Goal: Task Accomplishment & Management: Manage account settings

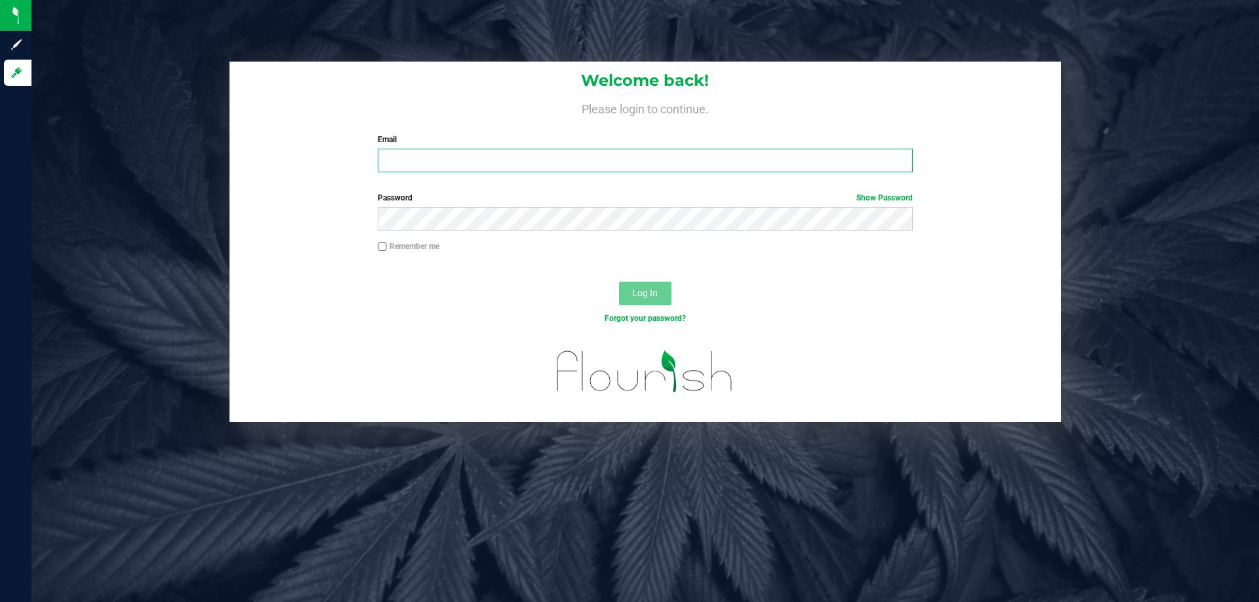
click at [487, 159] on input "Email" at bounding box center [645, 161] width 534 height 24
type input "lareas@liveparallel.com"
click at [619, 282] on button "Log In" at bounding box center [645, 294] width 52 height 24
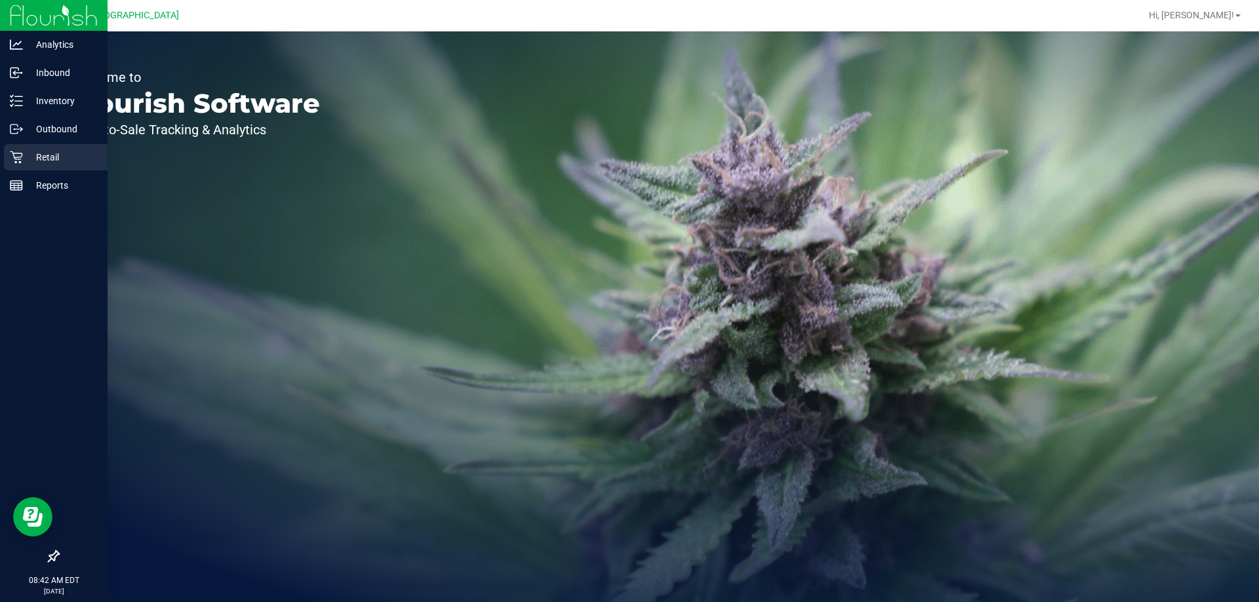
click at [26, 154] on p "Retail" at bounding box center [62, 157] width 79 height 16
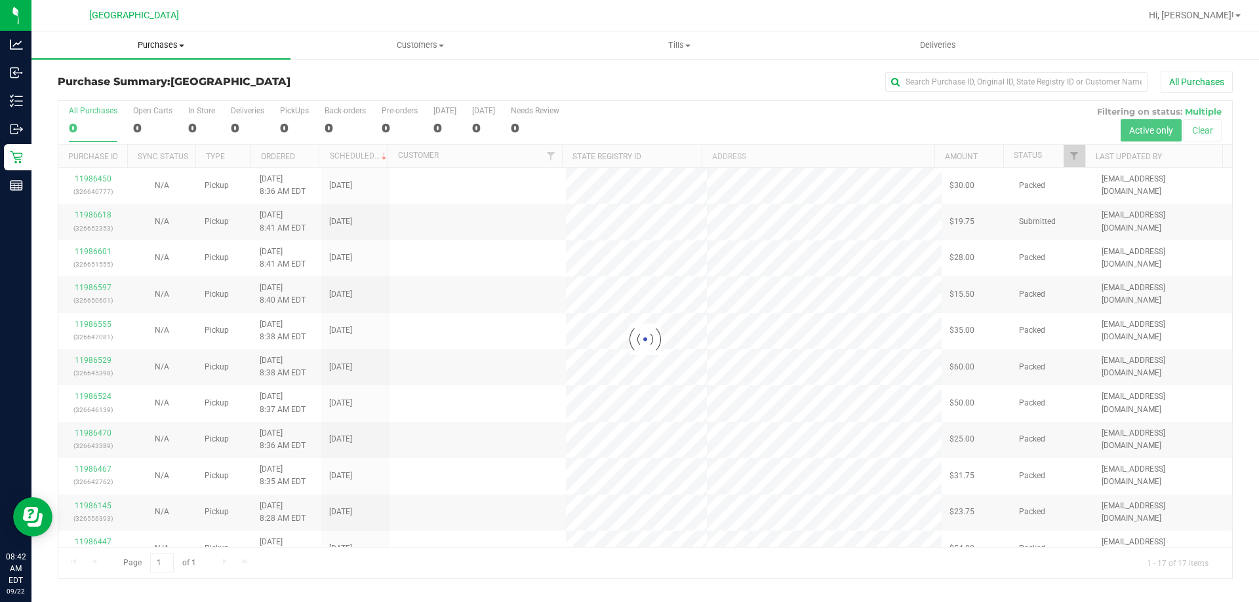
click at [156, 39] on span "Purchases" at bounding box center [160, 45] width 259 height 12
click at [130, 90] on li "Fulfillment" at bounding box center [160, 95] width 259 height 16
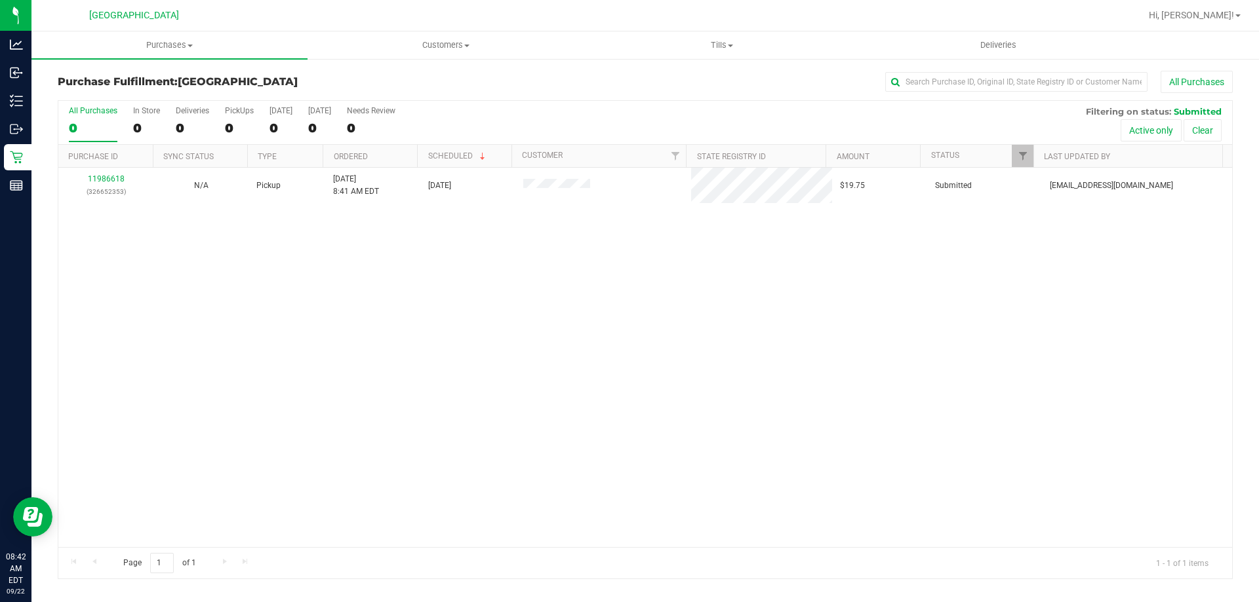
click at [277, 284] on div "11986618 (326652353) N/A Pickup 9/22/2025 8:41 AM EDT 9/22/2025 $19.75 Submitte…" at bounding box center [644, 358] width 1173 height 380
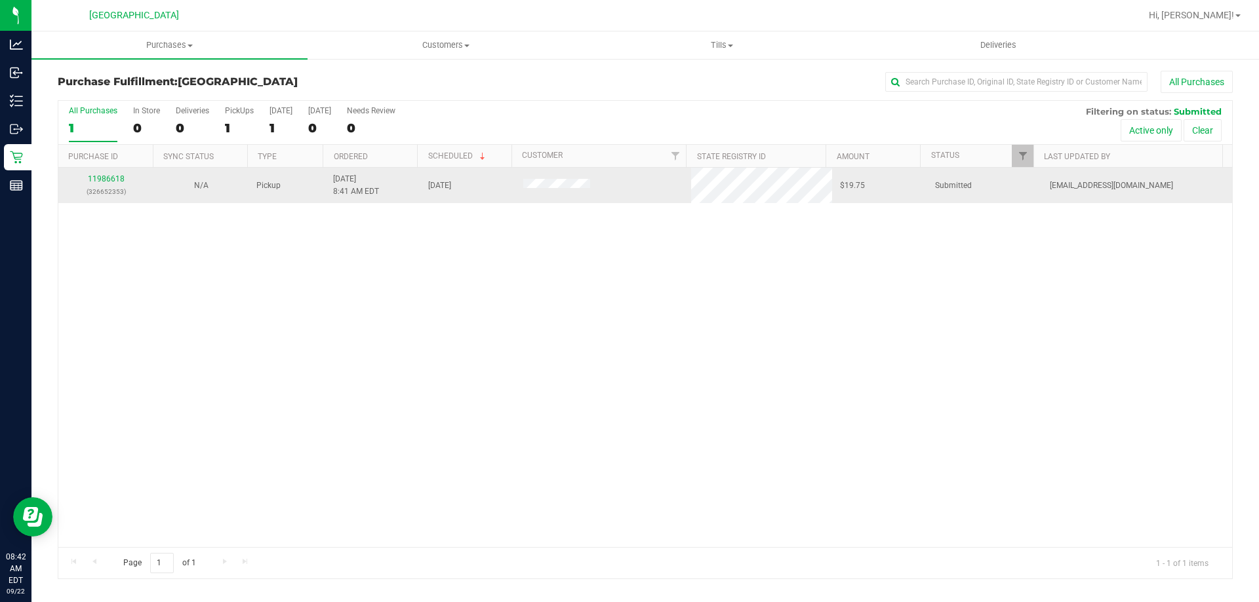
click at [98, 173] on div "11986618 (326652353)" at bounding box center [105, 185] width 79 height 25
drag, startPoint x: 100, startPoint y: 174, endPoint x: 106, endPoint y: 177, distance: 6.7
click at [104, 175] on div "11986618 (326652353)" at bounding box center [105, 185] width 79 height 25
click at [106, 177] on link "11986618" at bounding box center [106, 178] width 37 height 9
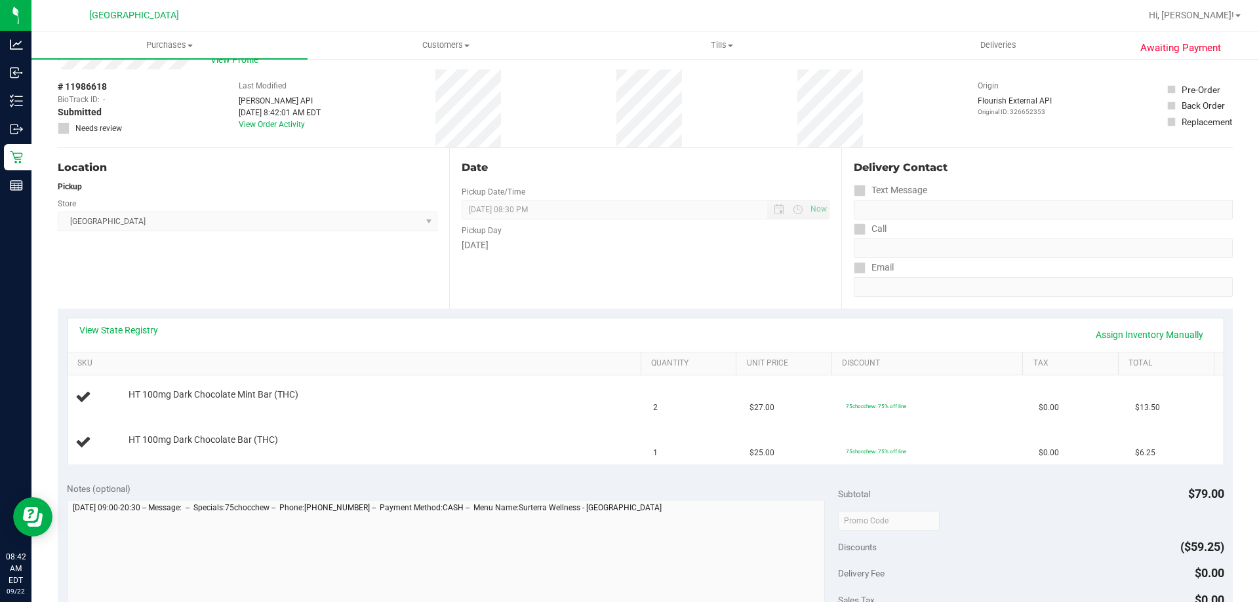
scroll to position [66, 0]
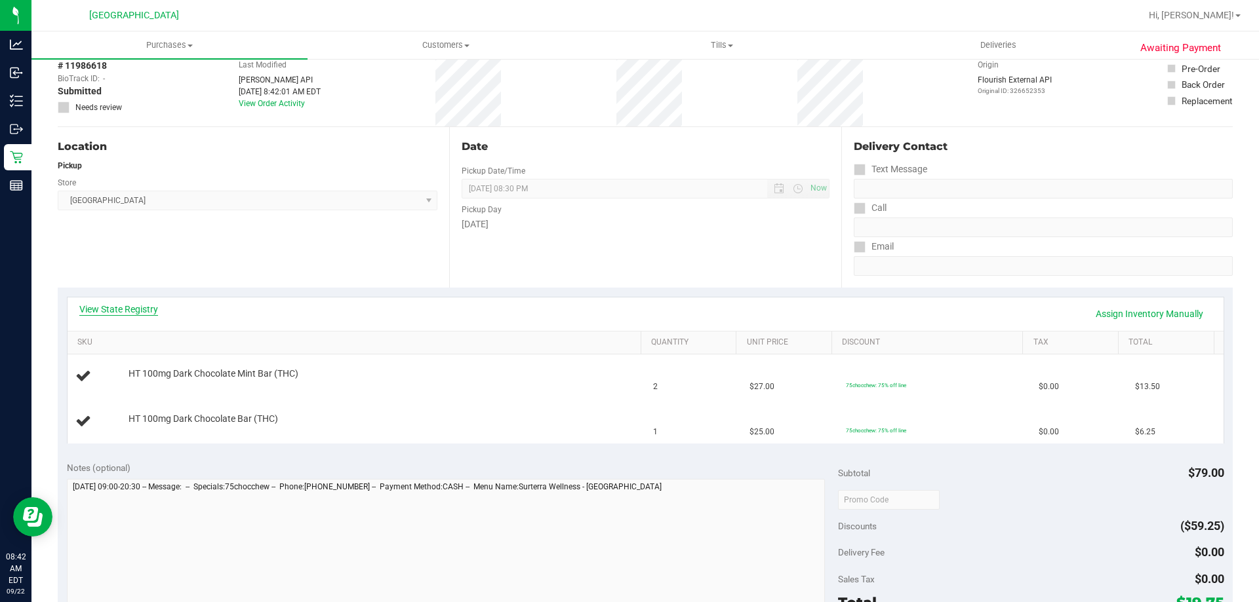
click at [140, 308] on link "View State Registry" at bounding box center [118, 309] width 79 height 13
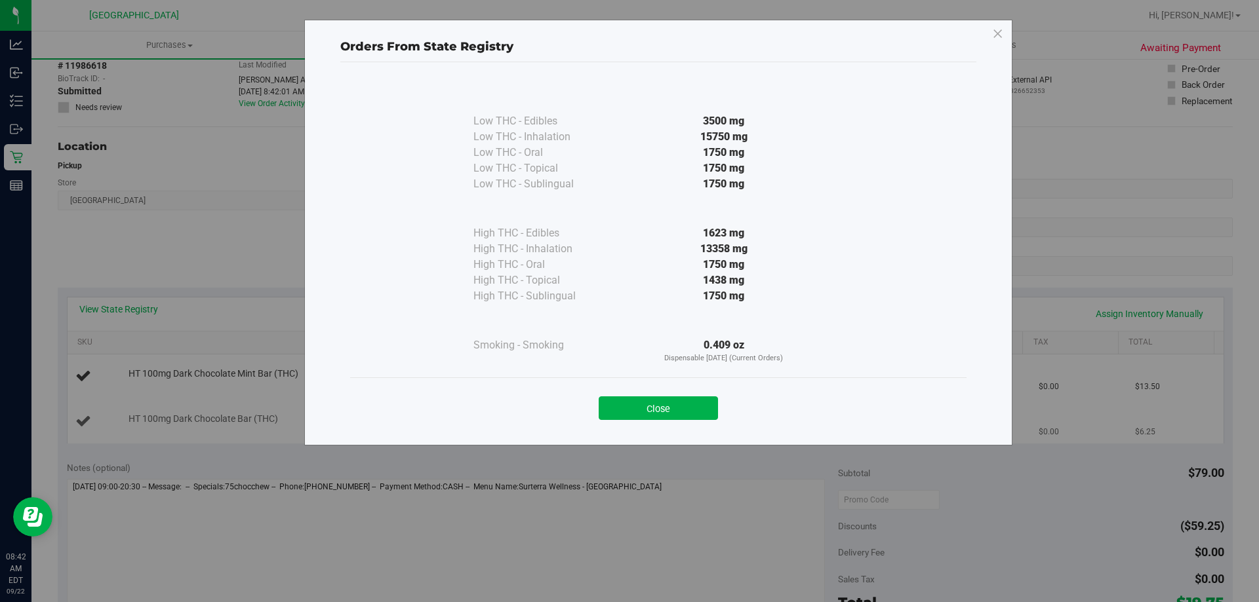
click at [697, 408] on button "Close" at bounding box center [657, 409] width 119 height 24
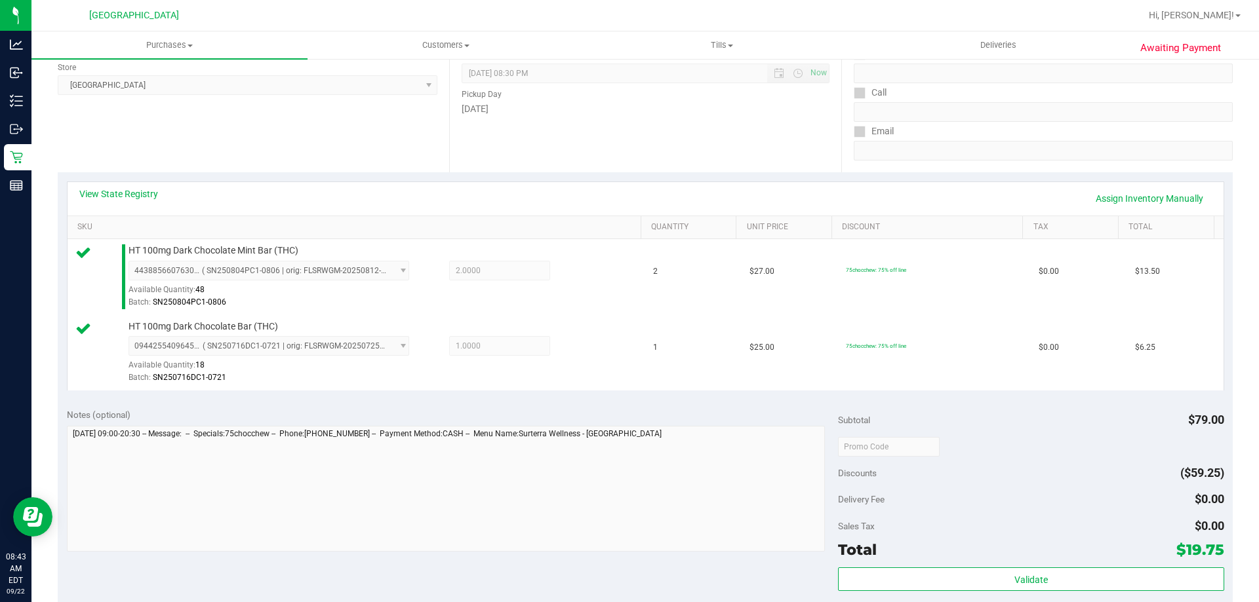
scroll to position [328, 0]
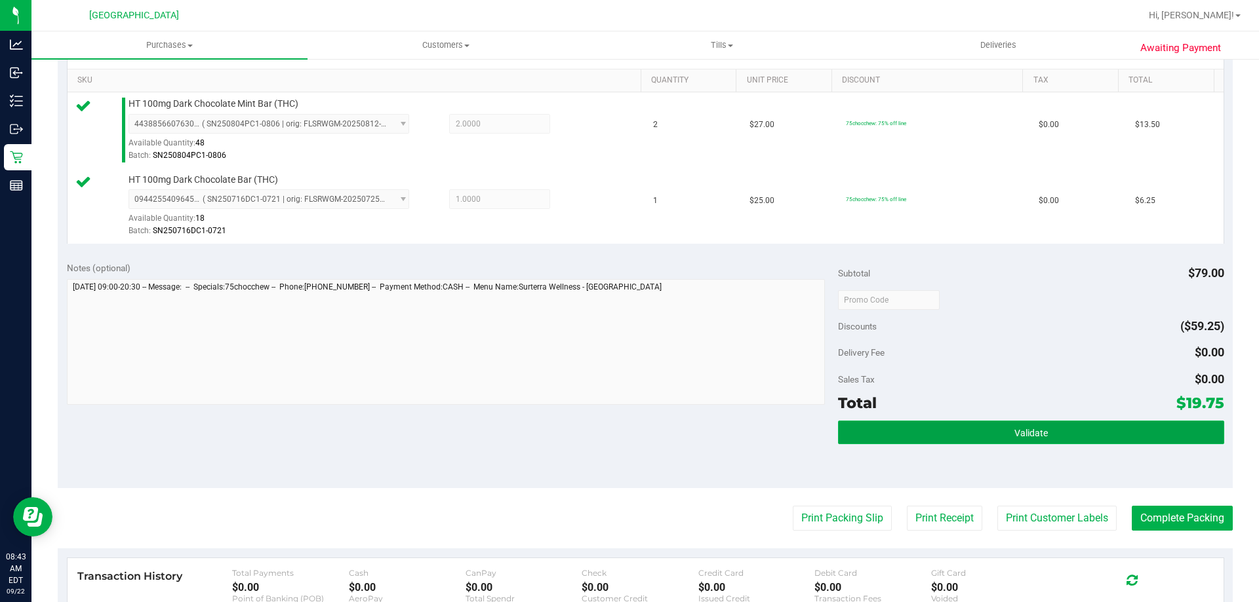
click at [979, 423] on button "Validate" at bounding box center [1030, 433] width 385 height 24
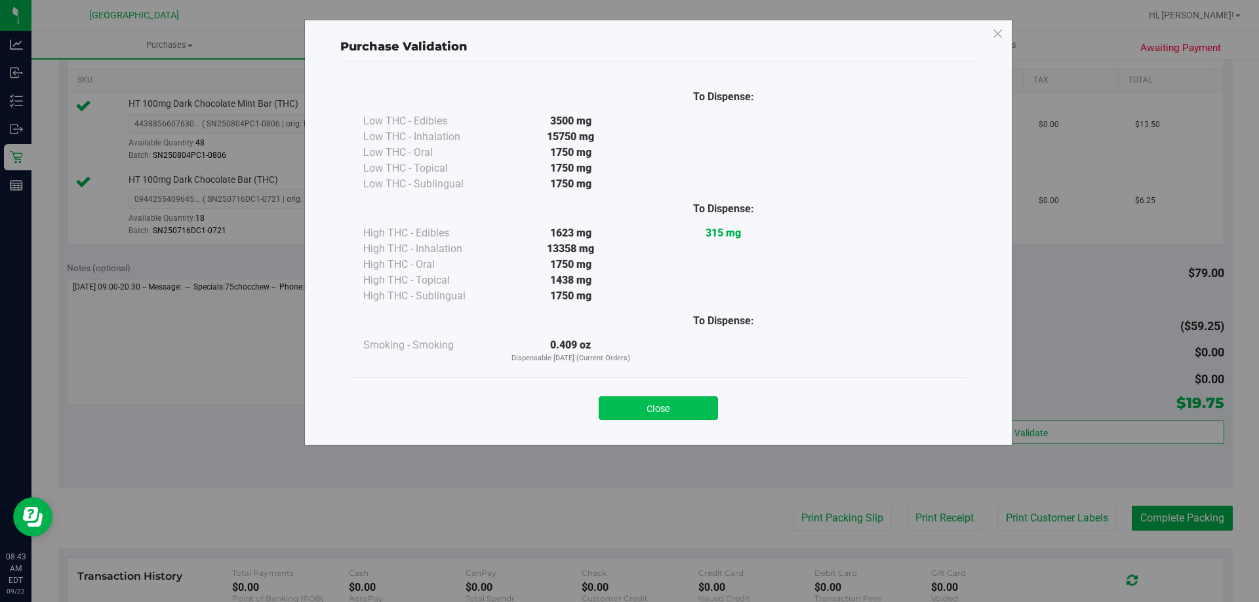
click at [700, 402] on button "Close" at bounding box center [657, 409] width 119 height 24
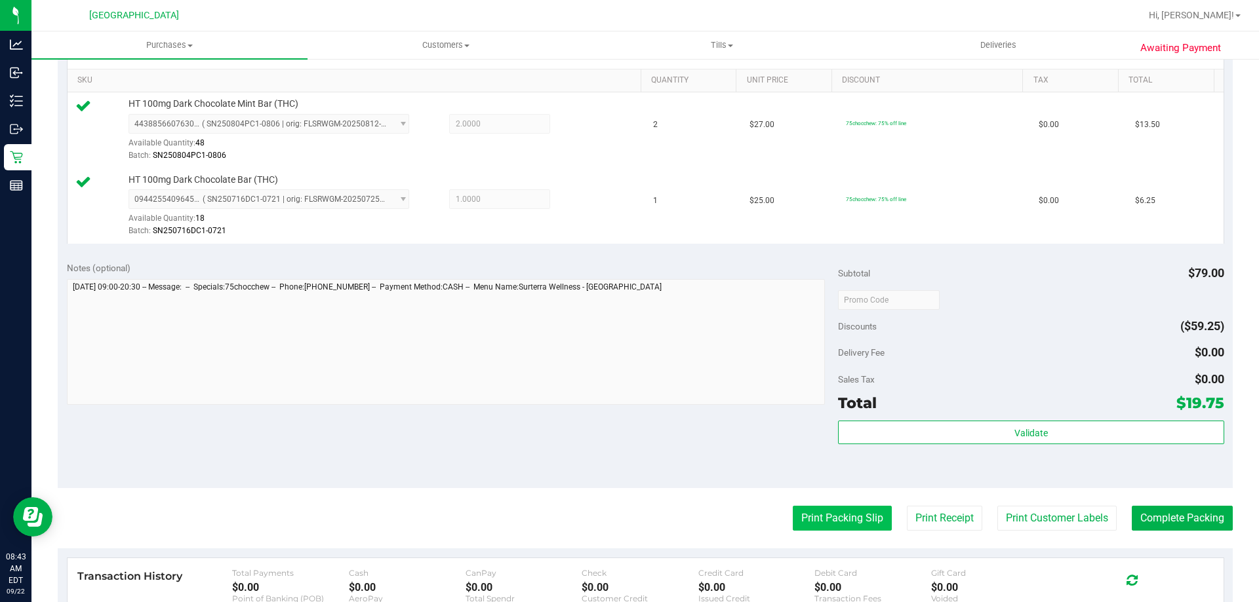
click at [808, 517] on button "Print Packing Slip" at bounding box center [841, 518] width 99 height 25
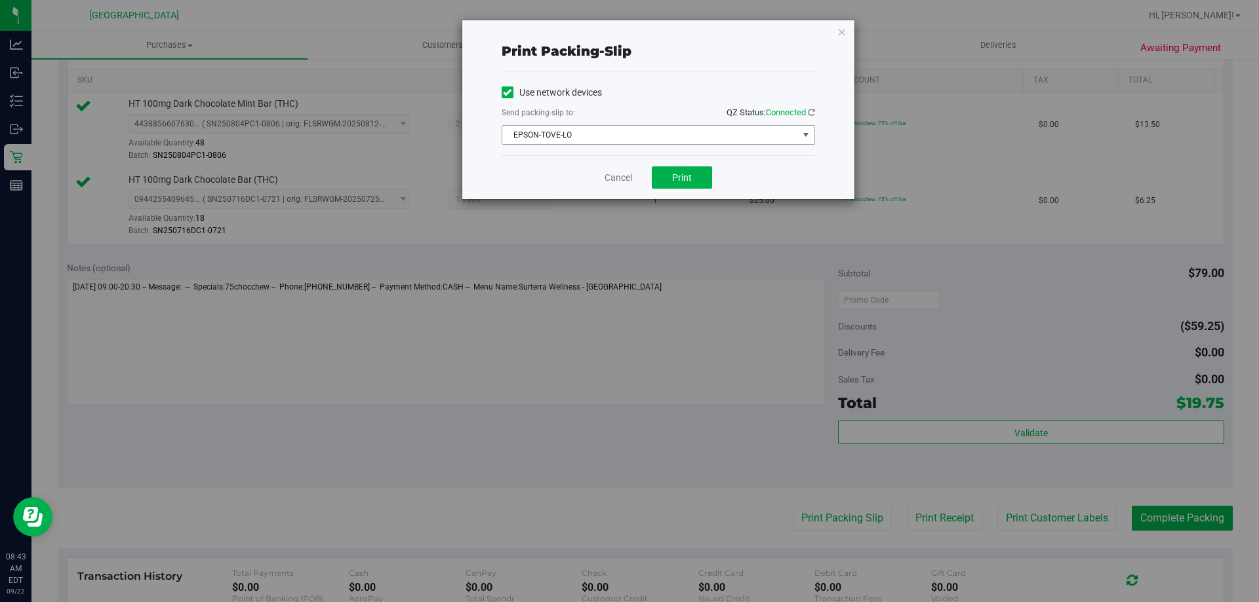
click at [690, 126] on span "EPSON-TOVE-LO" at bounding box center [650, 135] width 296 height 18
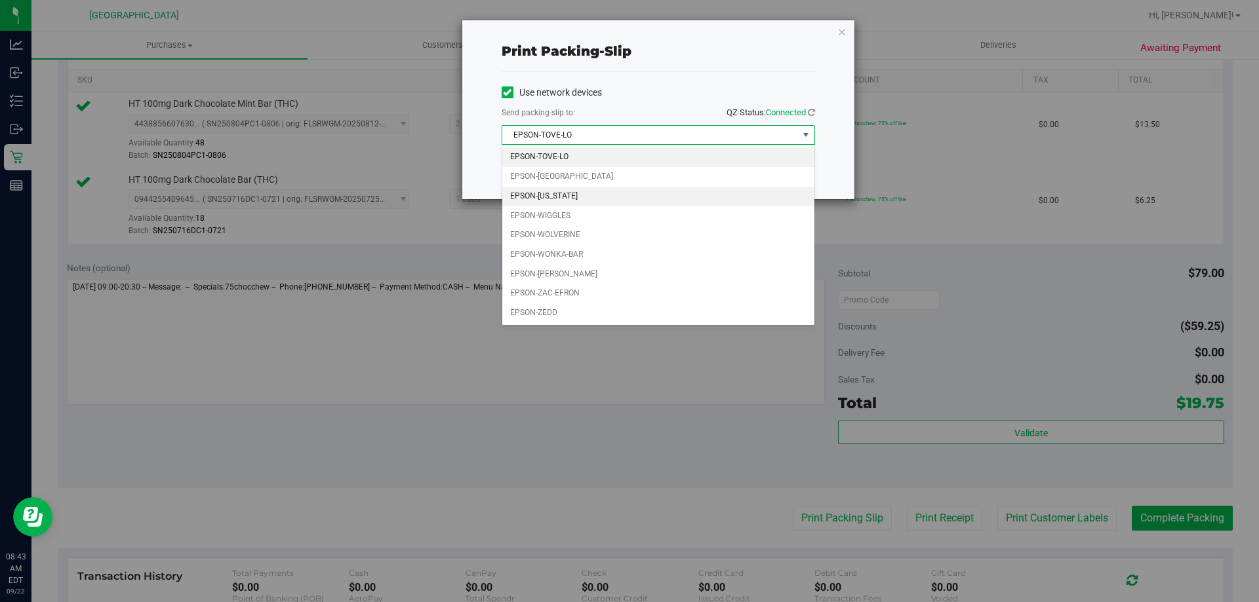
click at [598, 196] on li "EPSON-[US_STATE]" at bounding box center [658, 197] width 312 height 20
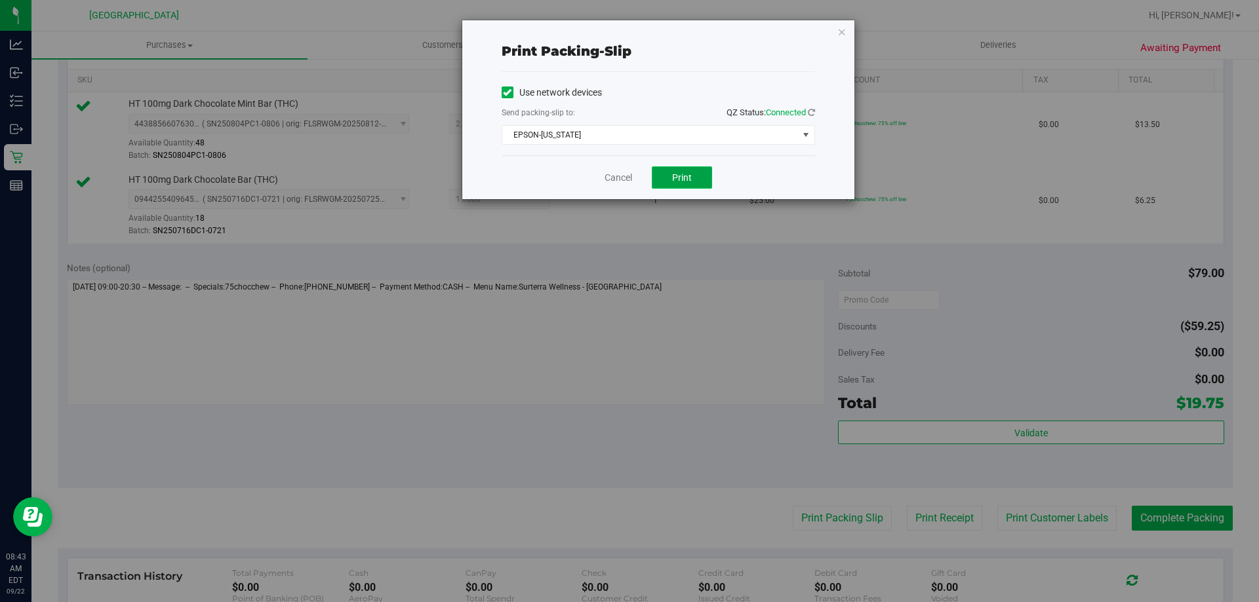
click at [694, 179] on button "Print" at bounding box center [682, 177] width 60 height 22
click at [623, 180] on link "Cancel" at bounding box center [618, 178] width 28 height 14
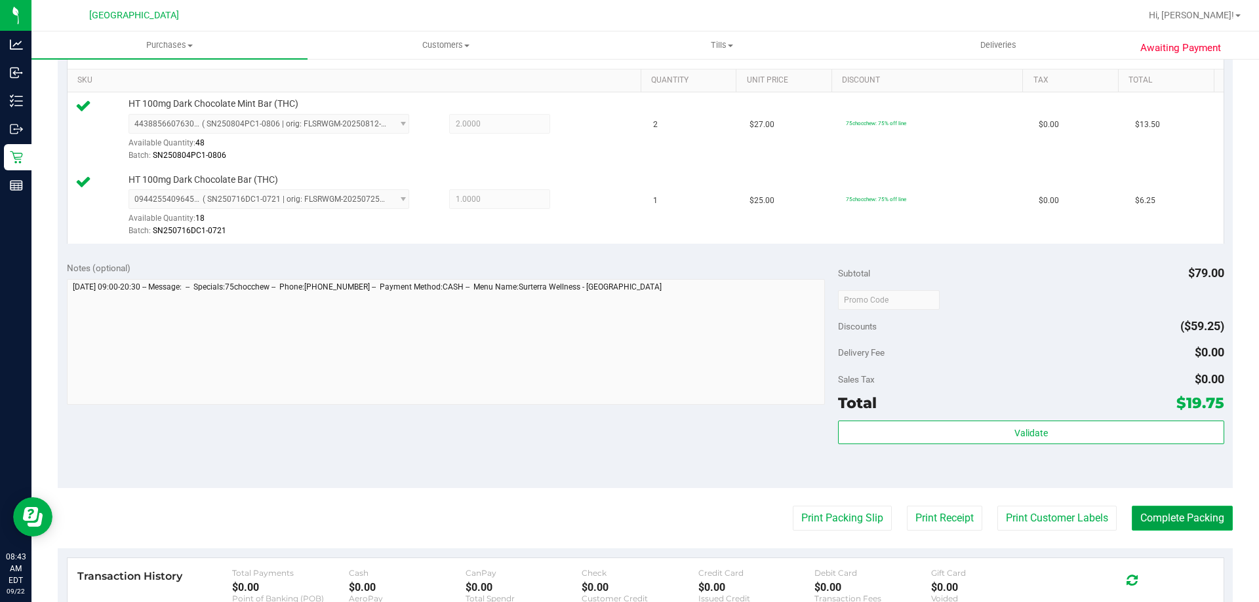
click at [1154, 516] on button "Complete Packing" at bounding box center [1181, 518] width 101 height 25
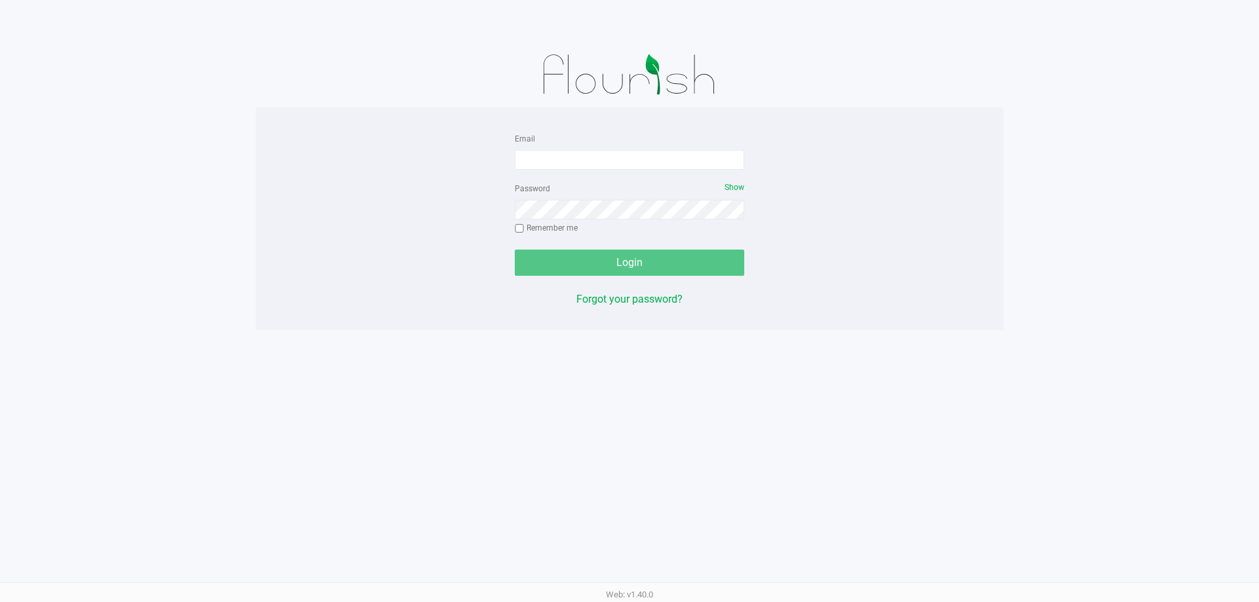
click at [566, 172] on form "Email Password Show Remember me Login" at bounding box center [629, 203] width 229 height 146
click at [564, 164] on input "Email" at bounding box center [629, 160] width 229 height 20
type input "lareas@liveparallel.com"
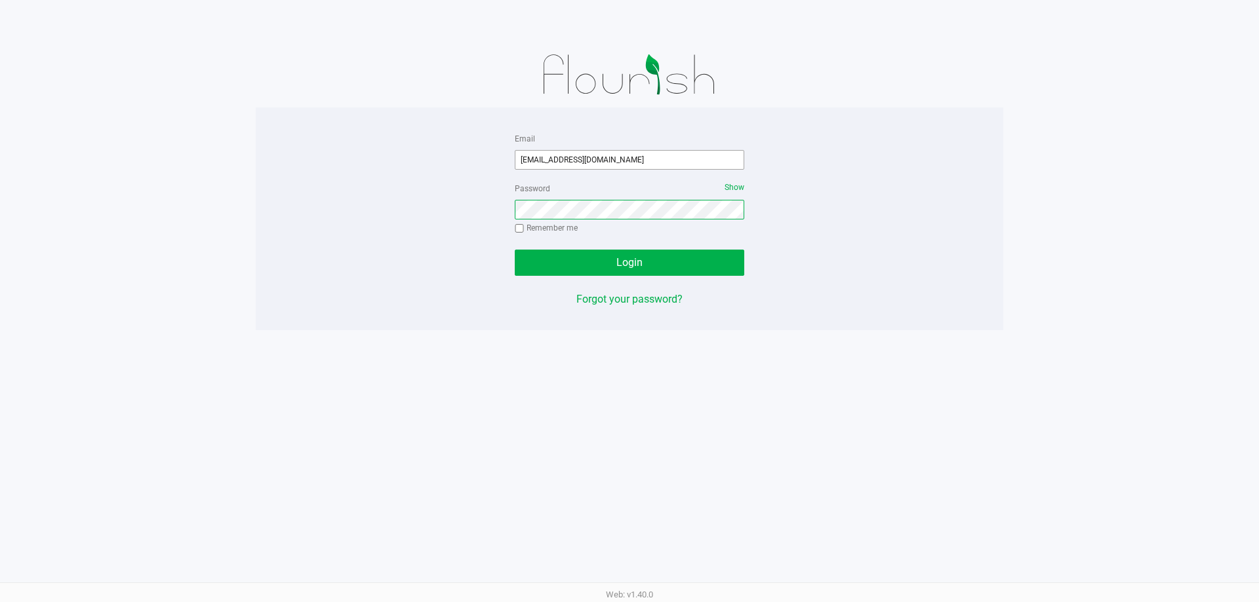
click at [515, 250] on button "Login" at bounding box center [629, 263] width 229 height 26
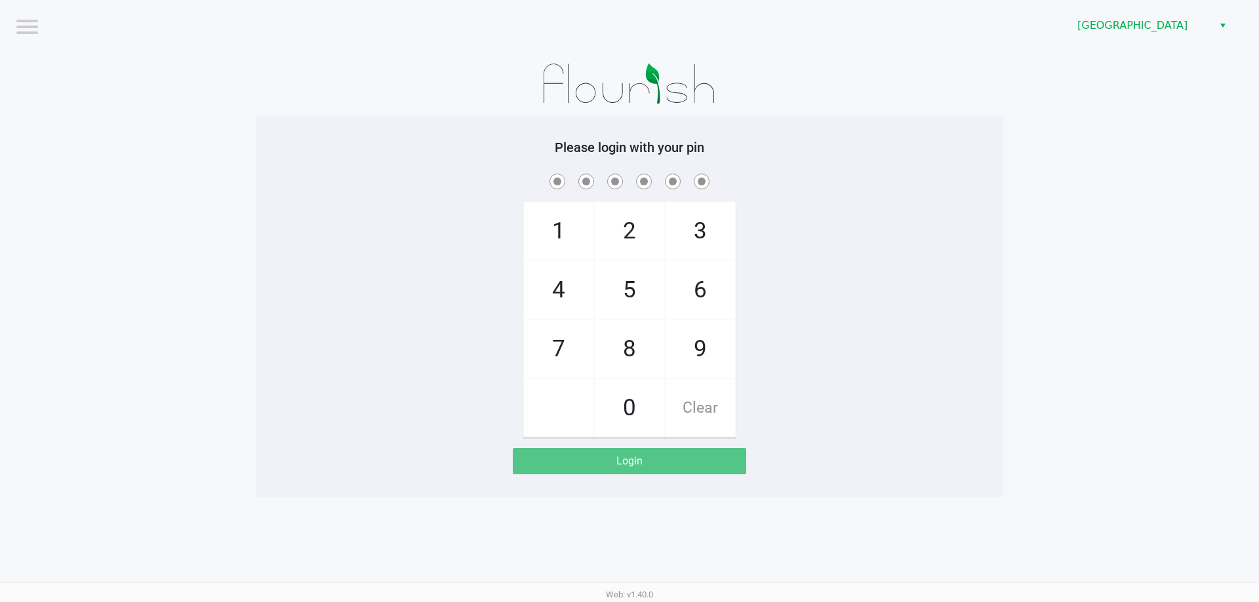
click at [910, 145] on h5 "Please login with your pin" at bounding box center [629, 148] width 728 height 16
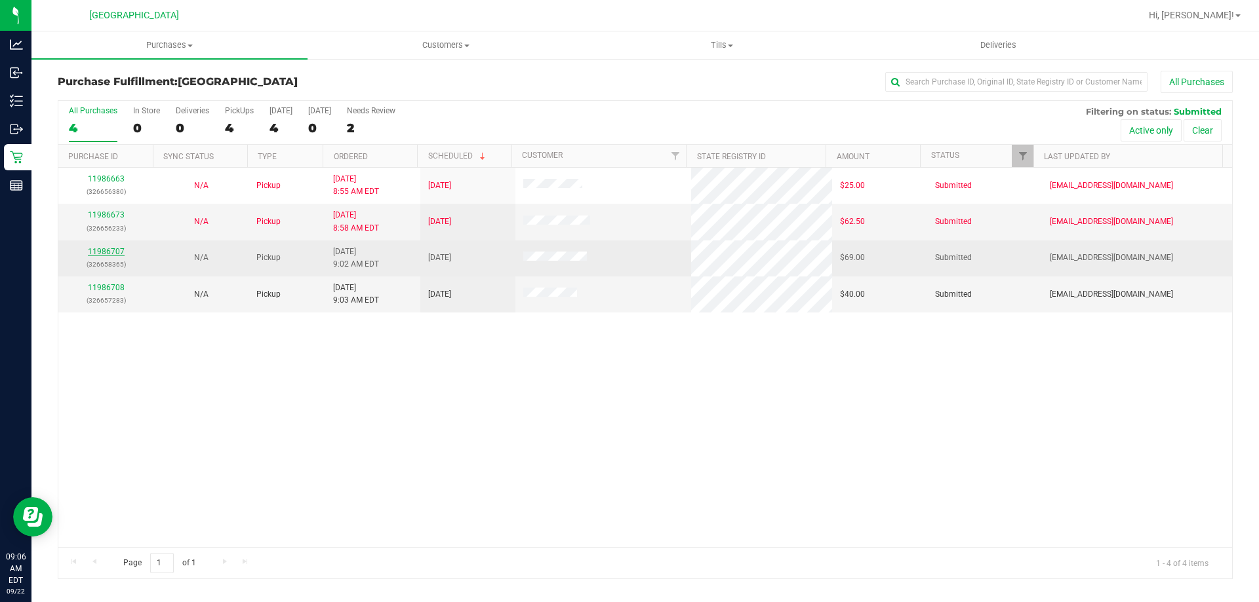
click at [103, 252] on link "11986707" at bounding box center [106, 251] width 37 height 9
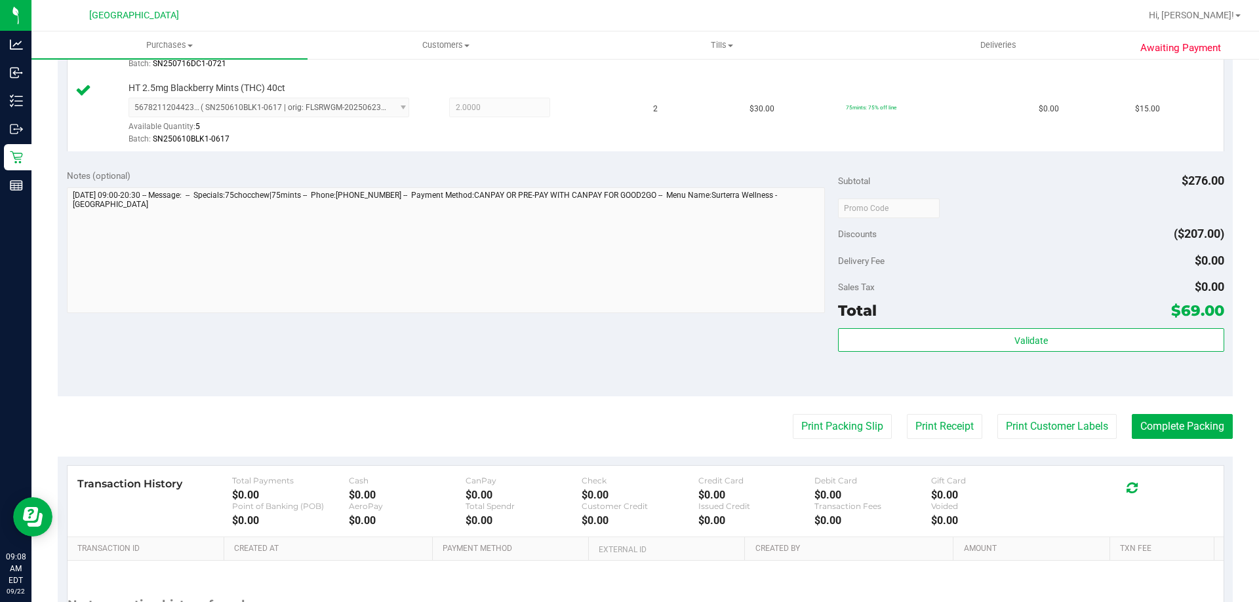
scroll to position [655, 0]
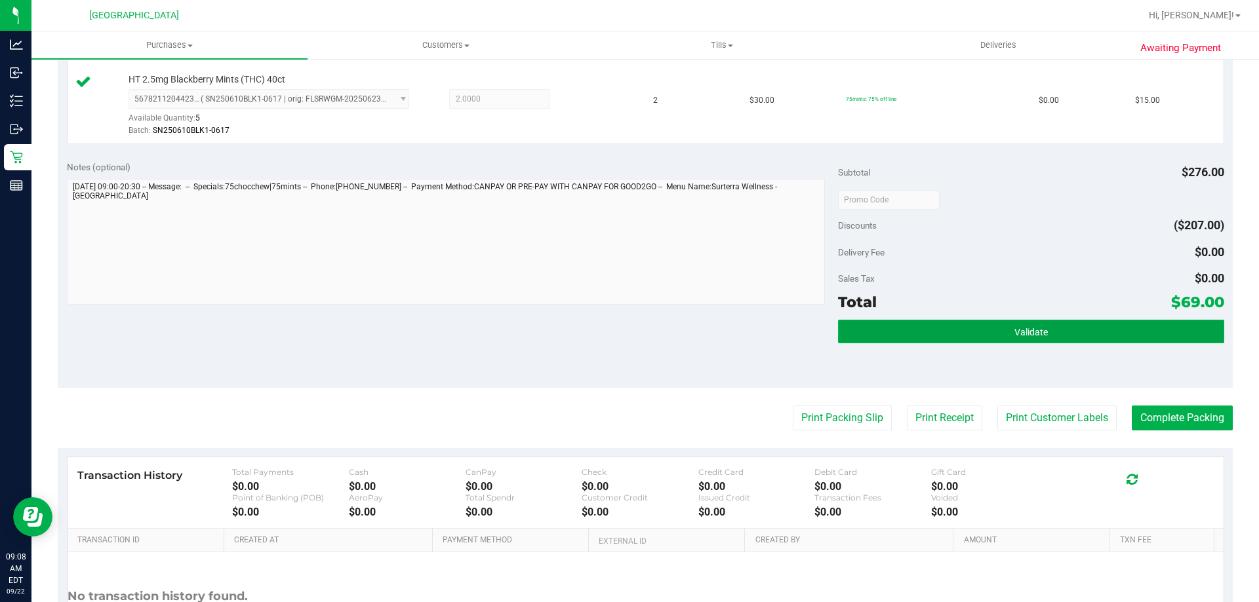
click at [1023, 334] on span "Validate" at bounding box center [1030, 332] width 33 height 10
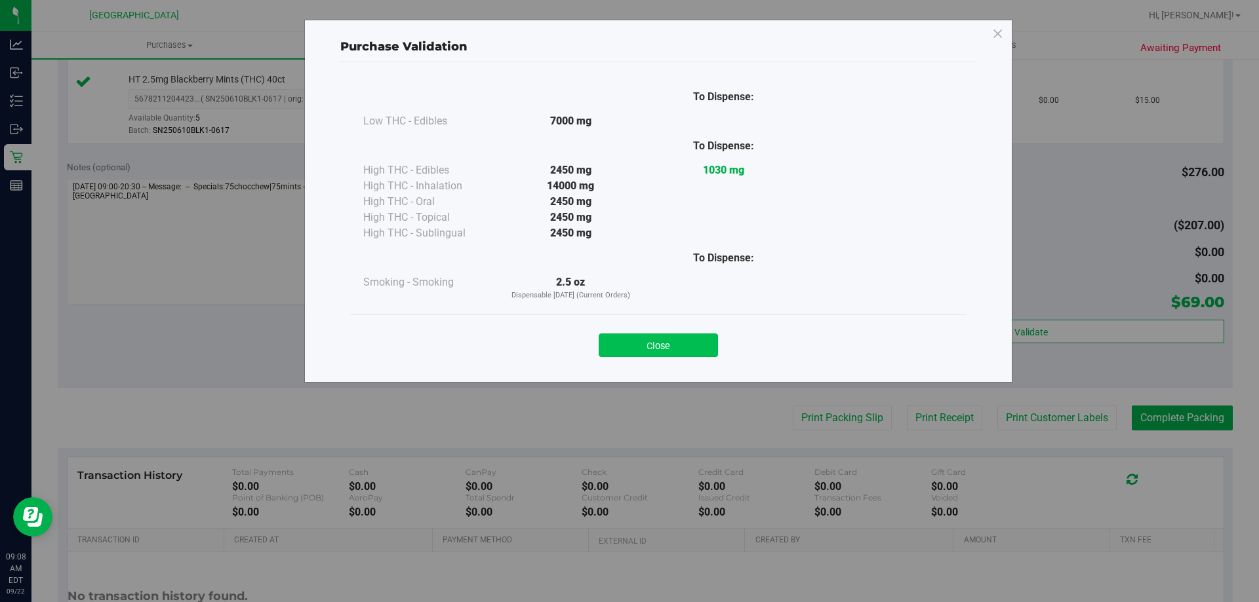
click at [661, 345] on button "Close" at bounding box center [657, 346] width 119 height 24
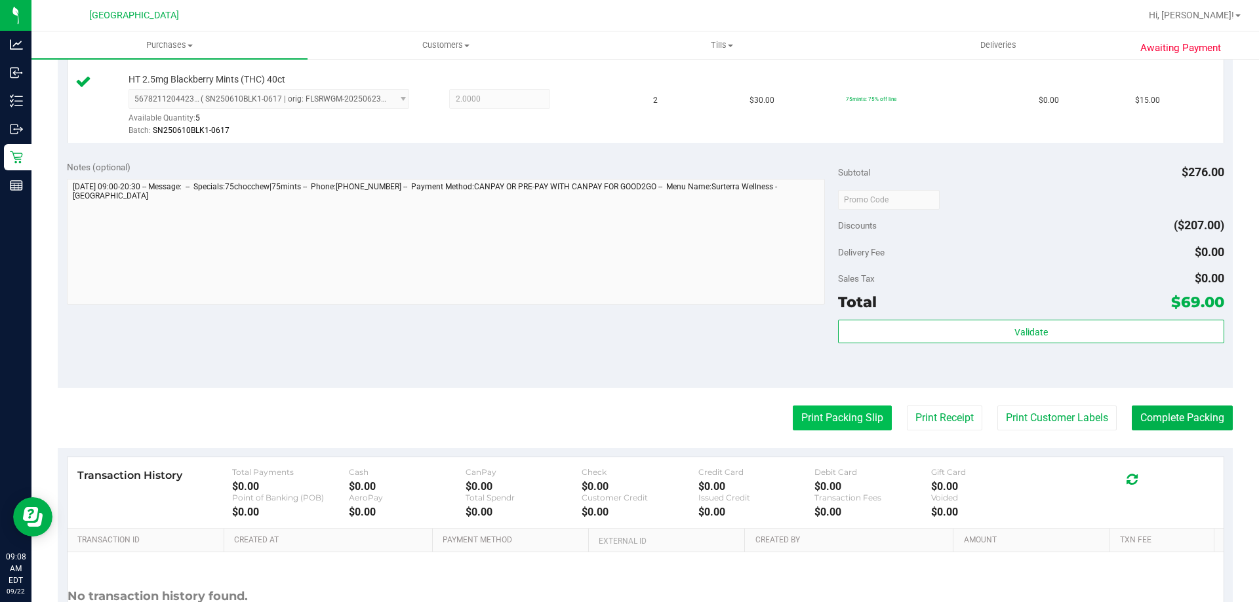
click at [856, 416] on button "Print Packing Slip" at bounding box center [841, 418] width 99 height 25
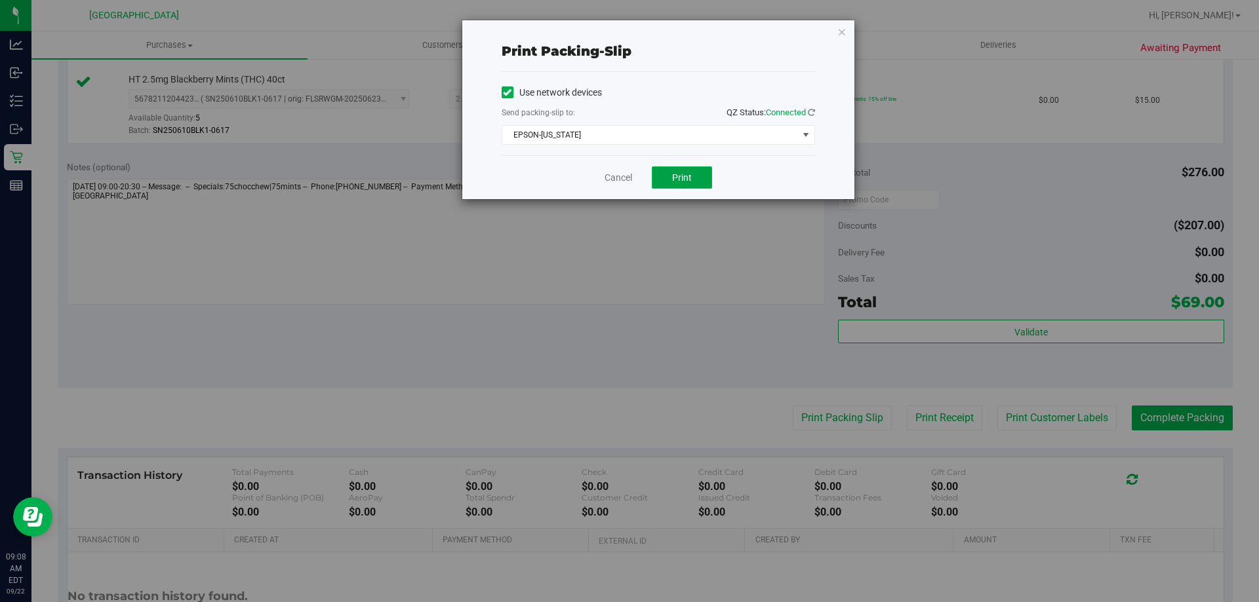
click at [681, 171] on button "Print" at bounding box center [682, 177] width 60 height 22
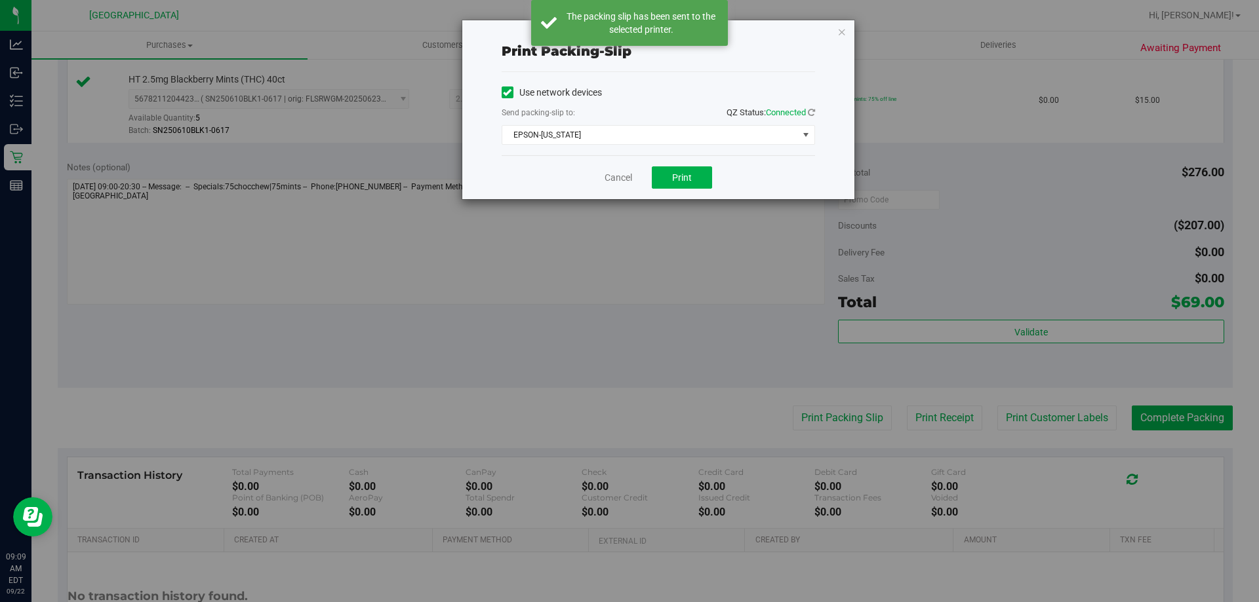
click at [624, 185] on div "Cancel Print" at bounding box center [657, 177] width 313 height 44
click at [617, 176] on link "Cancel" at bounding box center [618, 178] width 28 height 14
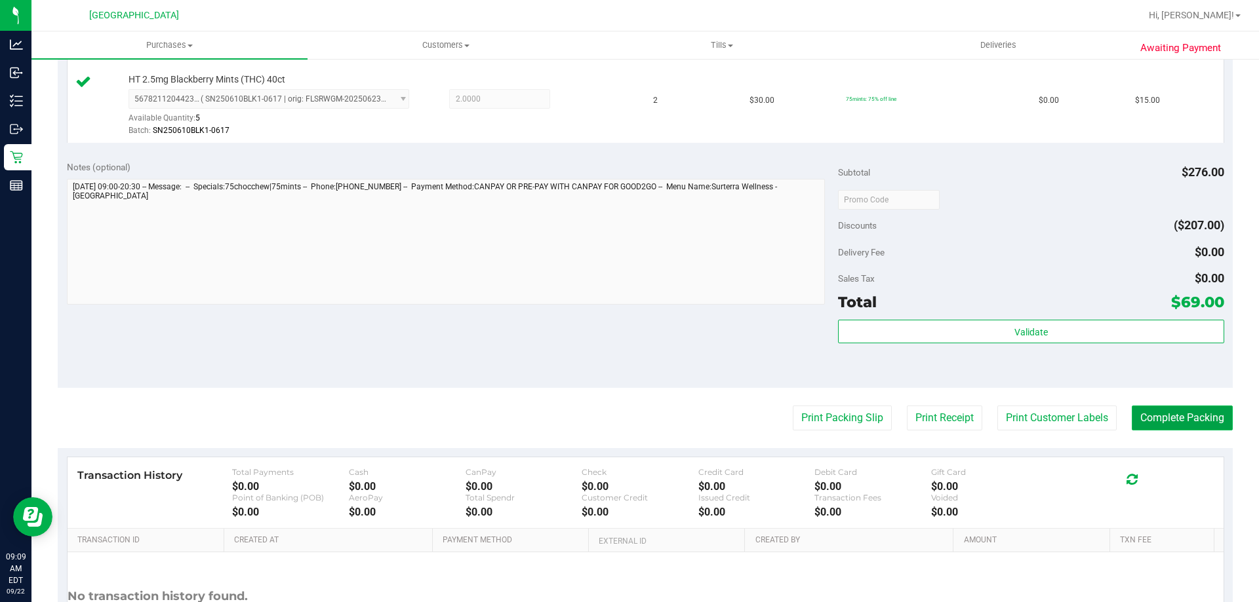
click at [1169, 420] on button "Complete Packing" at bounding box center [1181, 418] width 101 height 25
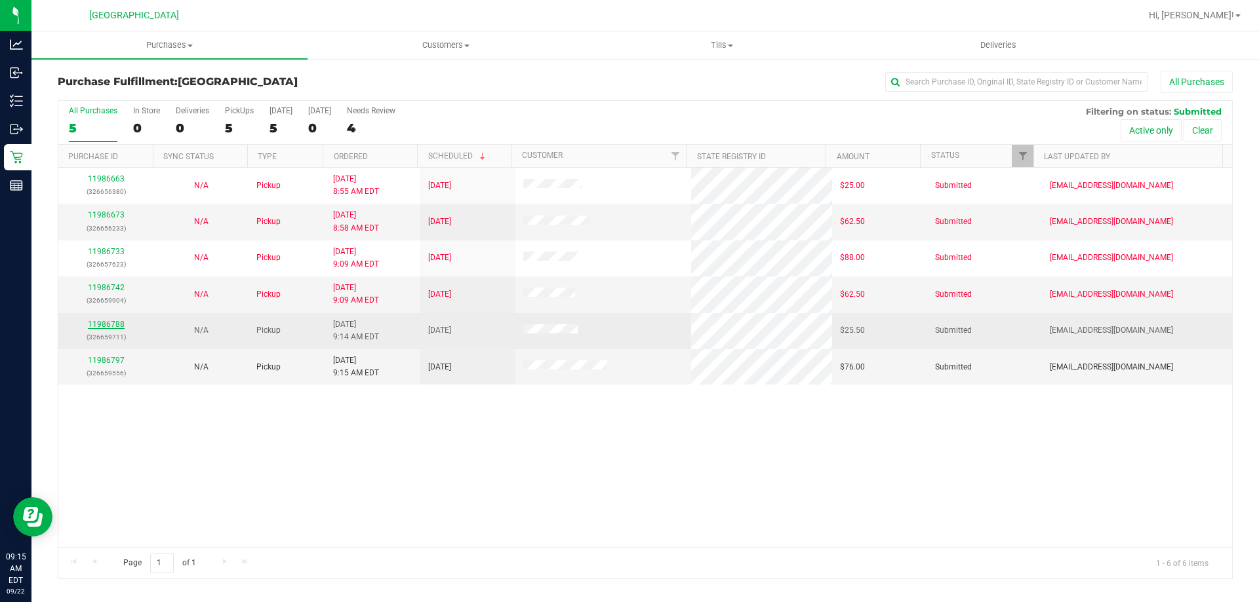
click at [109, 325] on link "11986788" at bounding box center [106, 324] width 37 height 9
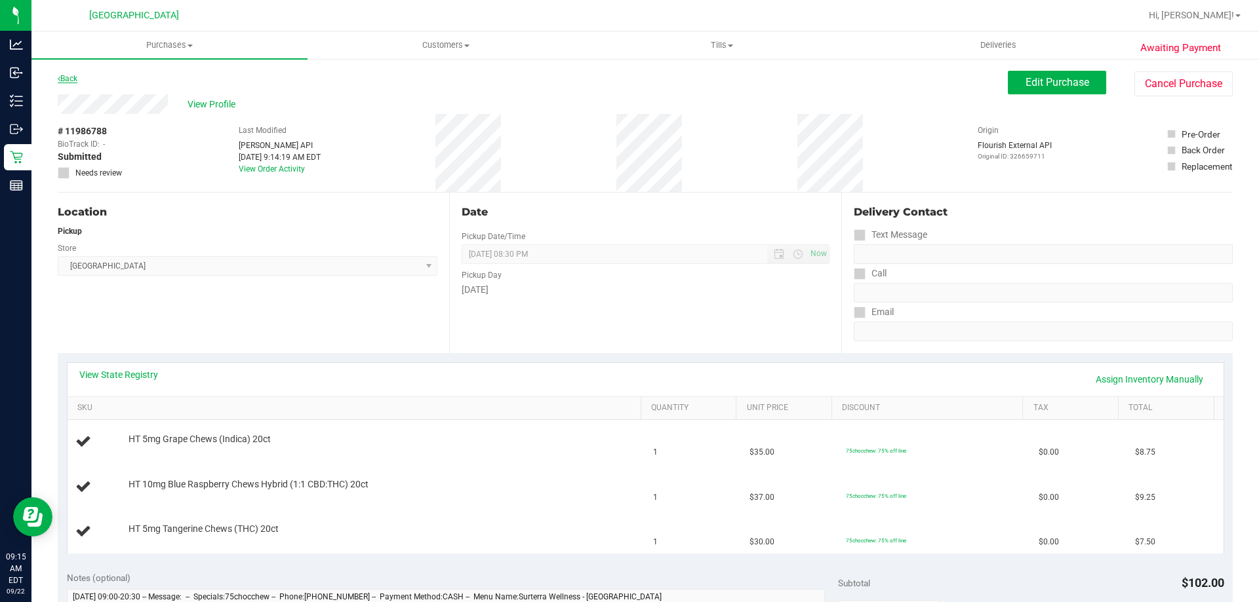
click at [73, 79] on link "Back" at bounding box center [68, 78] width 20 height 9
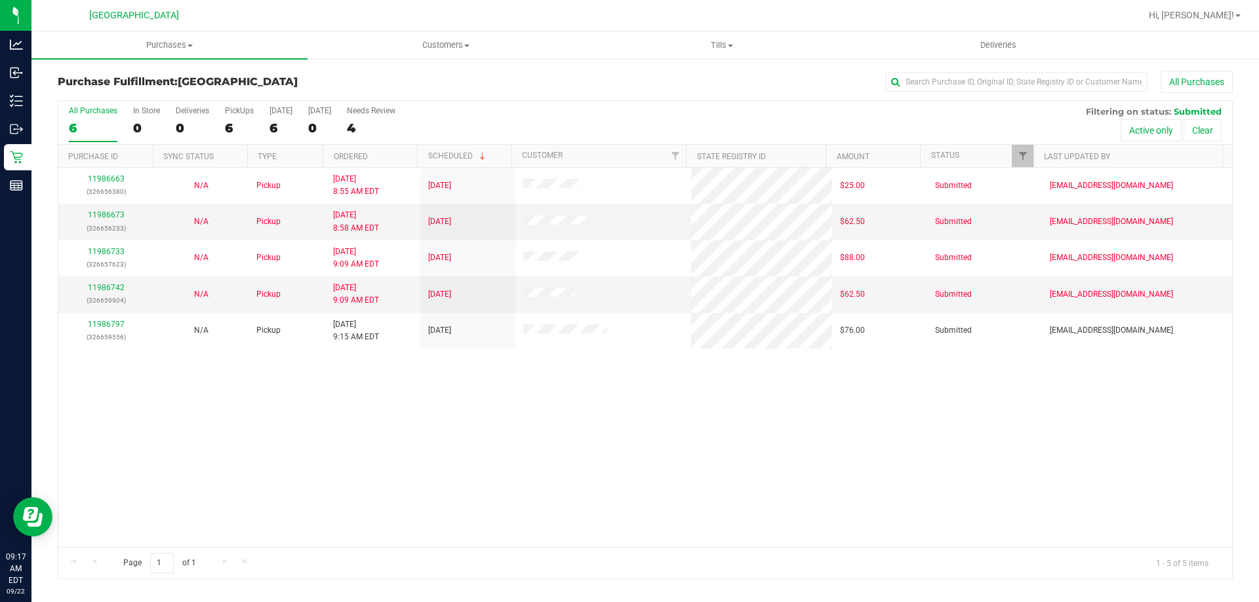
click at [551, 506] on div "11986663 (326656380) N/A Pickup 9/22/2025 8:55 AM EDT 9/22/2025 $25.00 Submitte…" at bounding box center [644, 358] width 1173 height 380
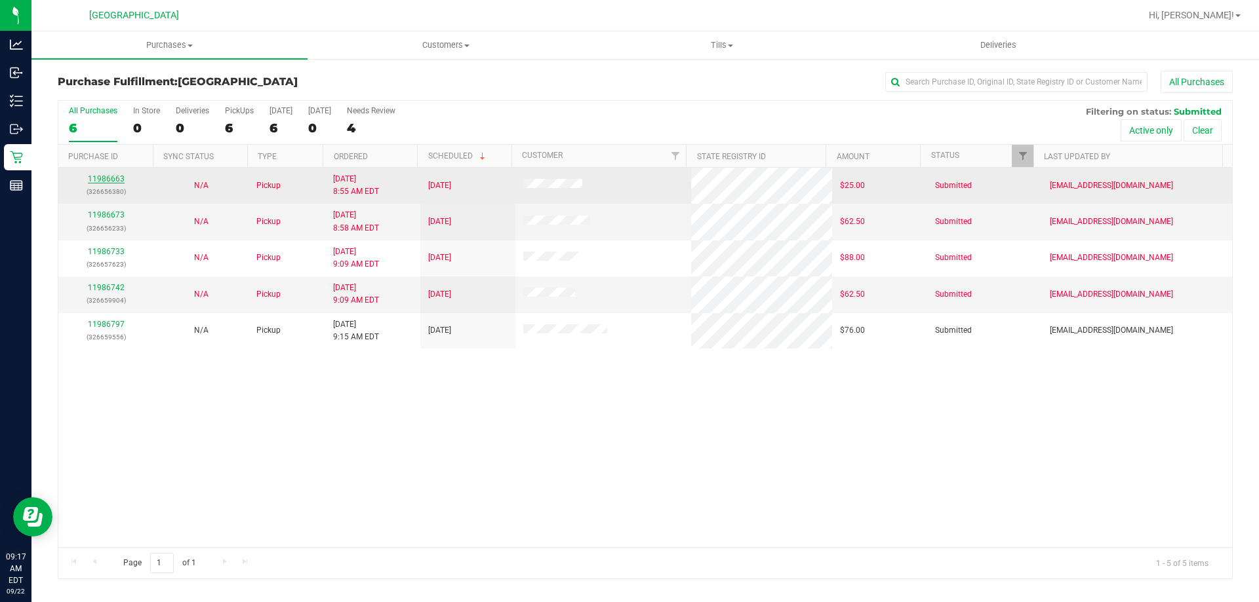
click at [98, 175] on link "11986663" at bounding box center [106, 178] width 37 height 9
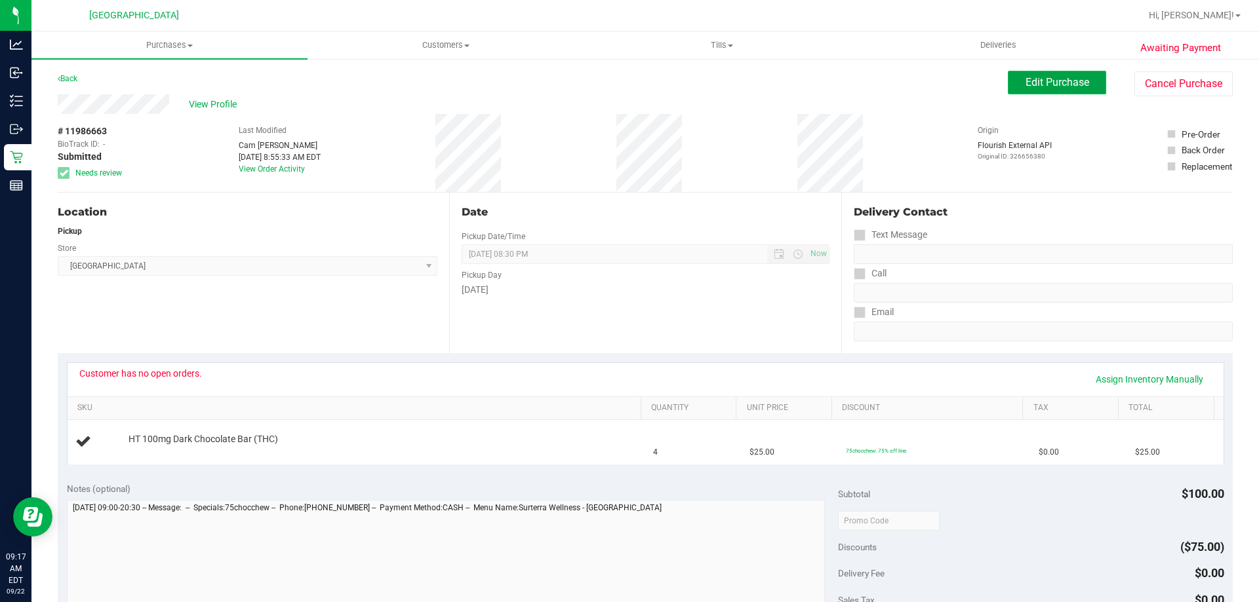
click at [1025, 76] on span "Edit Purchase" at bounding box center [1057, 82] width 64 height 12
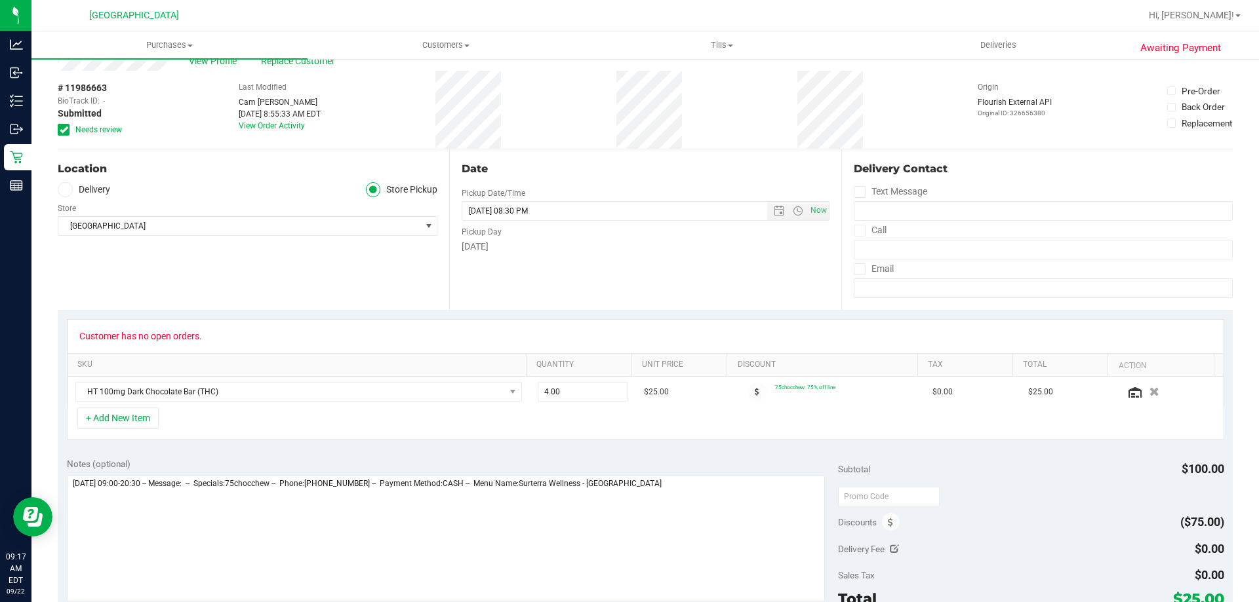
scroll to position [66, 0]
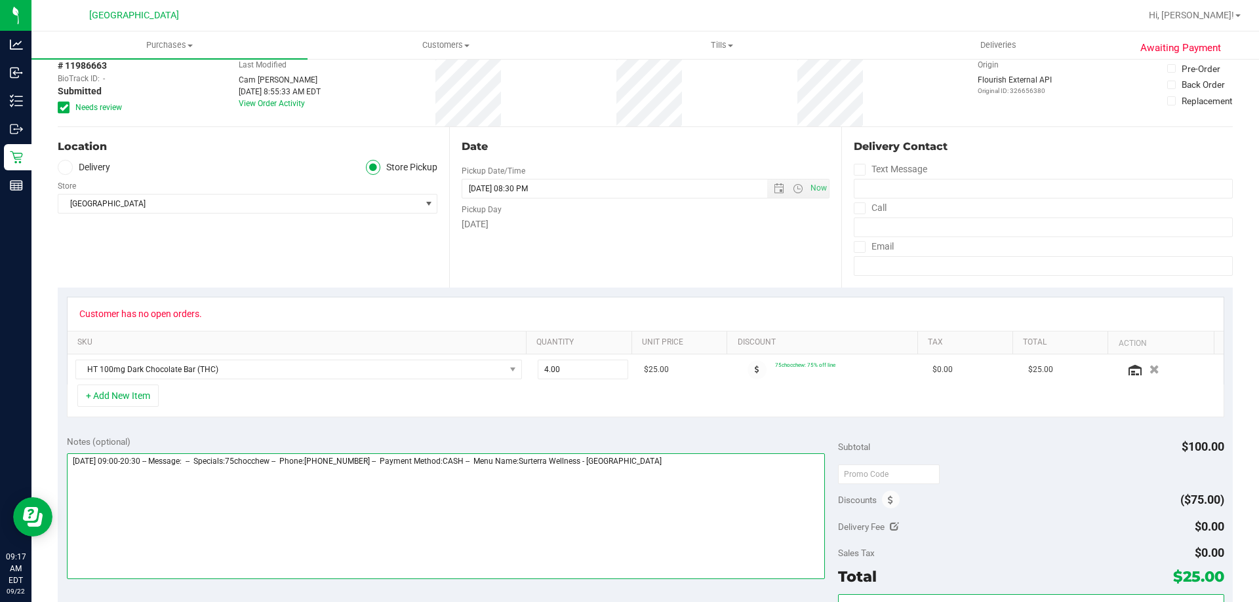
click at [695, 473] on textarea at bounding box center [446, 517] width 758 height 126
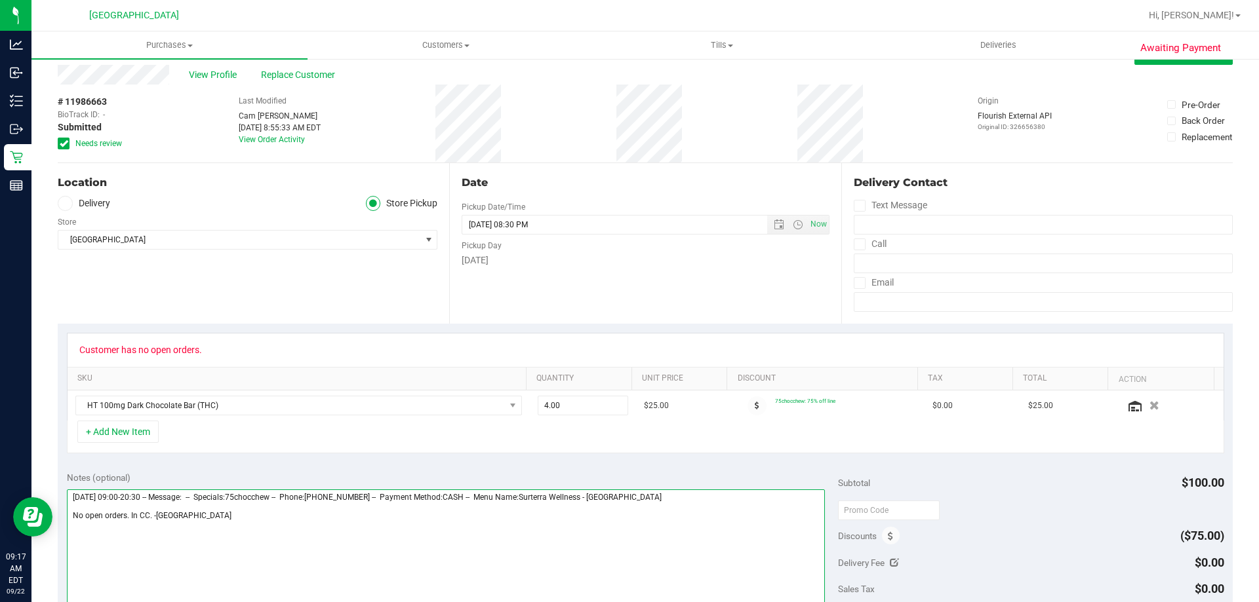
scroll to position [0, 0]
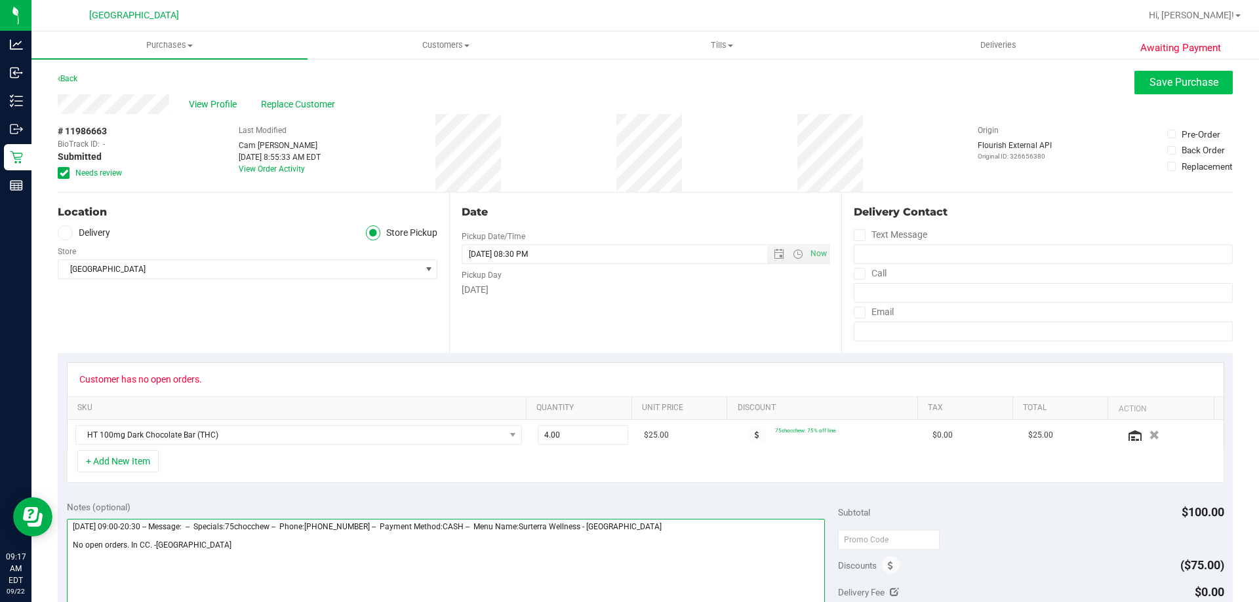
type textarea "Monday 09/22/2025 09:00-20:30 -- Message: -- Specials:75chocchew -- Phone:38622…"
click at [1186, 76] on span "Save Purchase" at bounding box center [1183, 82] width 69 height 12
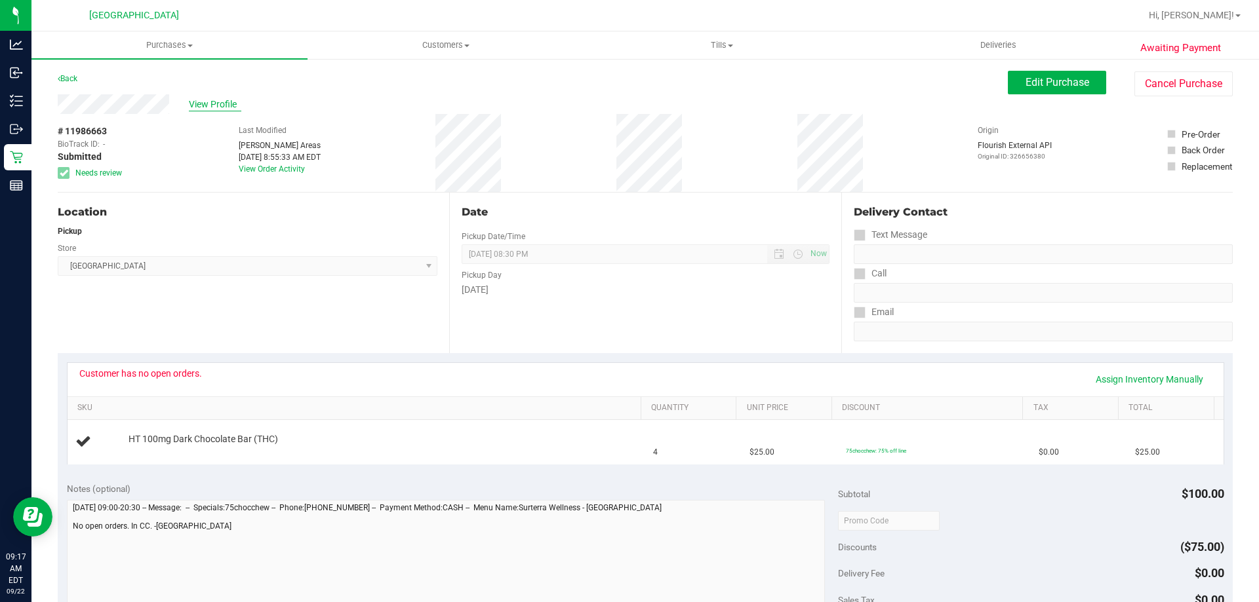
click at [232, 104] on span "View Profile" at bounding box center [215, 105] width 52 height 14
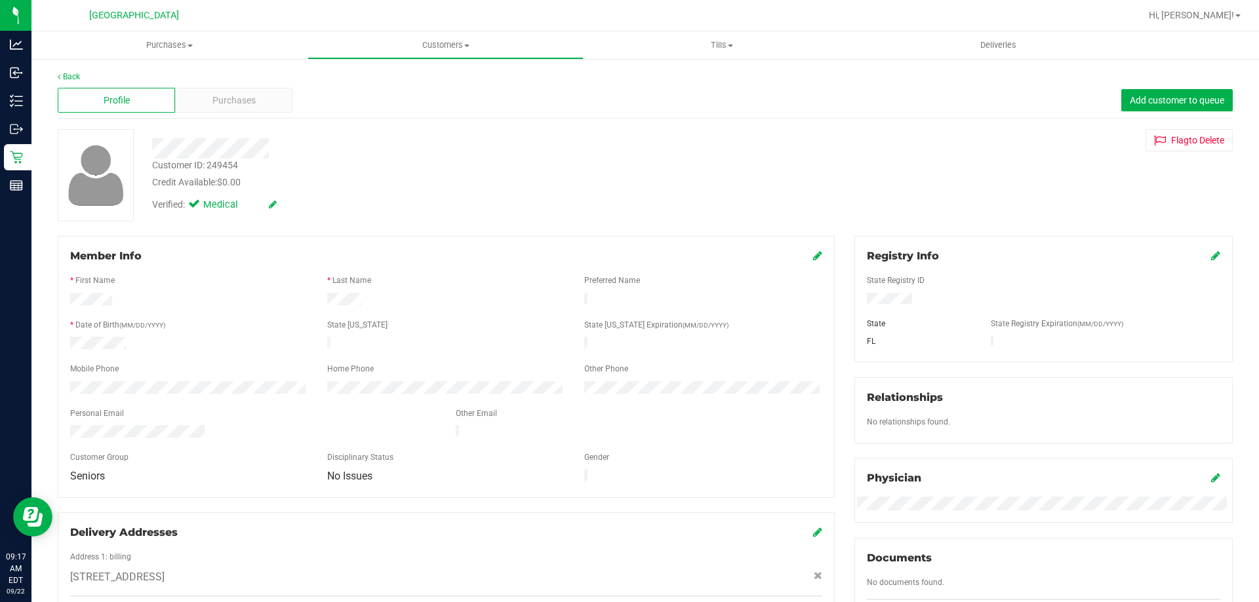
click at [231, 168] on div "Customer ID: 249454" at bounding box center [195, 166] width 86 height 14
copy div "249454"
click at [73, 71] on div "Back" at bounding box center [645, 77] width 1175 height 12
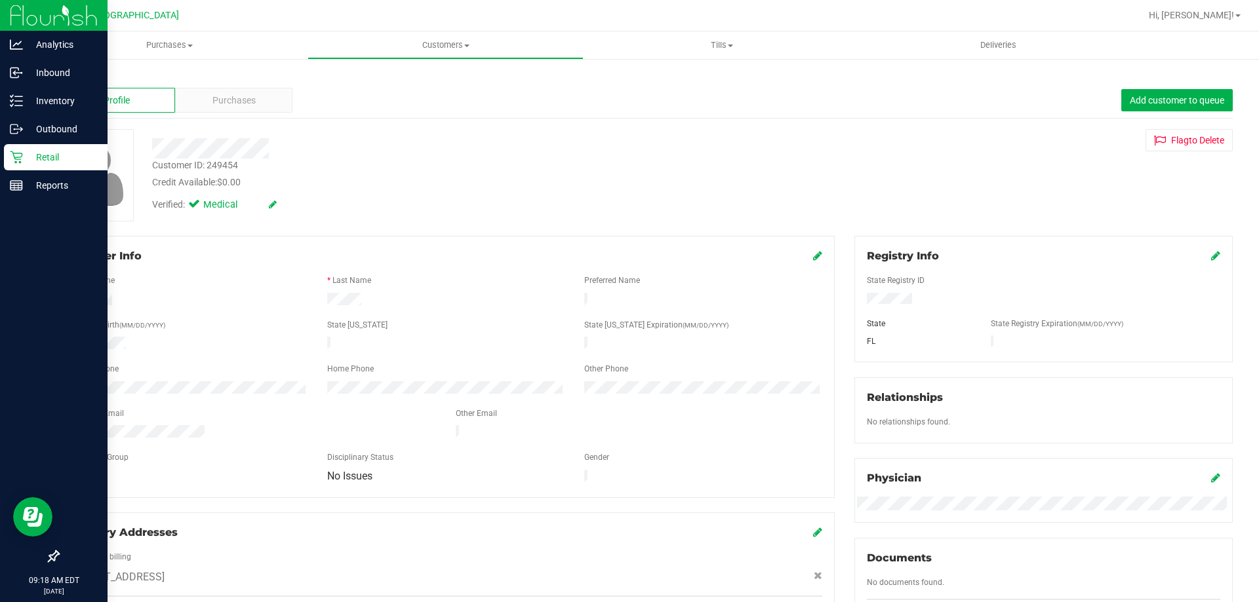
click at [8, 168] on div "Retail" at bounding box center [56, 157] width 104 height 26
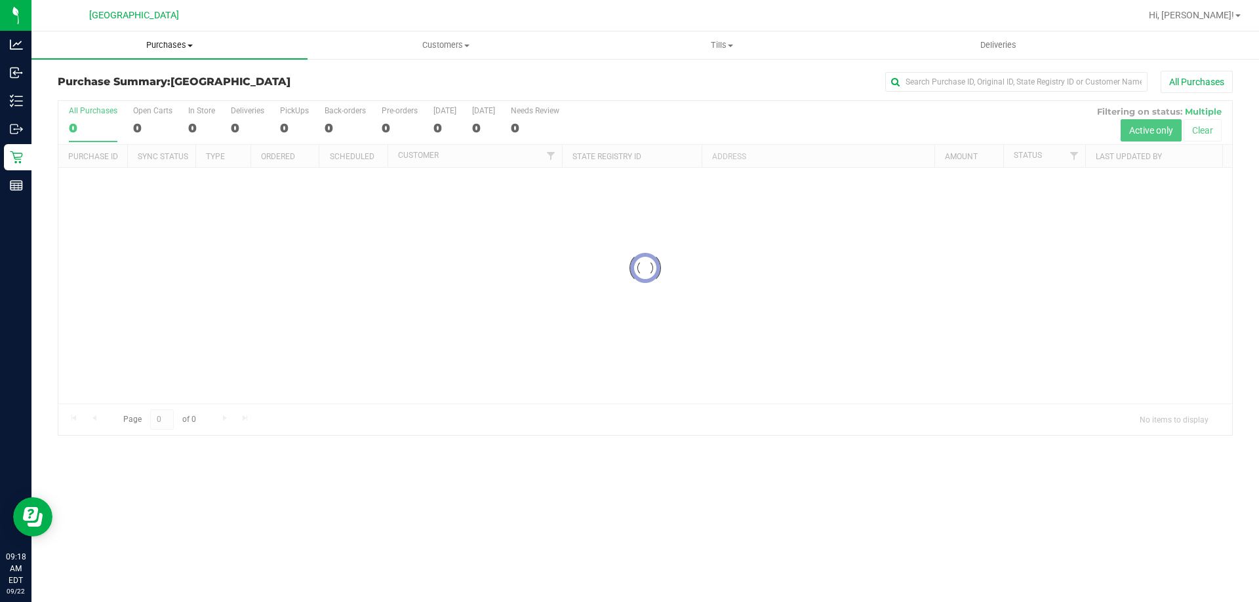
click at [180, 48] on span "Purchases" at bounding box center [169, 45] width 276 height 12
click at [90, 96] on span "Fulfillment" at bounding box center [71, 94] width 81 height 11
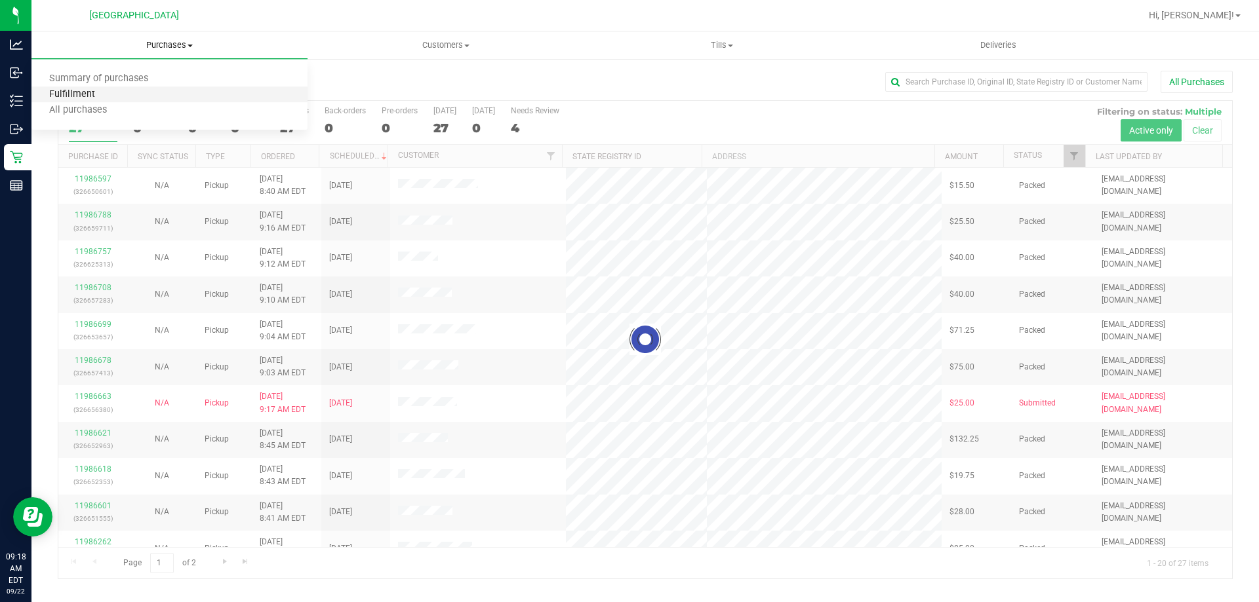
click at [79, 96] on span "Fulfillment" at bounding box center [71, 94] width 81 height 11
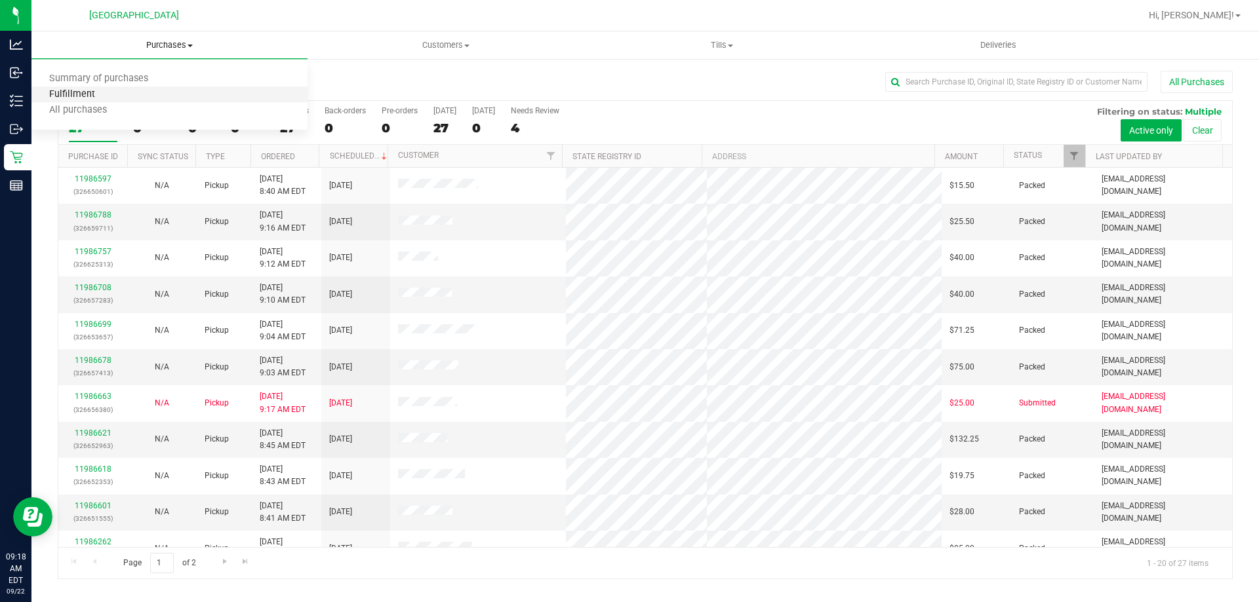
click at [79, 96] on span "Fulfillment" at bounding box center [71, 94] width 81 height 11
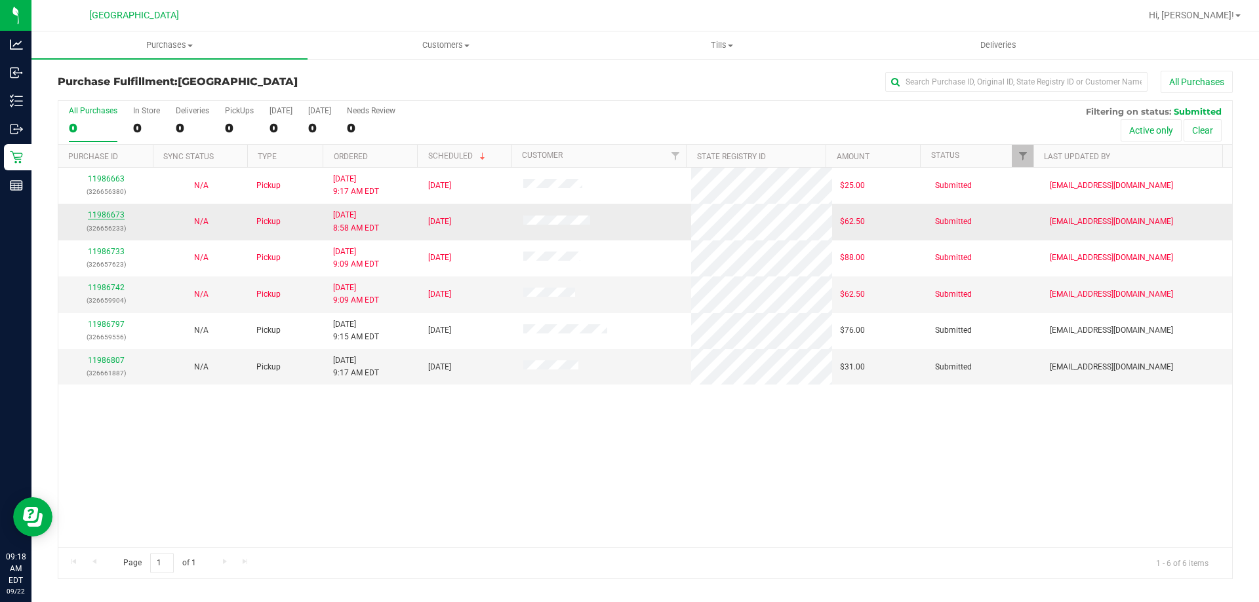
click at [108, 213] on link "11986673" at bounding box center [106, 214] width 37 height 9
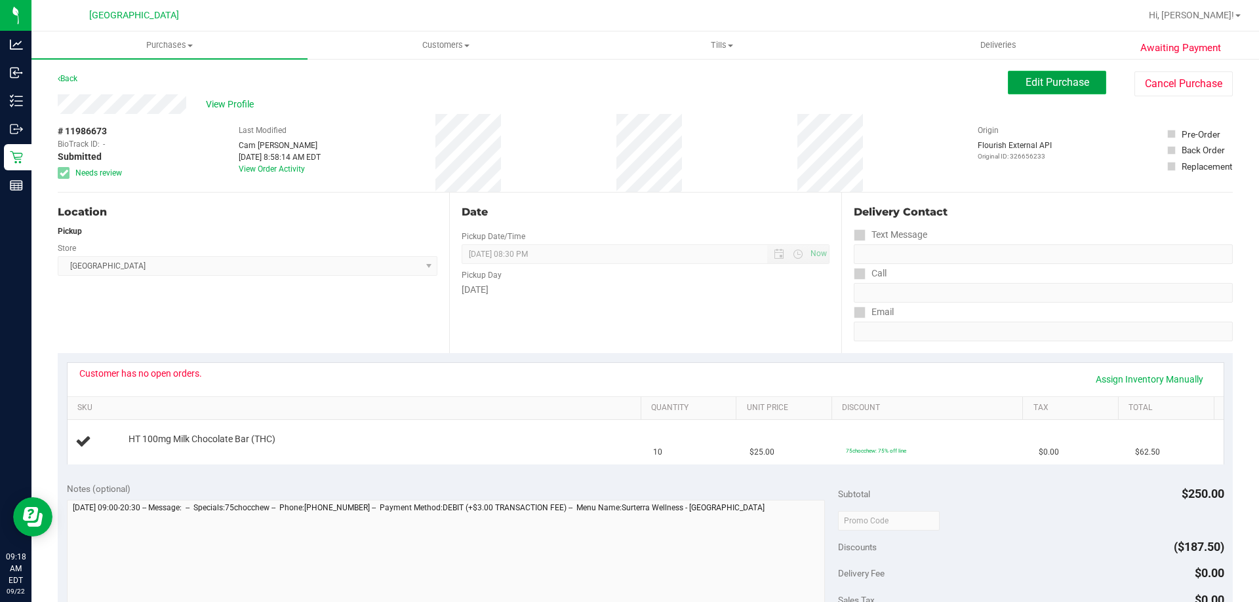
click at [1008, 84] on button "Edit Purchase" at bounding box center [1056, 83] width 98 height 24
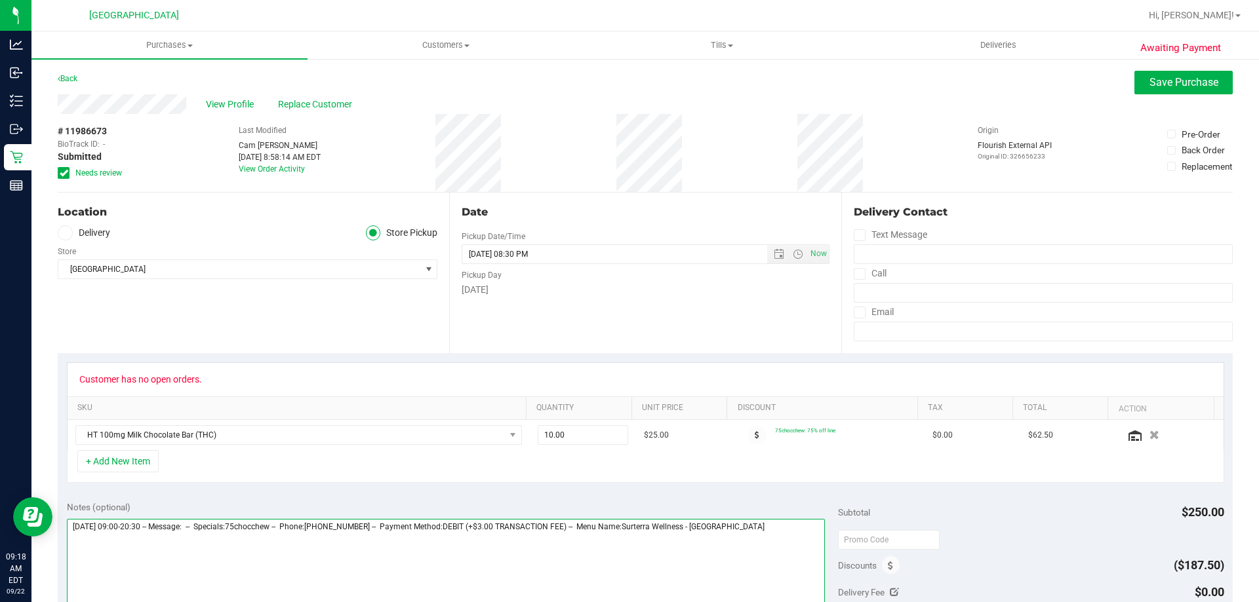
click at [754, 527] on textarea at bounding box center [446, 582] width 758 height 126
type textarea "Monday 09/22/2025 09:00-20:30 -- Message: -- Specials:75chocchew -- Phone:33036…"
click at [1174, 81] on span "Save Purchase" at bounding box center [1183, 82] width 69 height 12
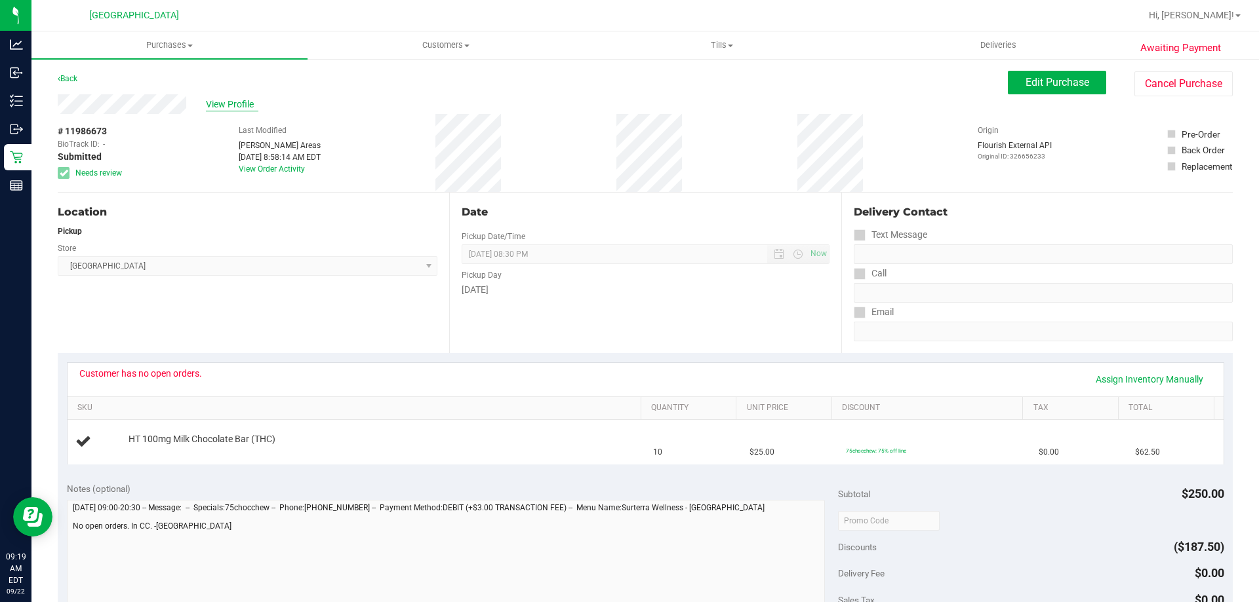
click at [247, 102] on span "View Profile" at bounding box center [232, 105] width 52 height 14
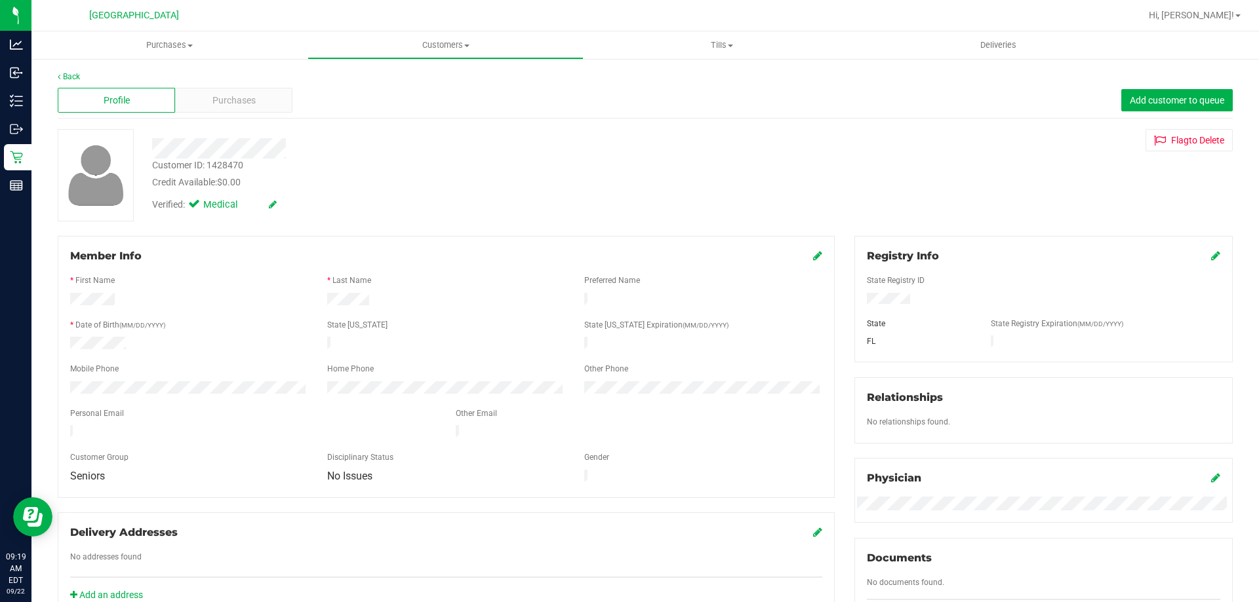
click at [229, 167] on div "Customer ID: 1428470" at bounding box center [197, 166] width 91 height 14
copy div "1428470"
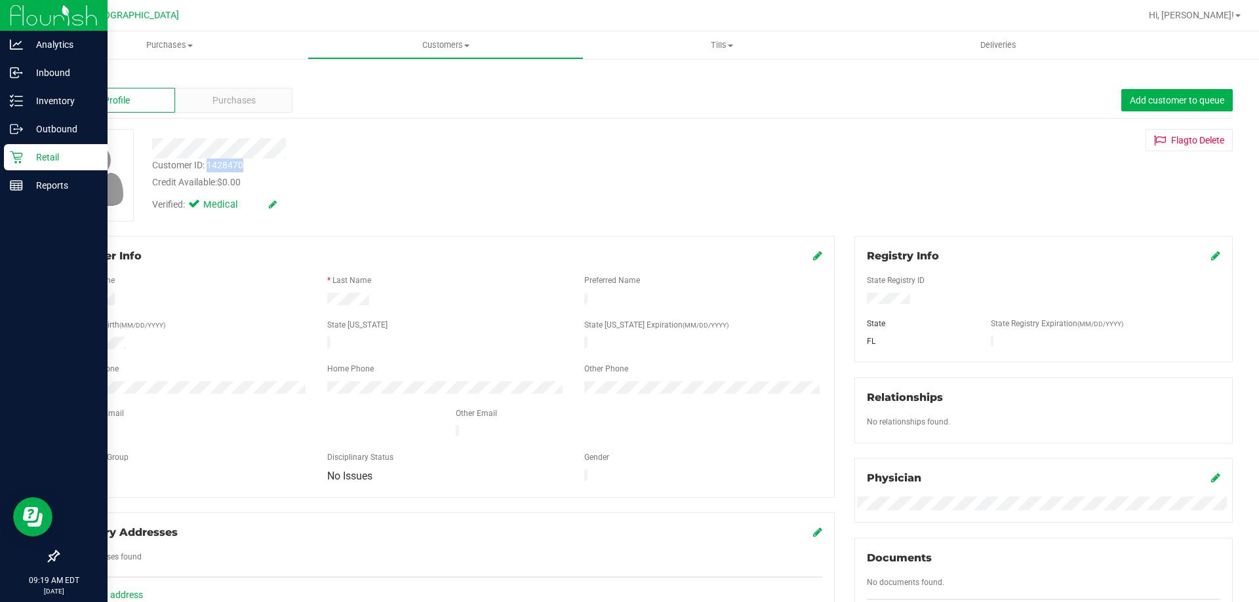
click at [10, 151] on icon at bounding box center [16, 157] width 13 height 13
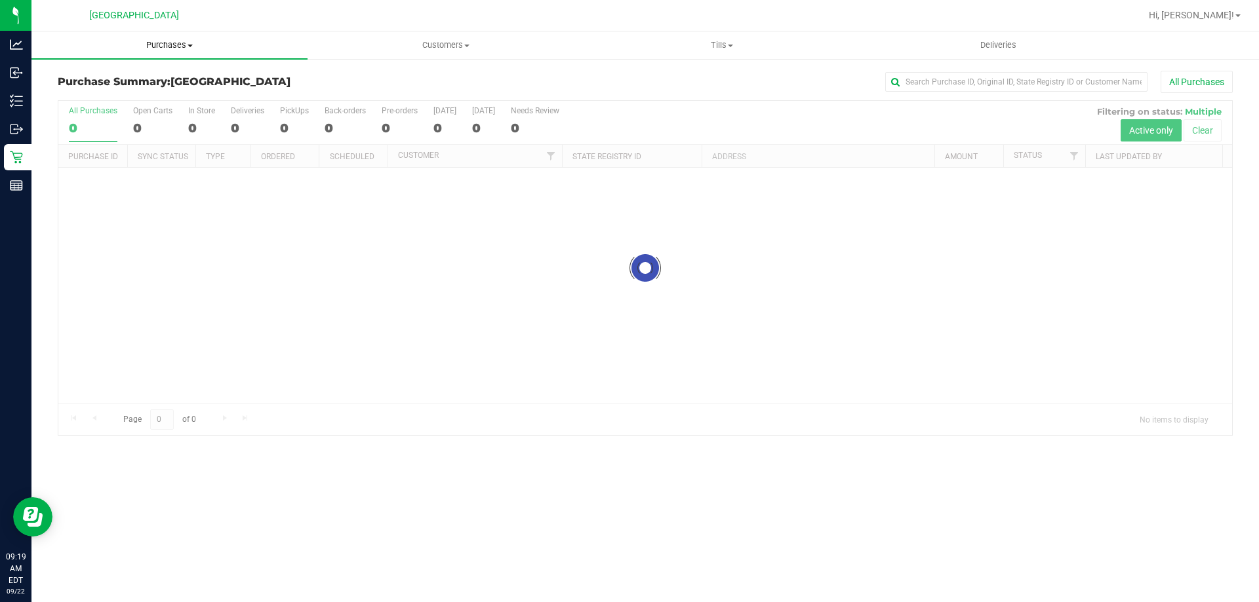
click at [186, 43] on span "Purchases" at bounding box center [169, 45] width 276 height 12
click at [128, 89] on li "Fulfillment" at bounding box center [169, 95] width 276 height 16
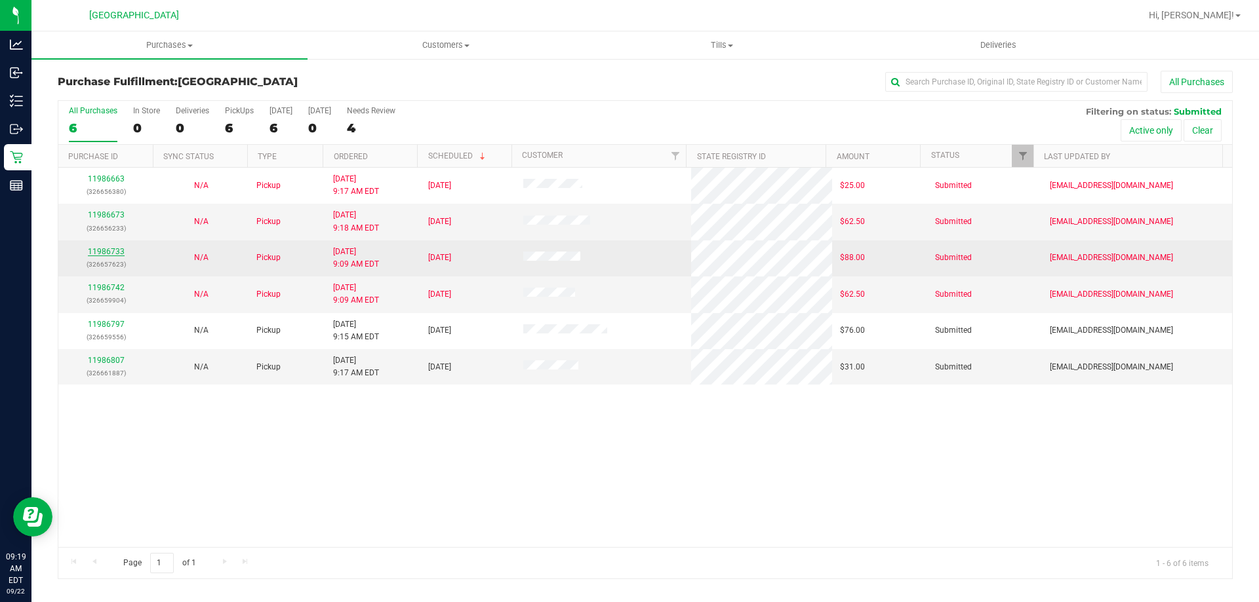
click at [119, 250] on link "11986733" at bounding box center [106, 251] width 37 height 9
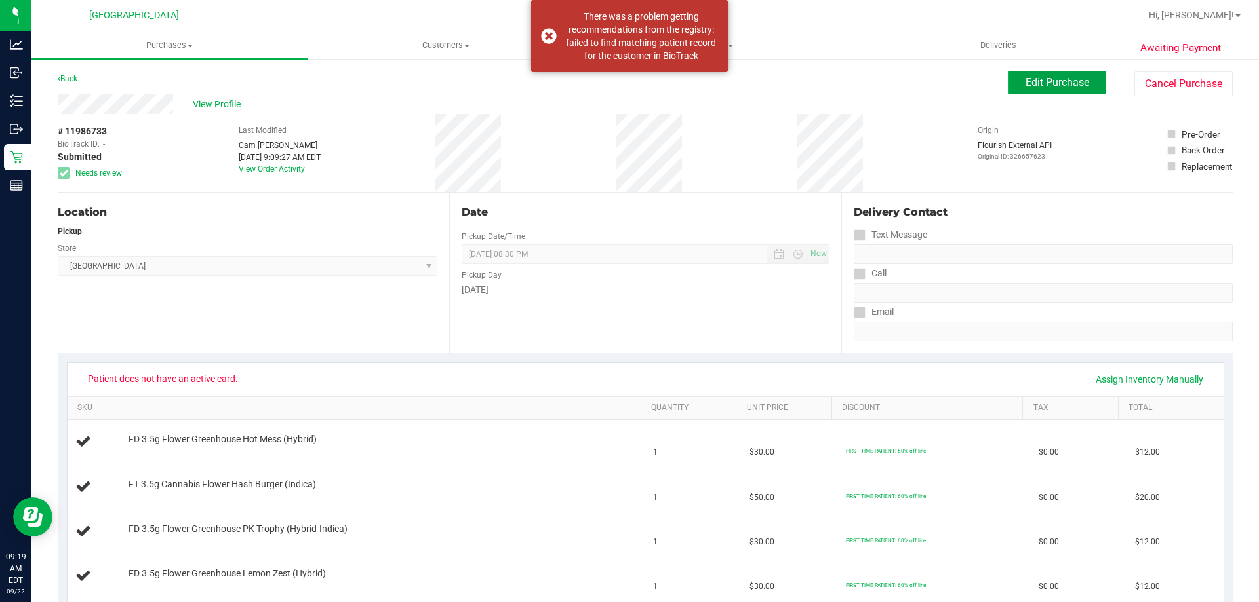
click at [1025, 85] on span "Edit Purchase" at bounding box center [1057, 82] width 64 height 12
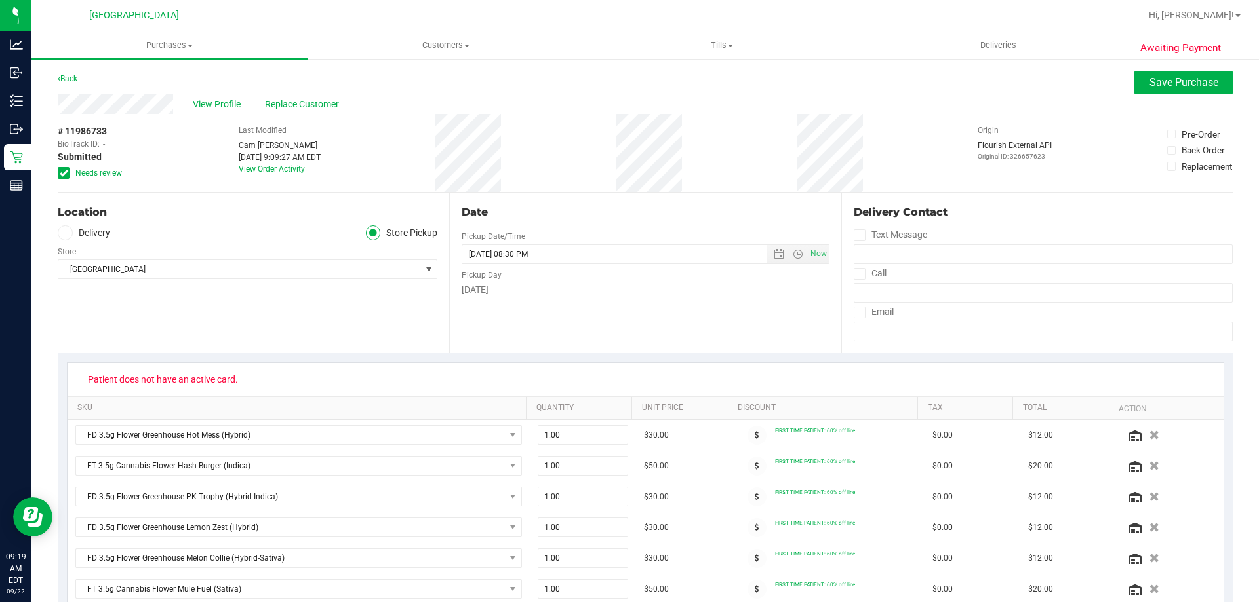
click at [294, 98] on span "Replace Customer" at bounding box center [304, 105] width 79 height 14
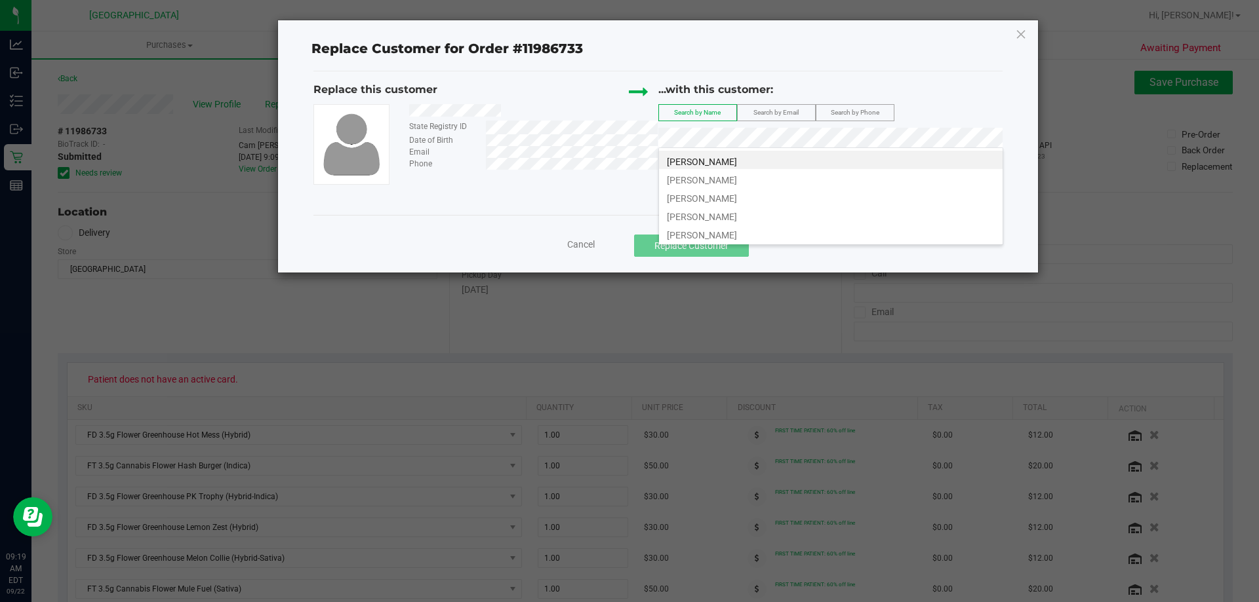
click at [830, 153] on li "DONNA ROBINSON" at bounding box center [830, 160] width 343 height 18
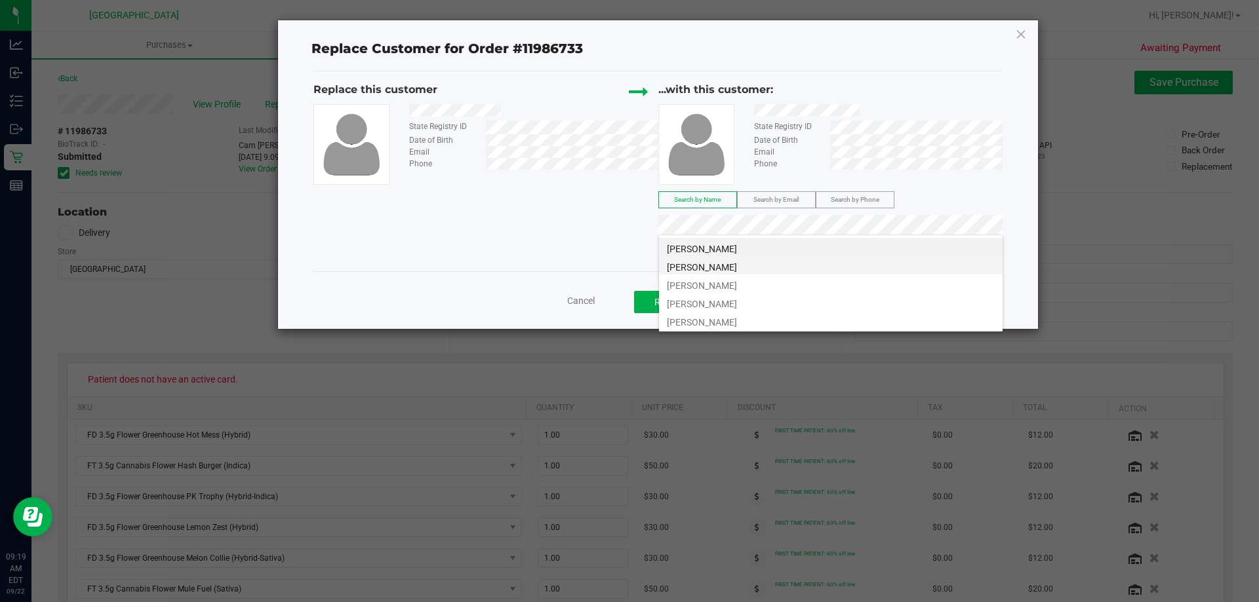
click at [758, 264] on li "Donna Robinson" at bounding box center [830, 265] width 343 height 18
click at [735, 283] on li "donna robinson" at bounding box center [830, 284] width 343 height 18
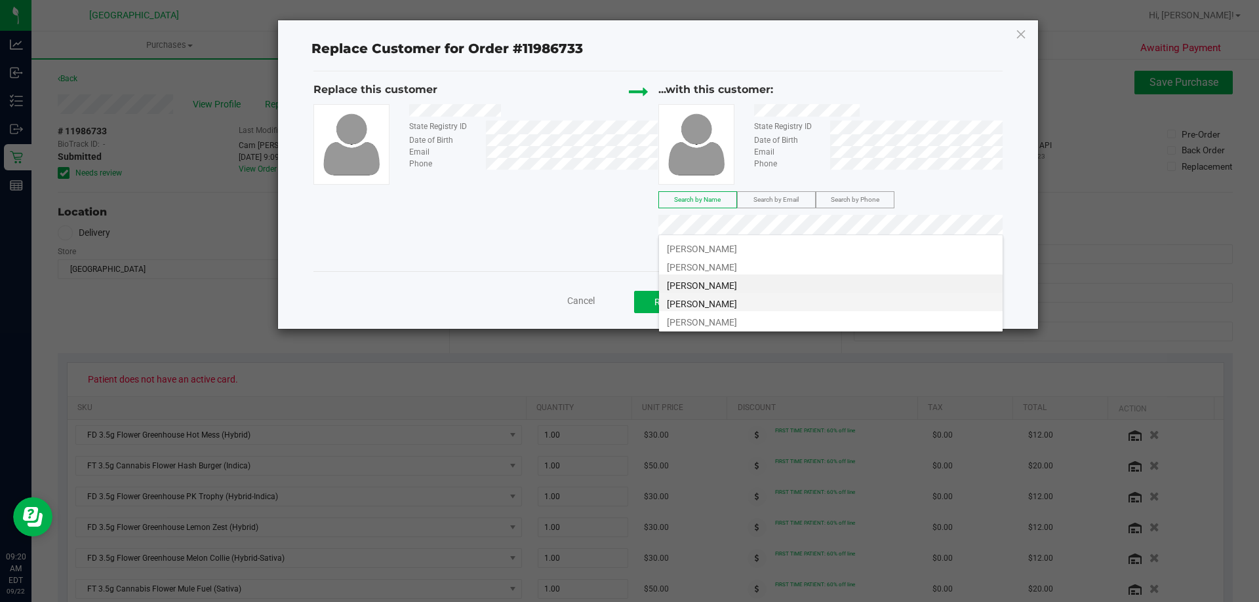
click at [749, 298] on li "DONNA ROBINSON" at bounding box center [830, 302] width 343 height 18
click at [706, 317] on span "DONNA ROBINSON" at bounding box center [702, 322] width 70 height 10
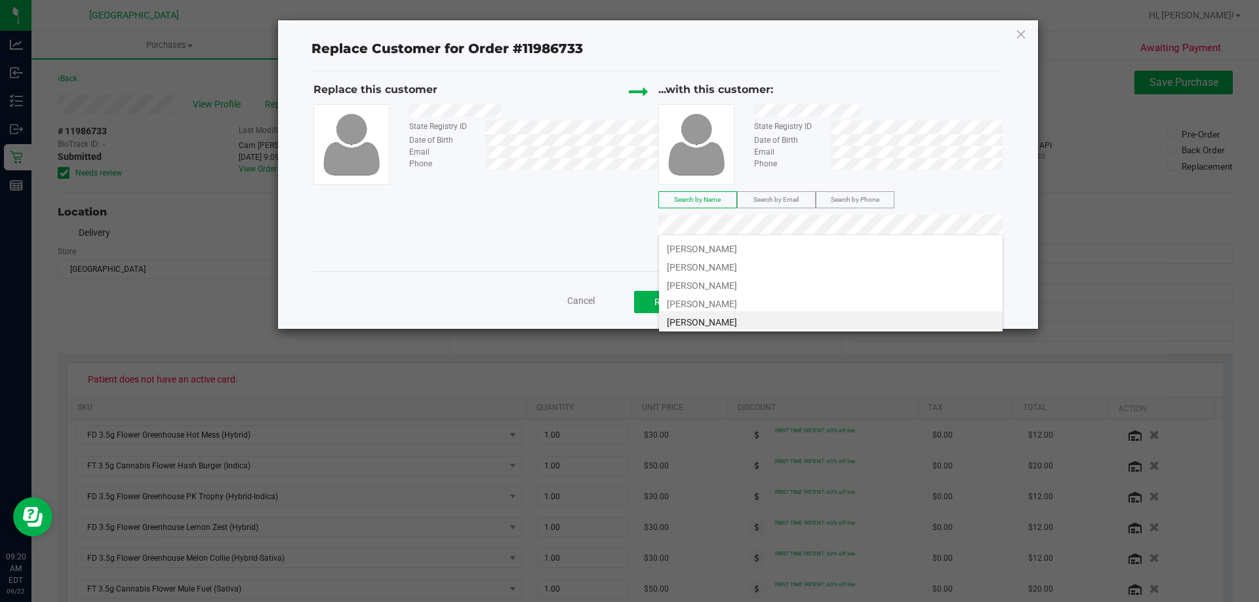
click at [575, 297] on span "Cancel" at bounding box center [581, 301] width 28 height 10
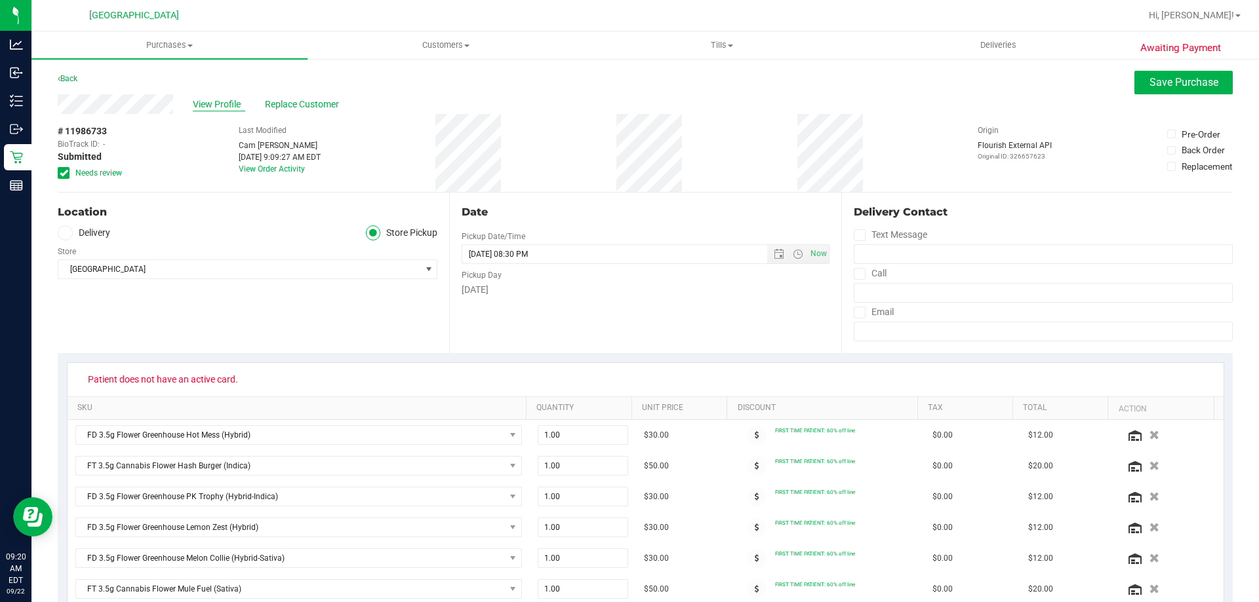
click at [235, 100] on span "View Profile" at bounding box center [219, 105] width 52 height 14
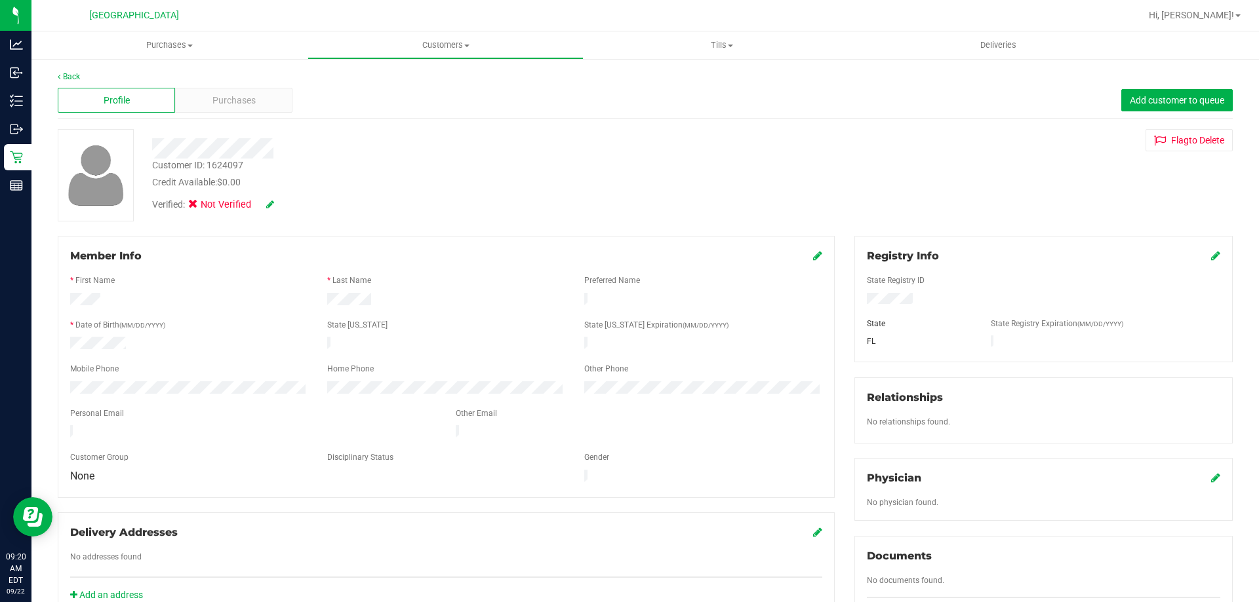
click at [1211, 256] on icon at bounding box center [1215, 255] width 9 height 10
click at [1208, 259] on icon at bounding box center [1214, 257] width 12 height 10
click at [268, 203] on icon at bounding box center [270, 204] width 8 height 9
click at [203, 206] on span at bounding box center [197, 207] width 12 height 12
click at [0, 0] on input "Medical" at bounding box center [0, 0] width 0 height 0
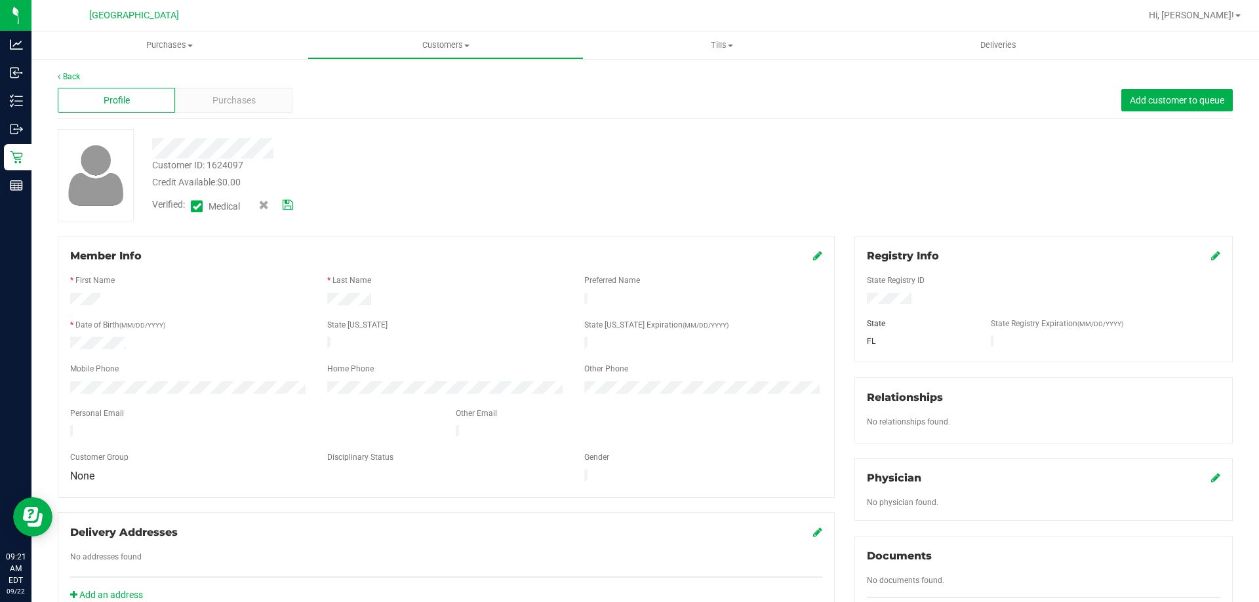
click at [288, 206] on icon at bounding box center [288, 205] width 10 height 9
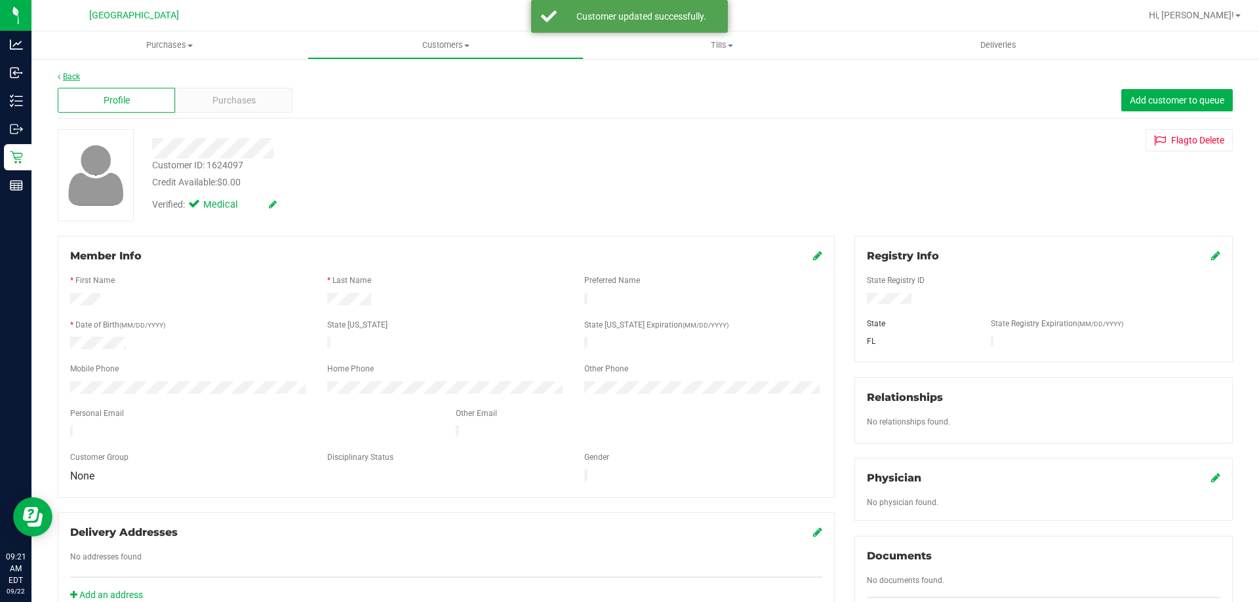
click at [60, 73] on icon at bounding box center [59, 77] width 3 height 8
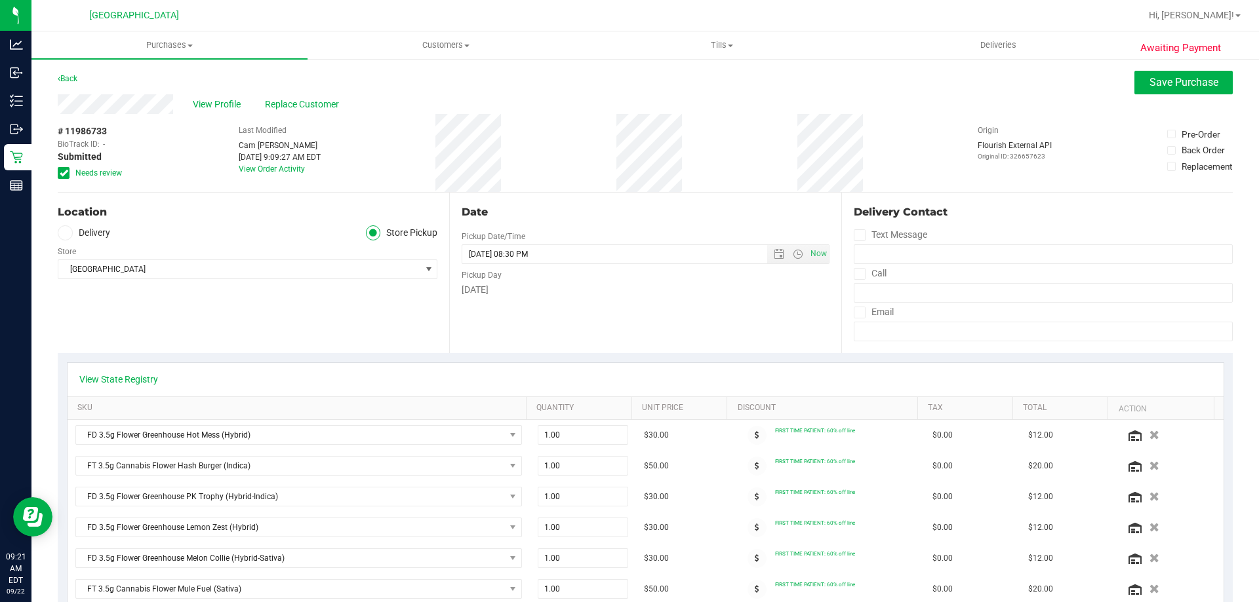
click at [66, 165] on div "# 11986733 BioTrack ID: - Submitted Needs review" at bounding box center [91, 152] width 66 height 54
click at [66, 173] on icon at bounding box center [64, 173] width 9 height 0
click at [0, 0] on input "Needs review" at bounding box center [0, 0] width 0 height 0
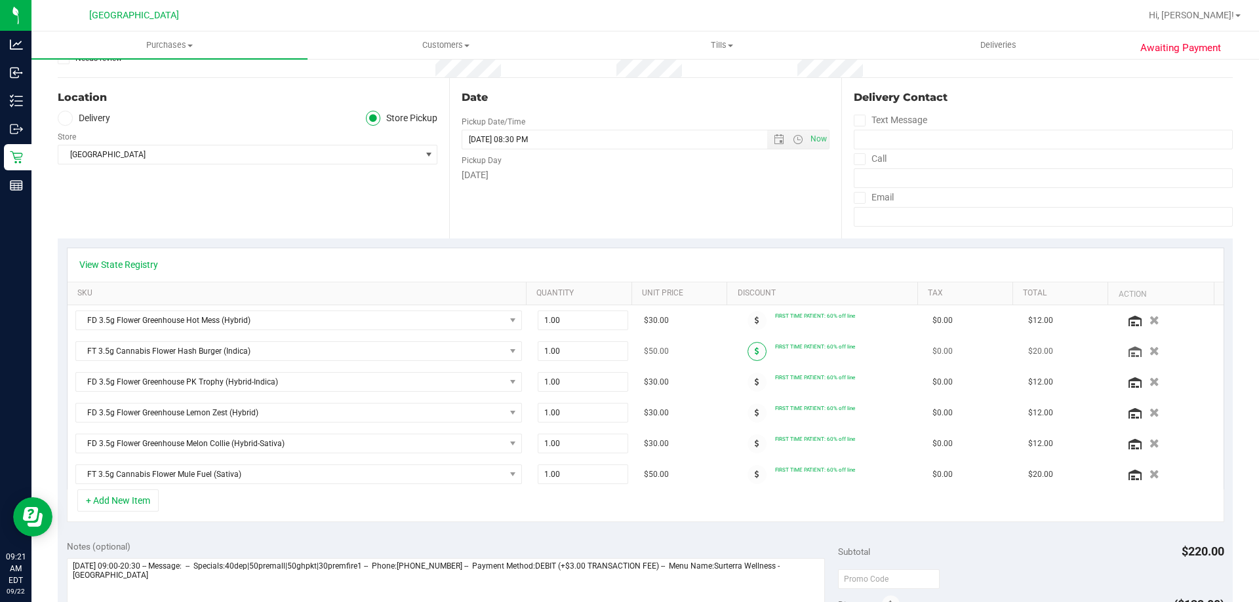
scroll to position [131, 0]
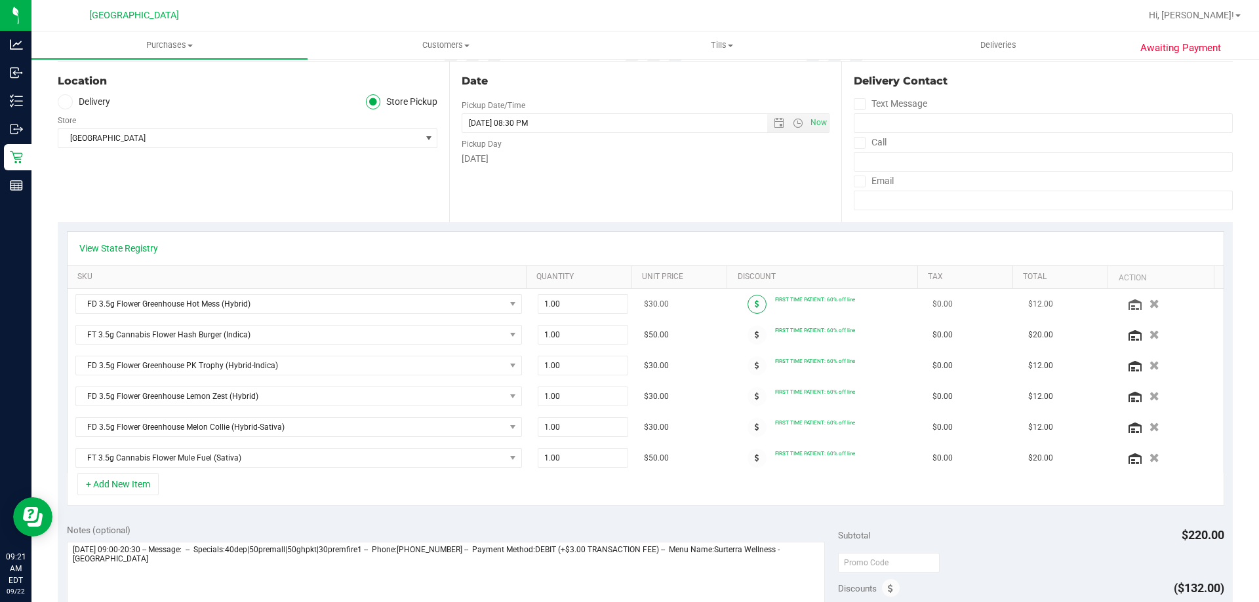
click at [747, 307] on span at bounding box center [756, 304] width 19 height 19
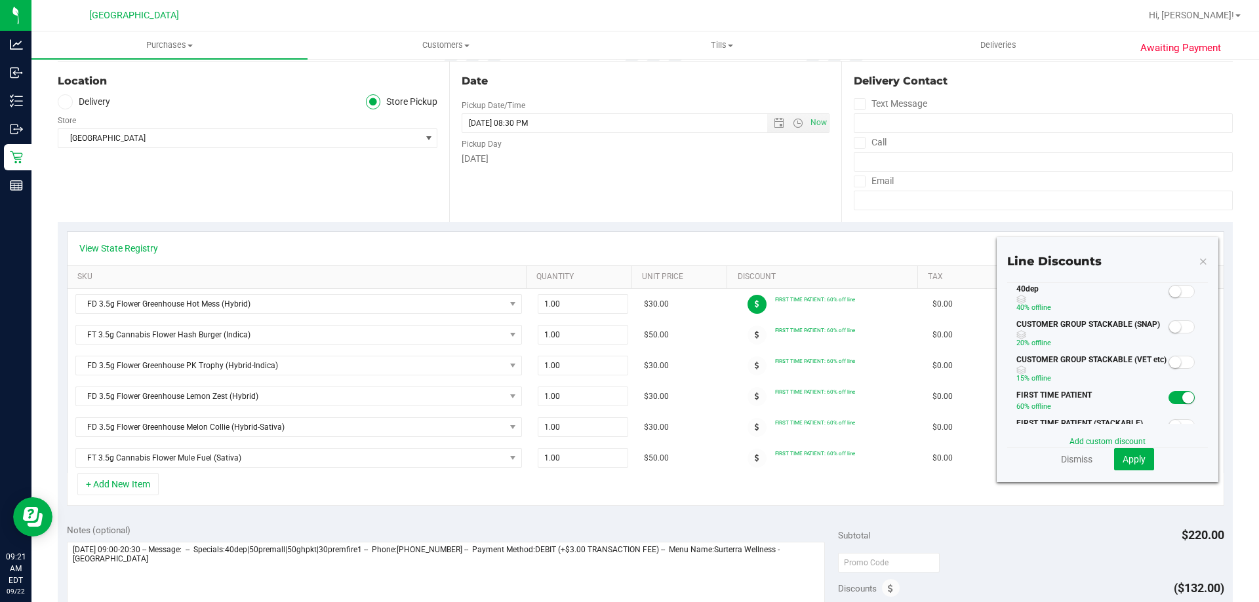
click at [1173, 292] on span at bounding box center [1181, 291] width 26 height 13
click at [1133, 455] on span "Apply" at bounding box center [1133, 459] width 23 height 10
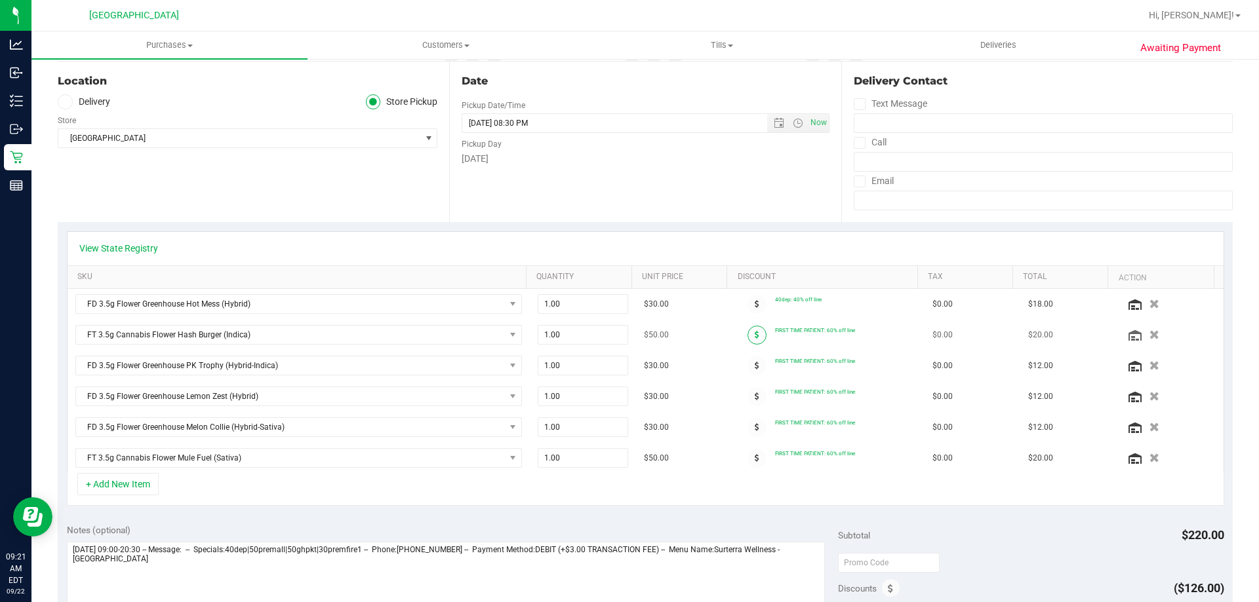
click at [754, 333] on icon at bounding box center [756, 335] width 5 height 8
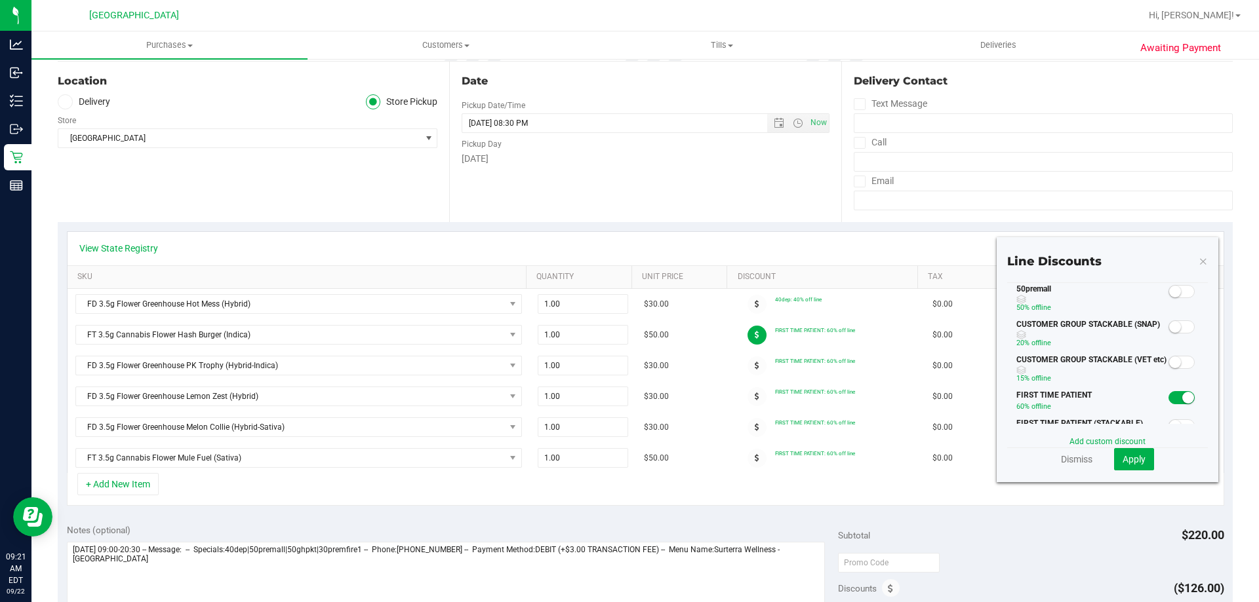
click at [1169, 292] on small at bounding box center [1175, 292] width 12 height 12
click at [1127, 459] on span "Apply" at bounding box center [1133, 459] width 23 height 10
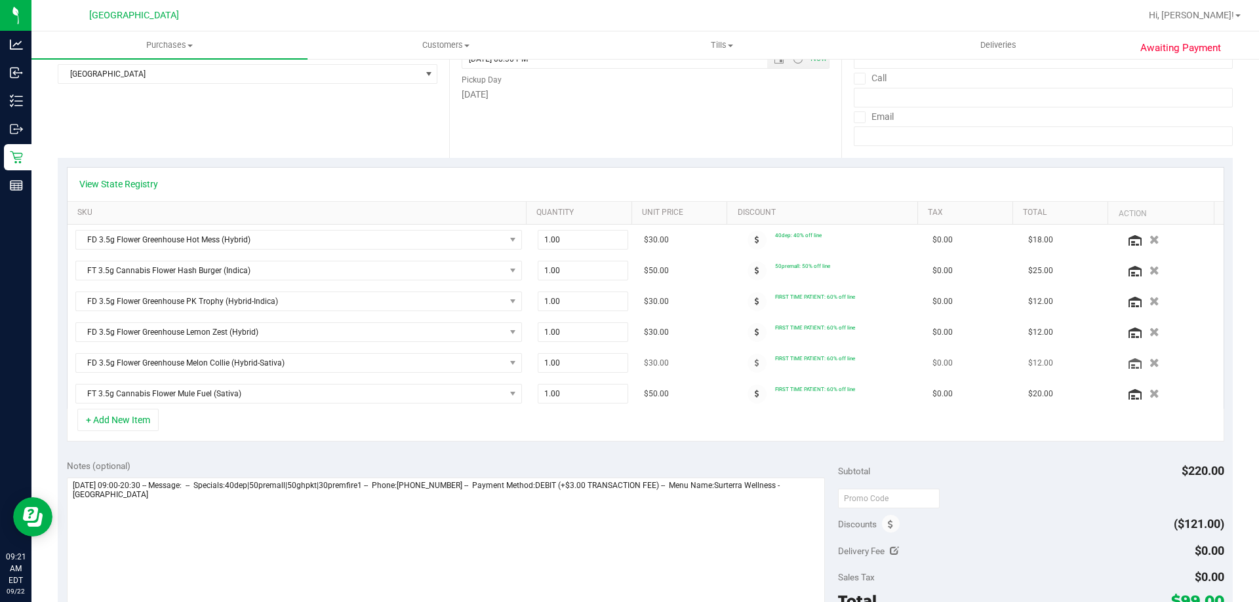
scroll to position [197, 0]
click at [747, 241] on span at bounding box center [756, 238] width 19 height 19
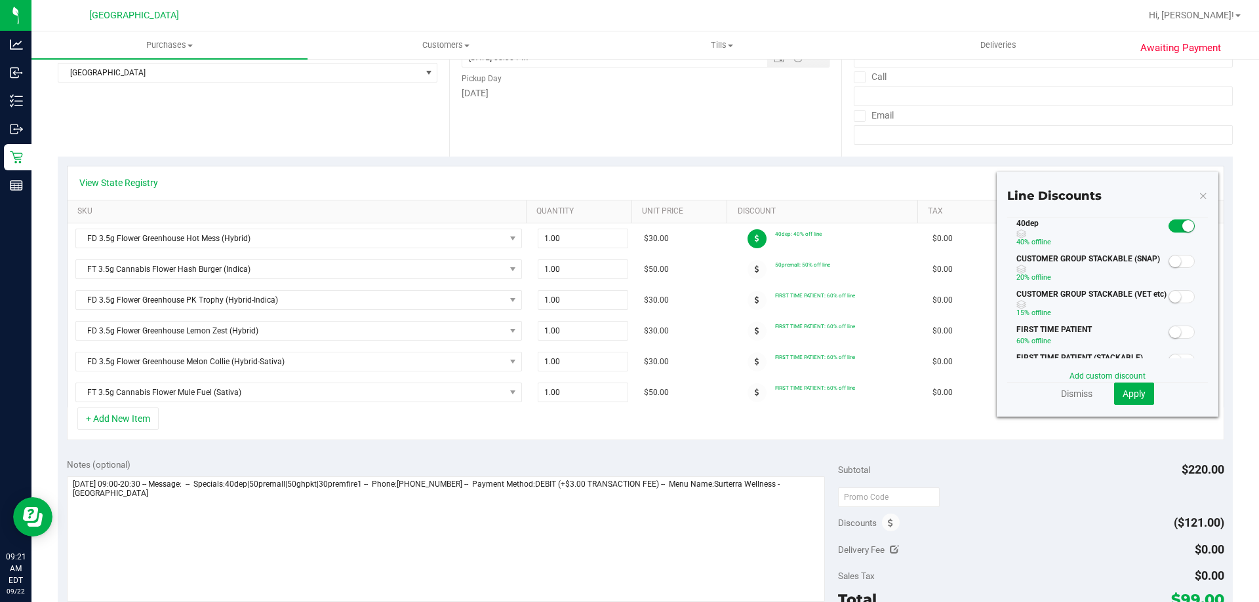
click at [1169, 328] on small at bounding box center [1175, 332] width 12 height 12
click at [1114, 402] on button "Apply" at bounding box center [1134, 394] width 40 height 22
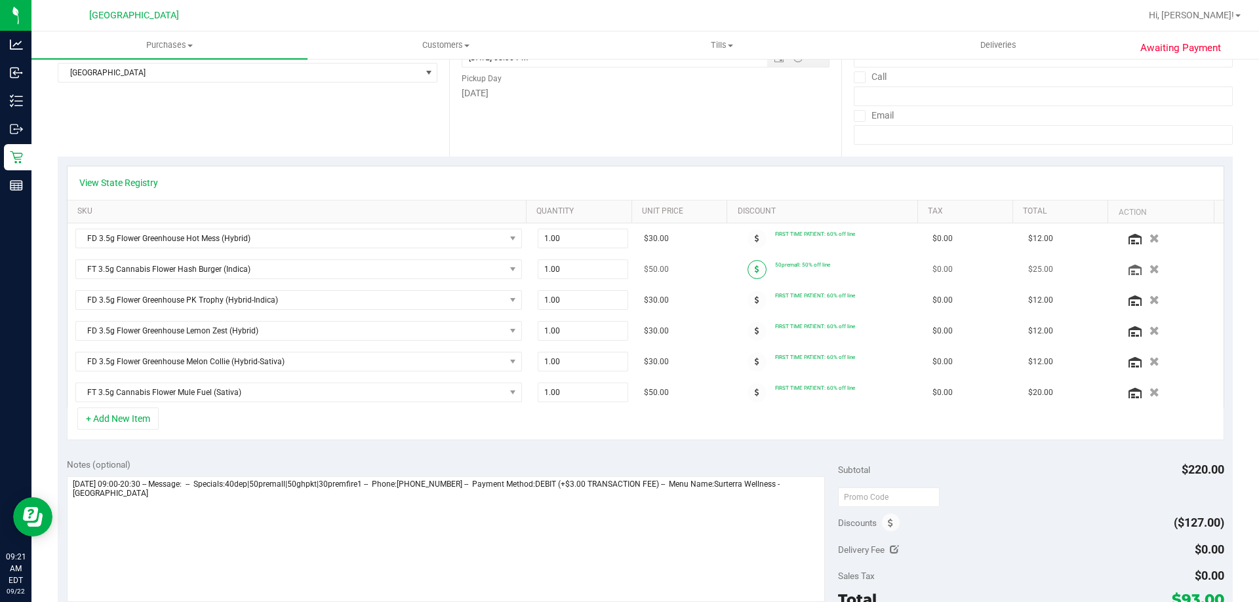
click at [747, 261] on span at bounding box center [756, 269] width 19 height 19
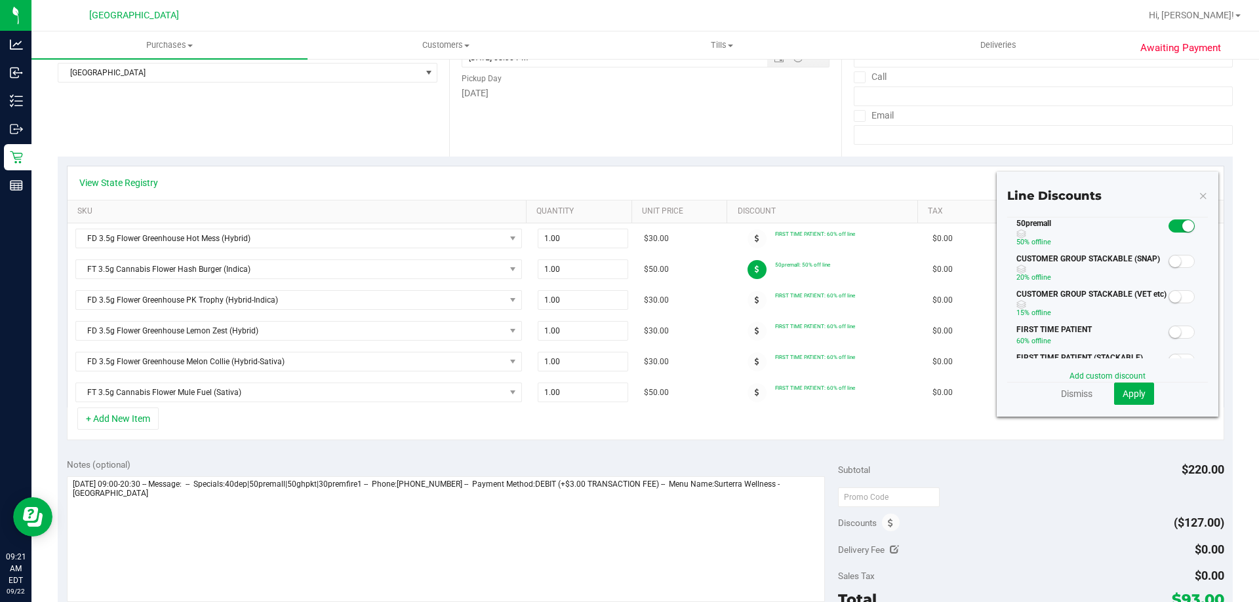
click at [1169, 327] on small at bounding box center [1175, 332] width 12 height 12
click at [1133, 396] on span "Apply" at bounding box center [1133, 394] width 23 height 10
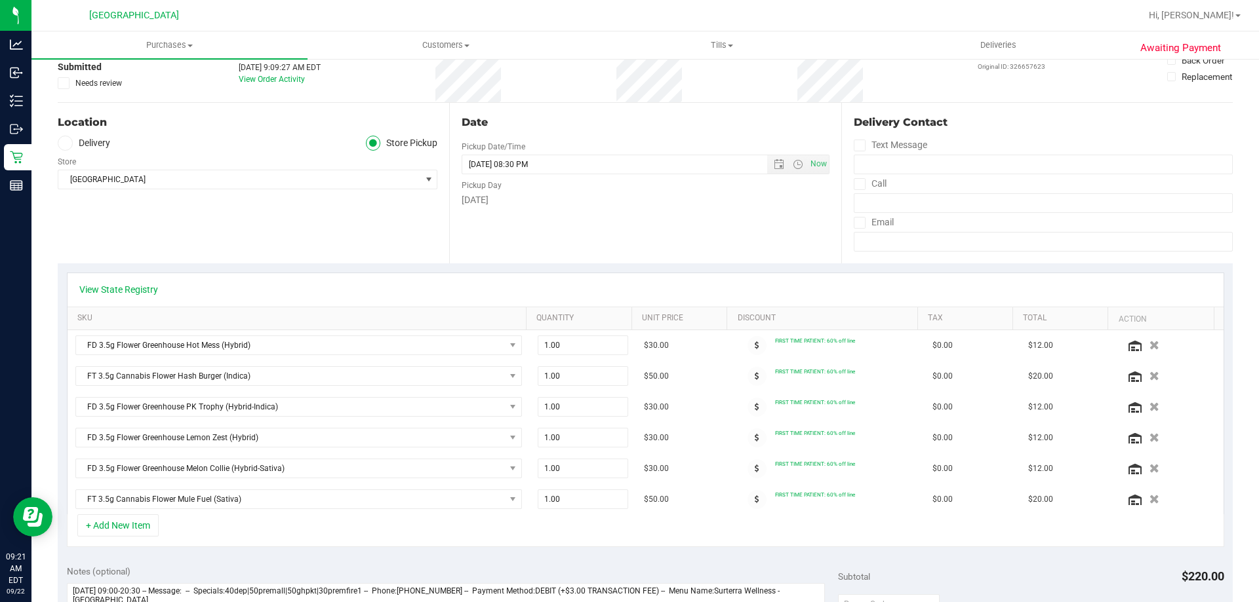
scroll to position [0, 0]
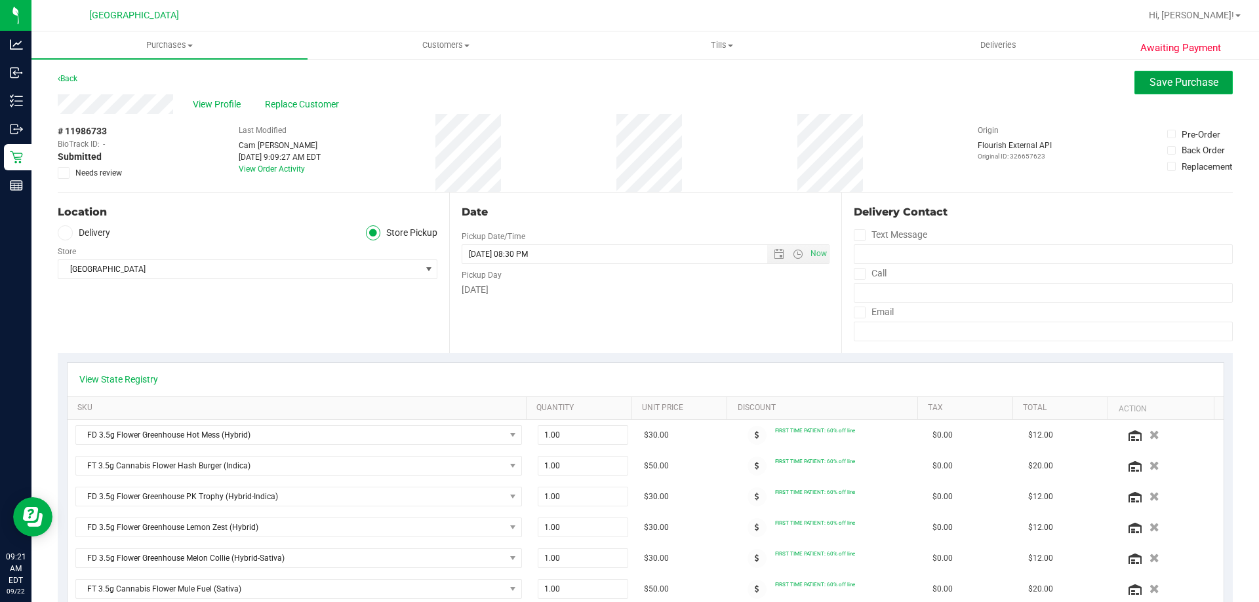
click at [1161, 90] on button "Save Purchase" at bounding box center [1183, 83] width 98 height 24
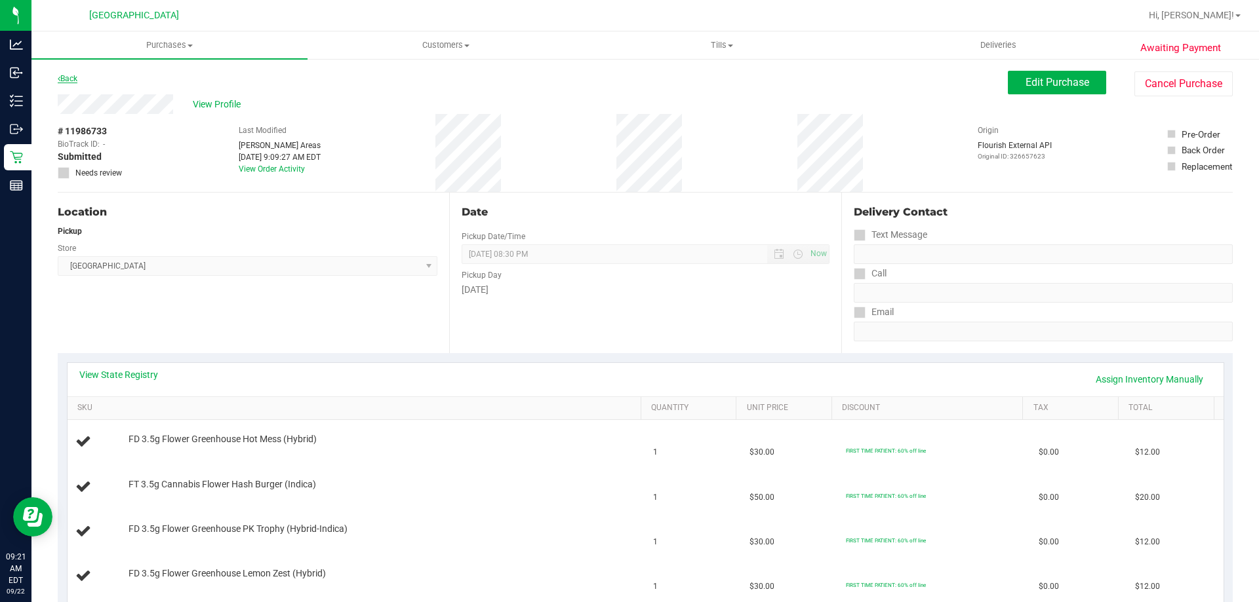
click at [71, 83] on link "Back" at bounding box center [68, 78] width 20 height 9
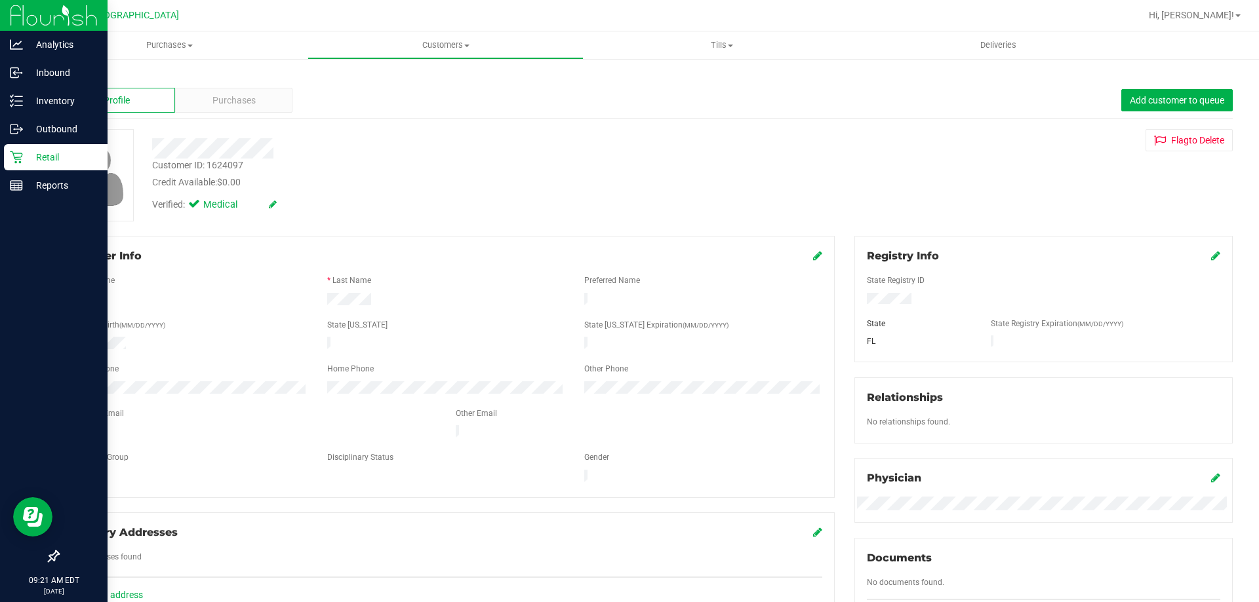
click at [17, 155] on icon at bounding box center [16, 157] width 13 height 13
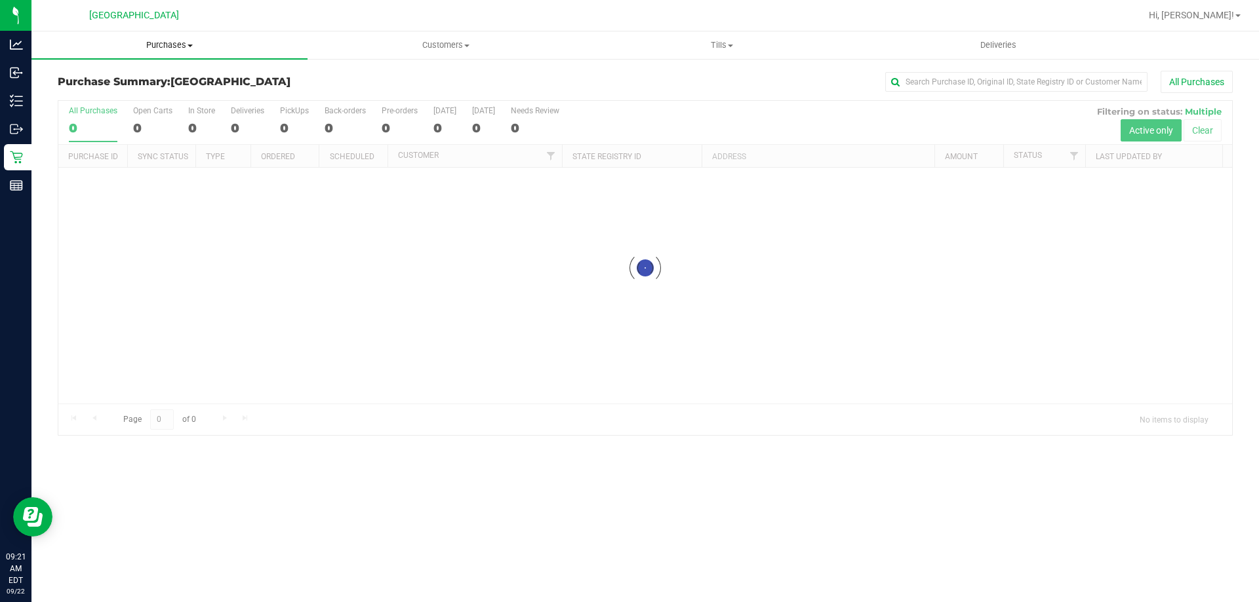
click at [156, 41] on span "Purchases" at bounding box center [169, 45] width 276 height 12
click at [109, 95] on span "Fulfillment" at bounding box center [71, 94] width 81 height 11
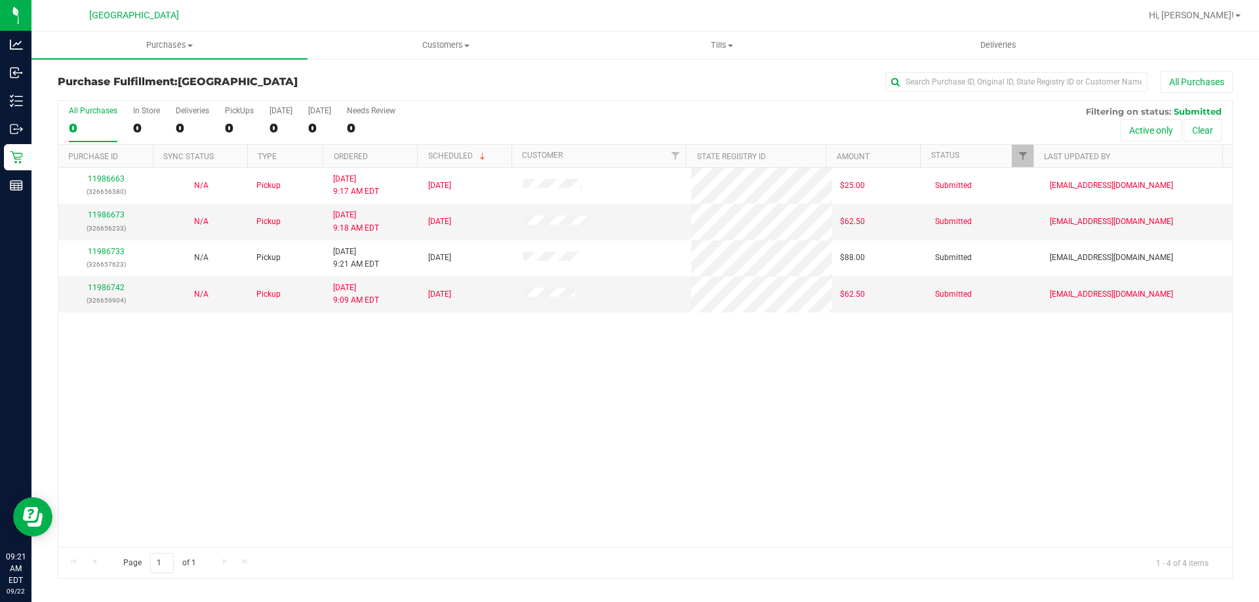
click at [230, 357] on div "11986663 (326656380) N/A Pickup 9/22/2025 9:17 AM EDT 9/22/2025 $25.00 Submitte…" at bounding box center [644, 358] width 1173 height 380
click at [102, 288] on link "11986742" at bounding box center [106, 287] width 37 height 9
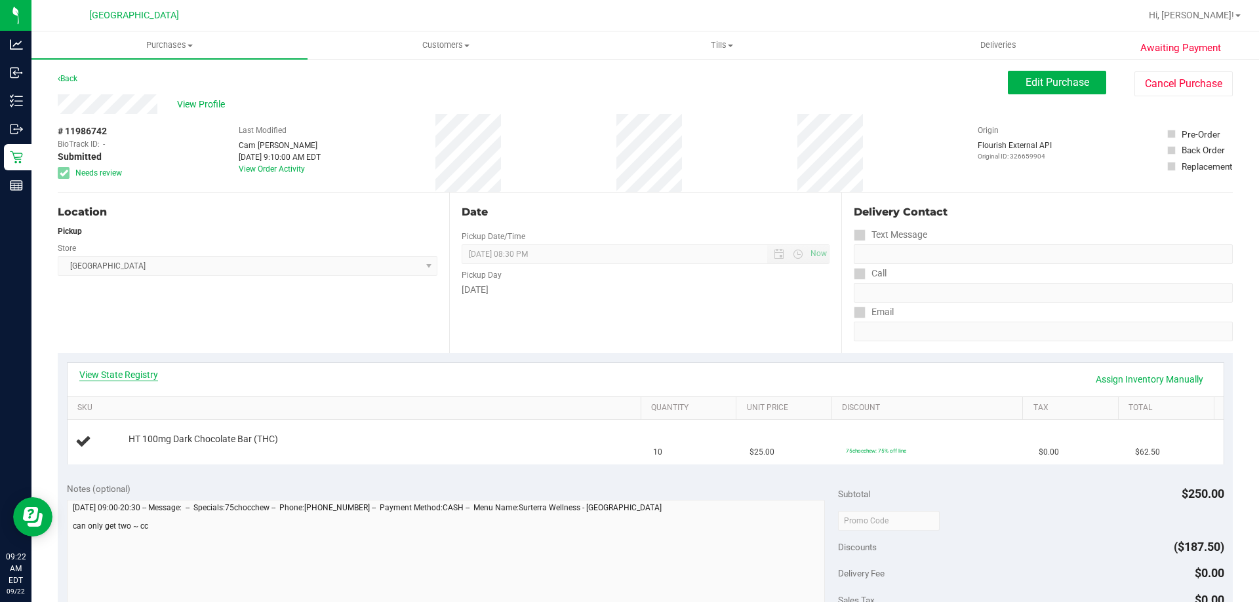
click at [134, 377] on link "View State Registry" at bounding box center [118, 374] width 79 height 13
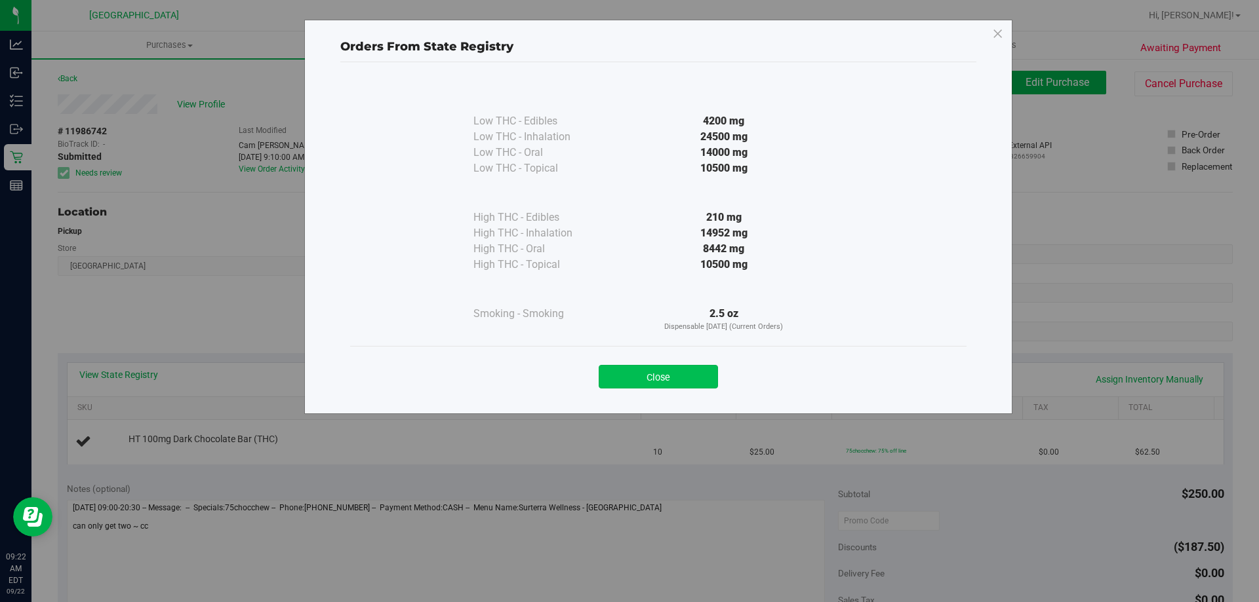
click at [680, 374] on button "Close" at bounding box center [657, 377] width 119 height 24
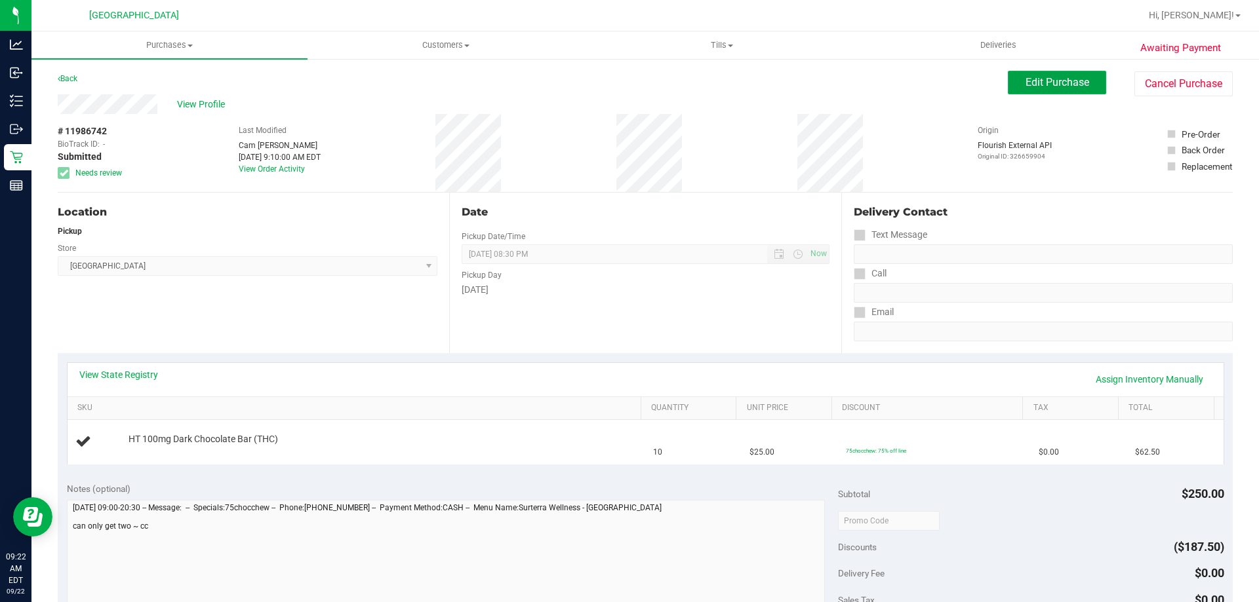
click at [1026, 85] on span "Edit Purchase" at bounding box center [1057, 82] width 64 height 12
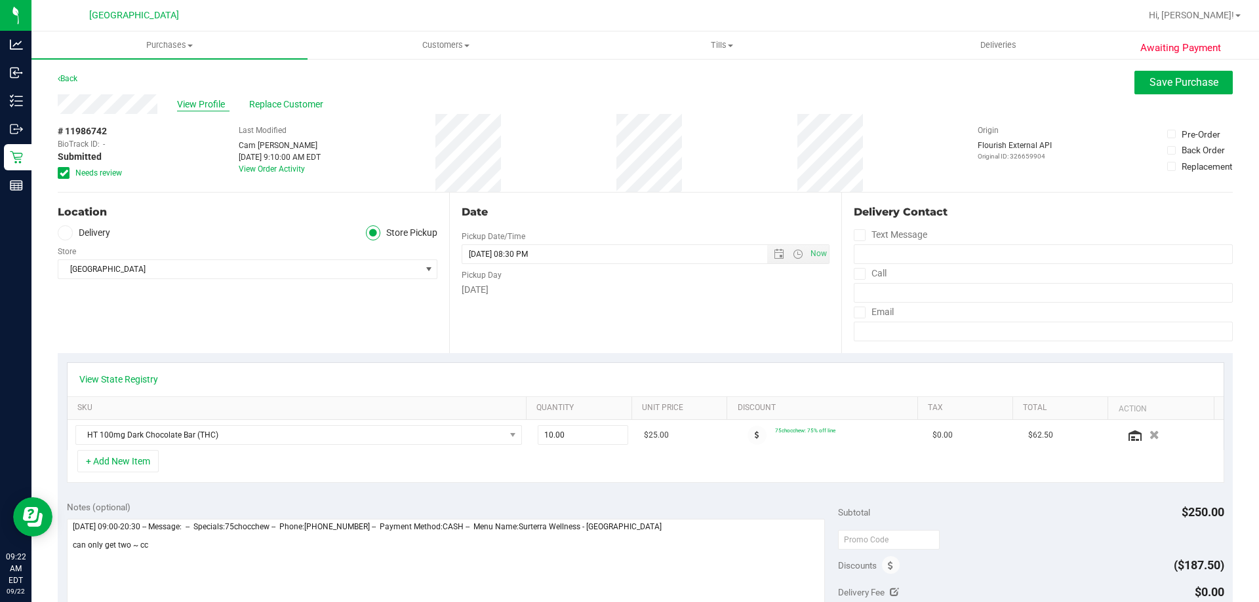
click at [205, 103] on span "View Profile" at bounding box center [203, 105] width 52 height 14
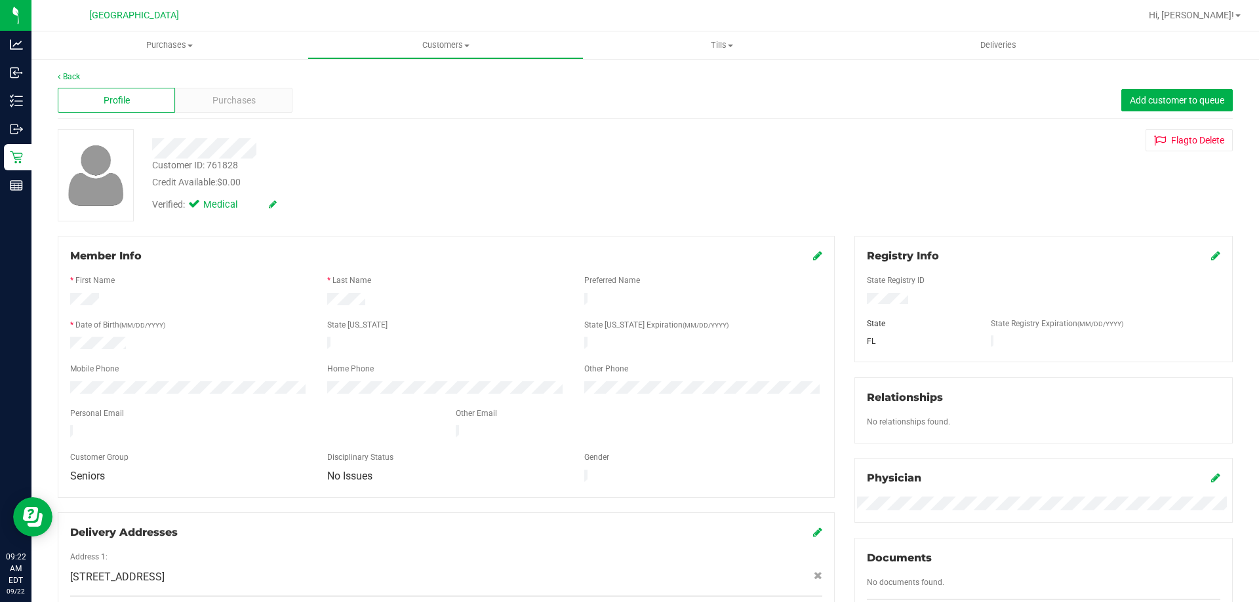
click at [223, 163] on div "Customer ID: 761828" at bounding box center [195, 166] width 86 height 14
copy div "761828"
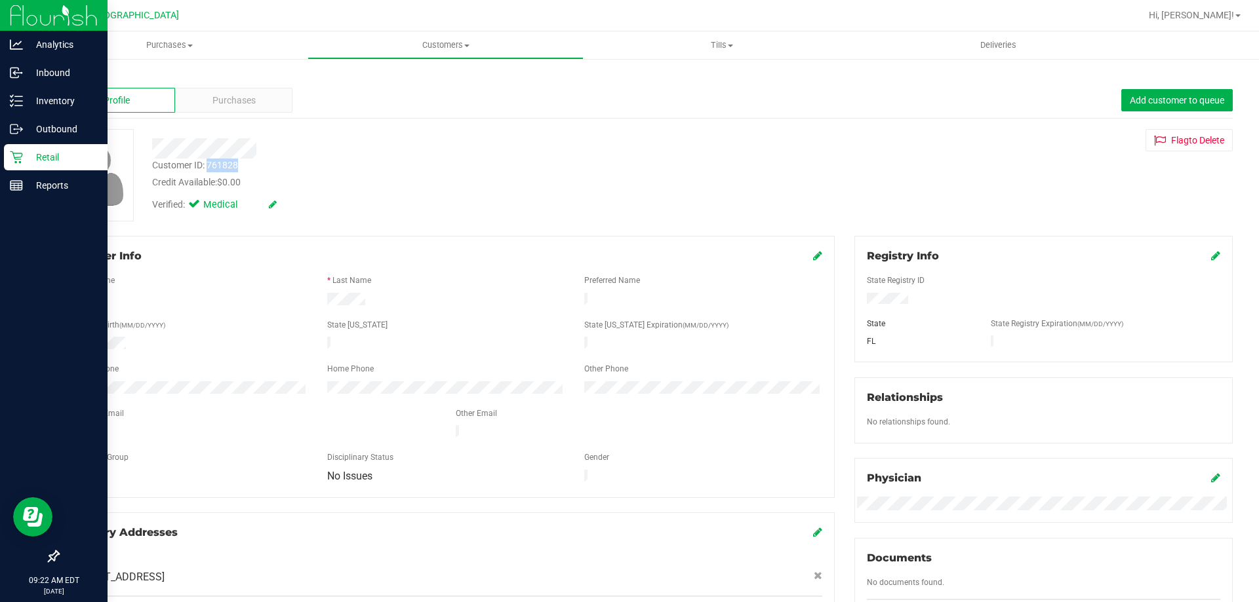
click at [18, 157] on icon at bounding box center [16, 157] width 13 height 13
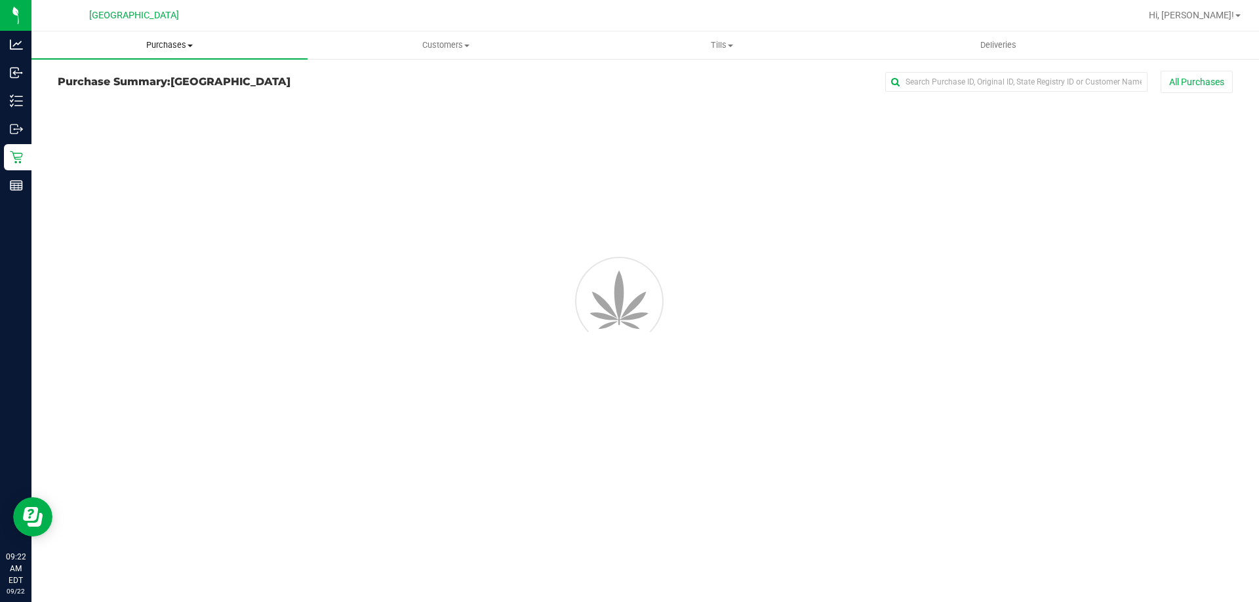
click at [181, 43] on span "Purchases" at bounding box center [169, 45] width 276 height 12
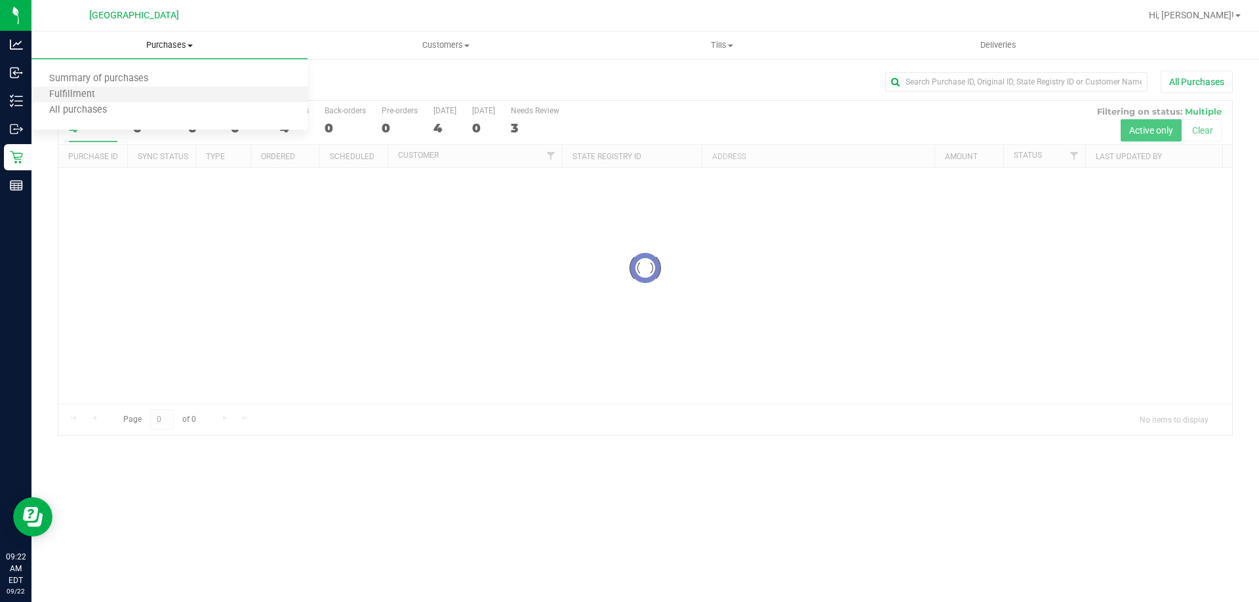
click at [142, 100] on li "Fulfillment" at bounding box center [169, 95] width 276 height 16
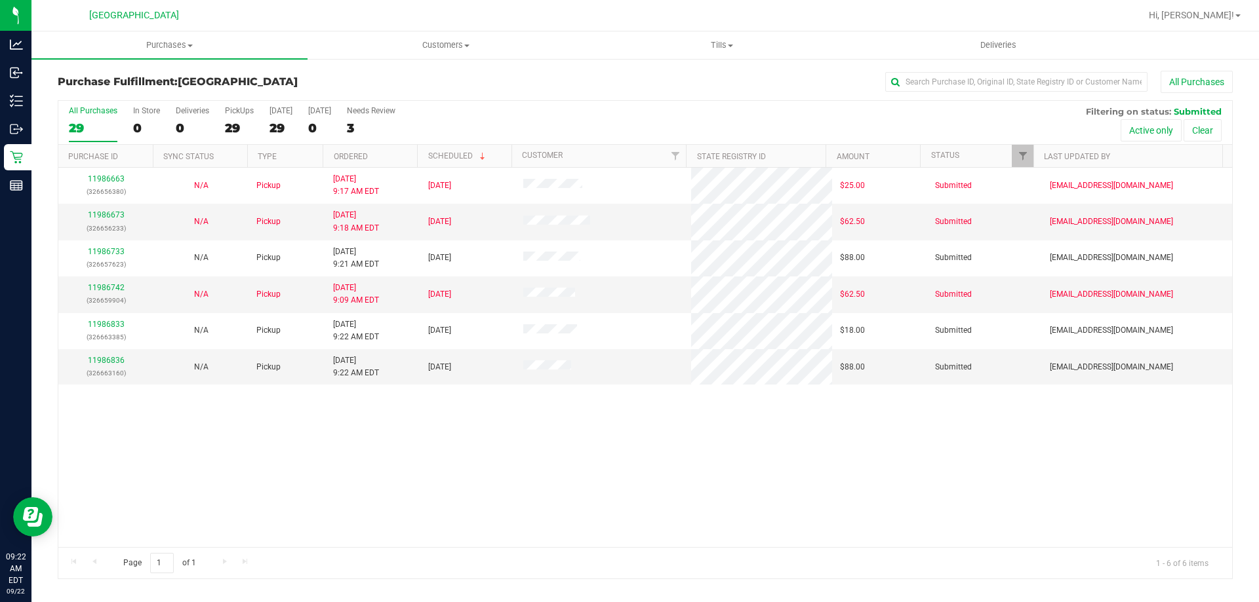
click at [549, 439] on div "11986663 (326656380) N/A Pickup 9/22/2025 9:17 AM EDT 9/22/2025 $25.00 Submitte…" at bounding box center [644, 358] width 1173 height 380
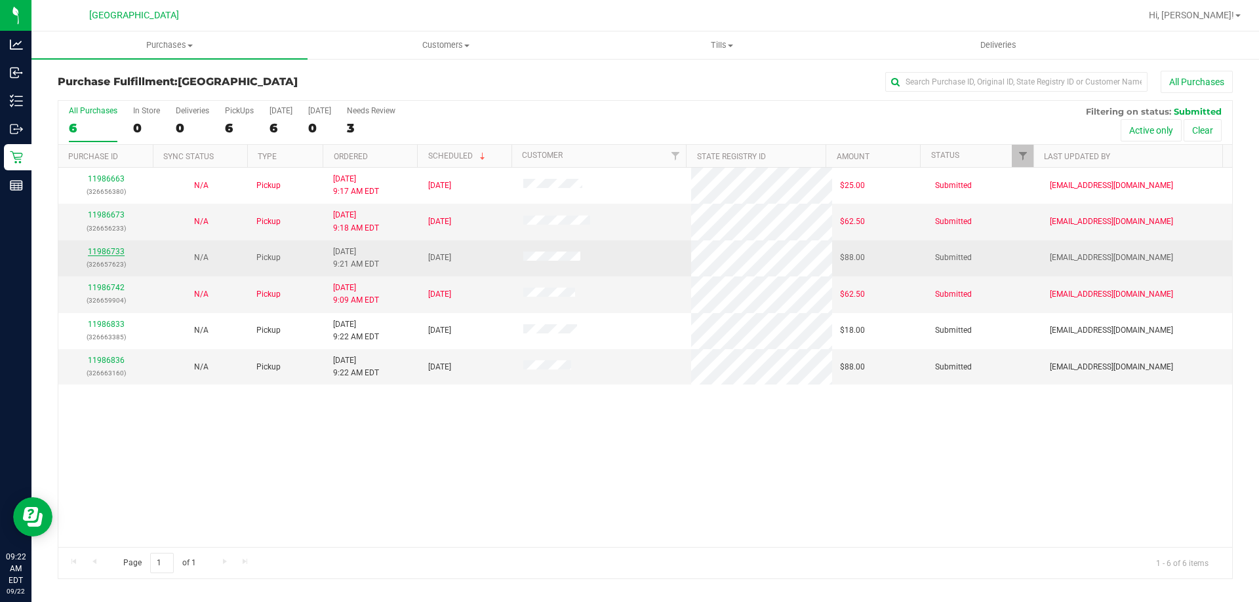
click at [112, 252] on link "11986733" at bounding box center [106, 251] width 37 height 9
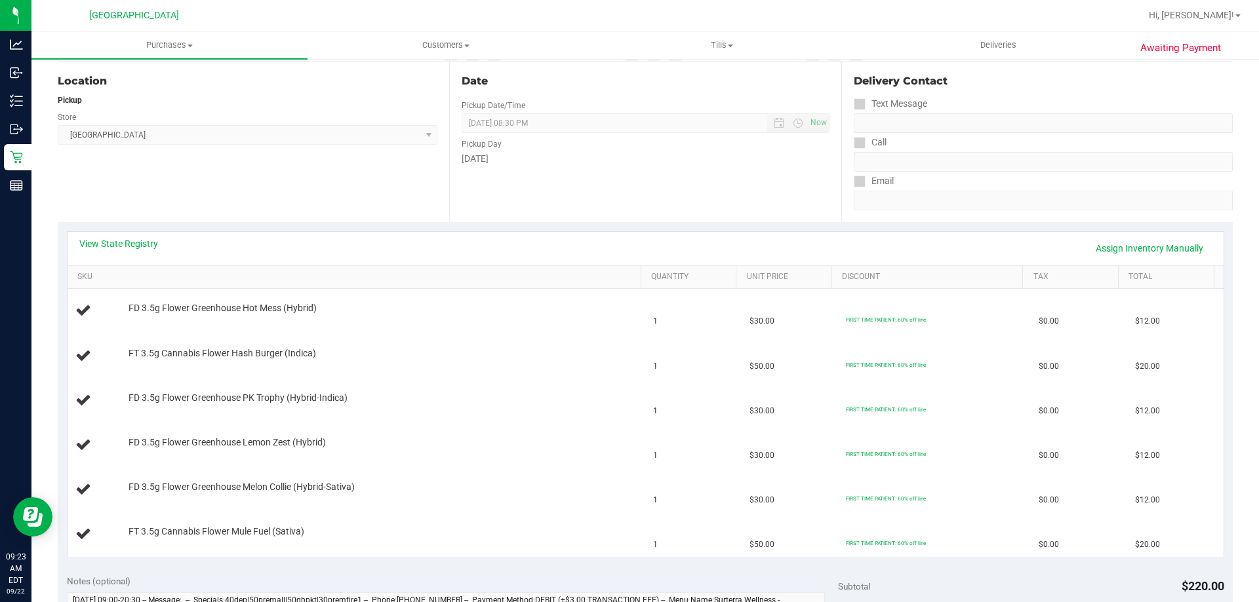
scroll to position [197, 0]
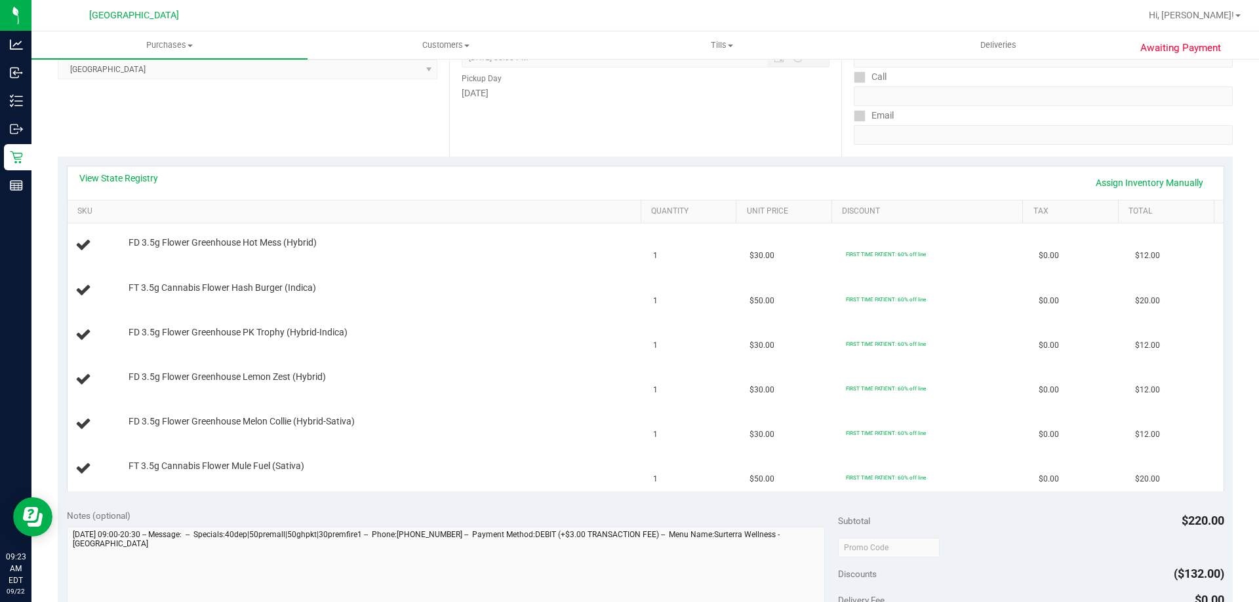
click at [140, 171] on div "View State Registry Assign Inventory Manually" at bounding box center [646, 182] width 1156 height 33
click at [136, 182] on link "View State Registry" at bounding box center [118, 178] width 79 height 13
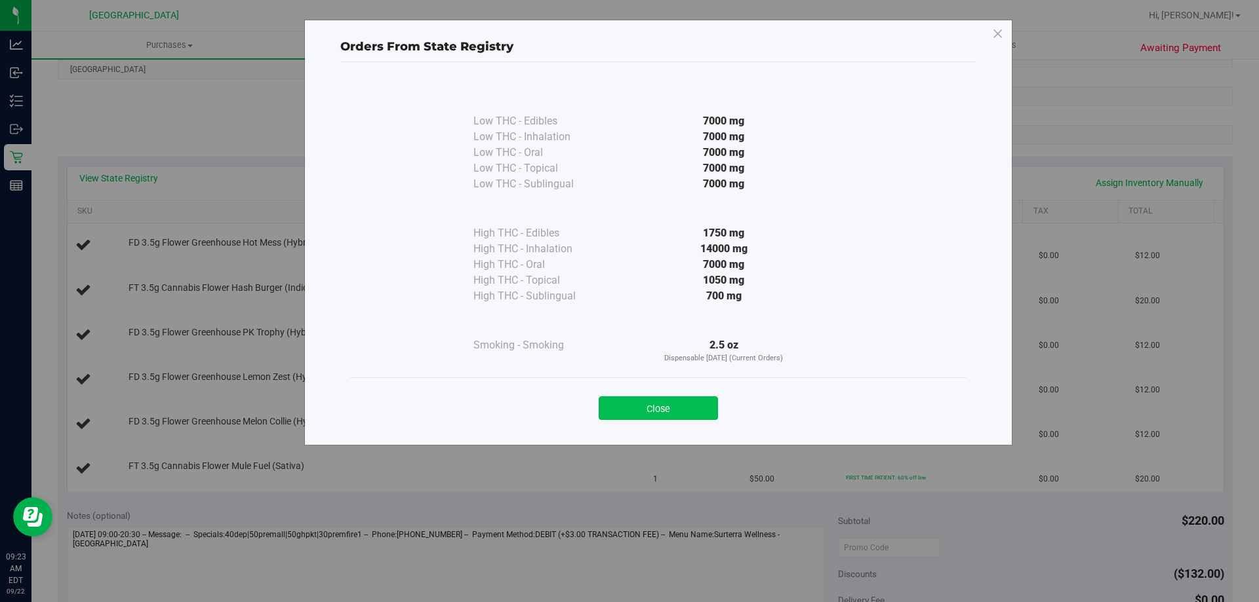
click at [692, 407] on button "Close" at bounding box center [657, 409] width 119 height 24
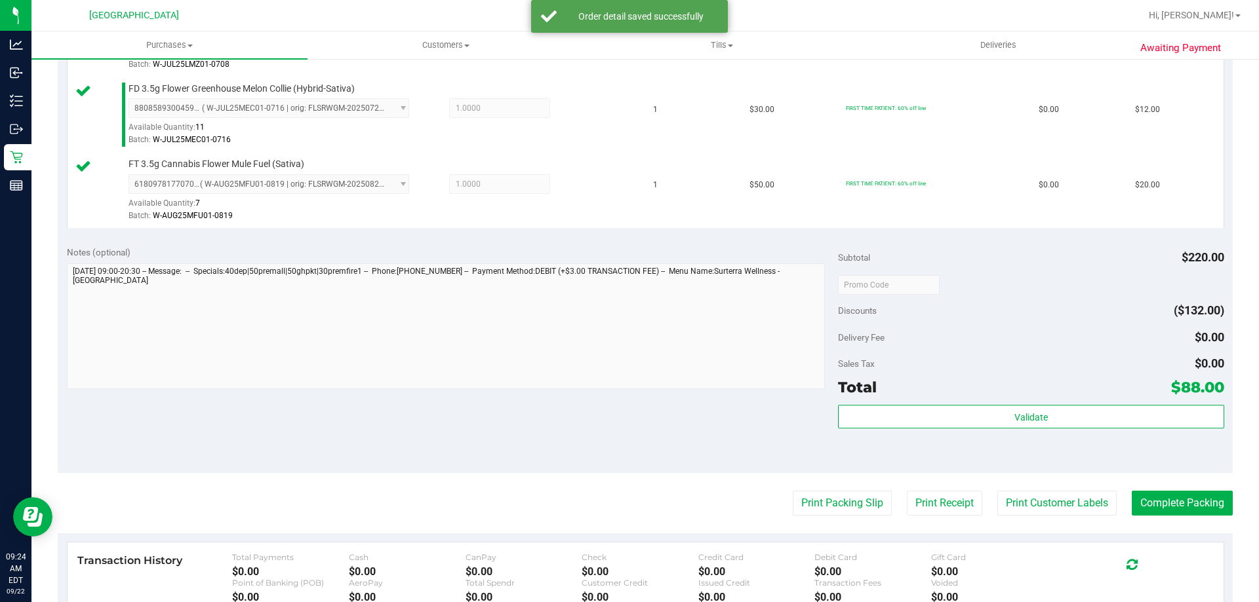
scroll to position [787, 0]
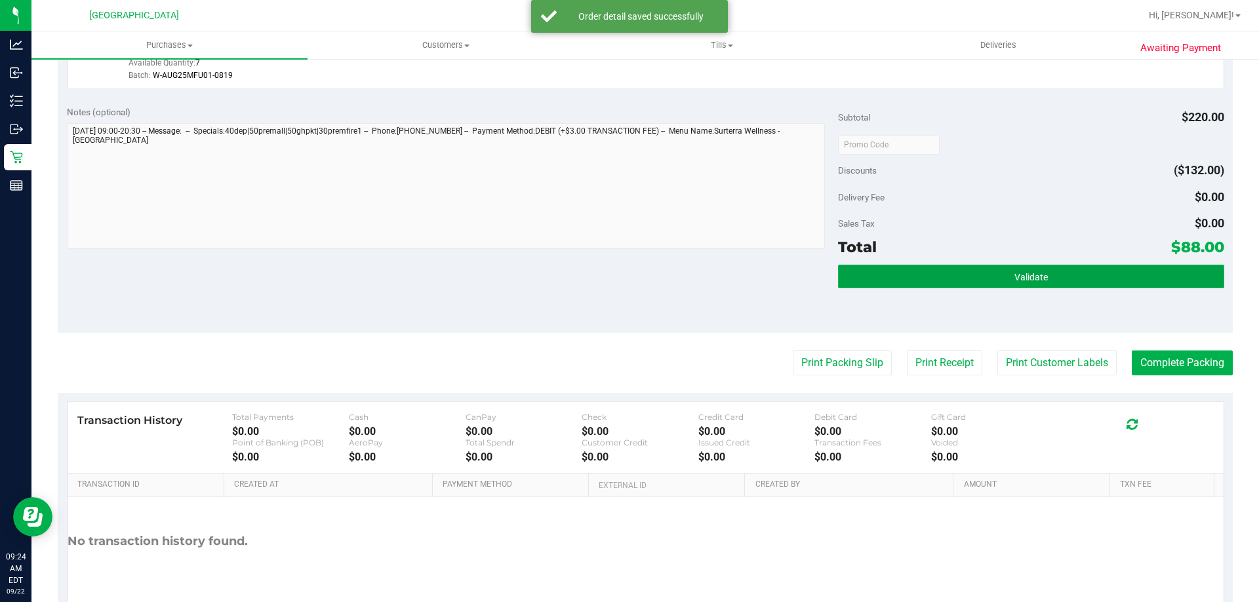
click at [932, 273] on button "Validate" at bounding box center [1030, 277] width 385 height 24
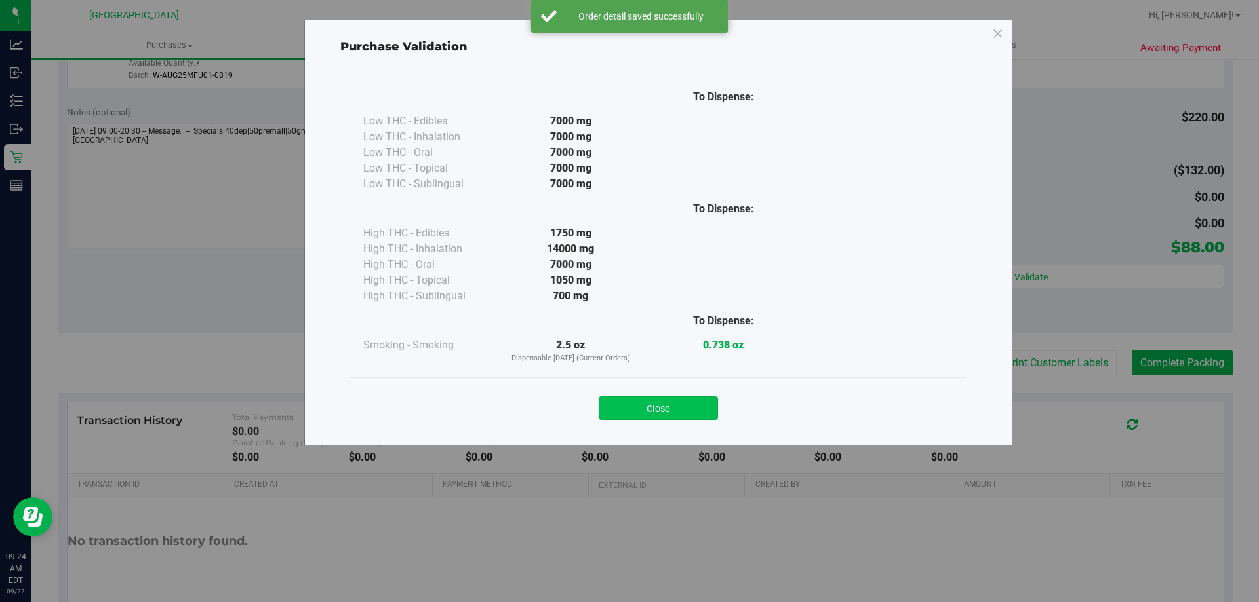
click at [670, 410] on button "Close" at bounding box center [657, 409] width 119 height 24
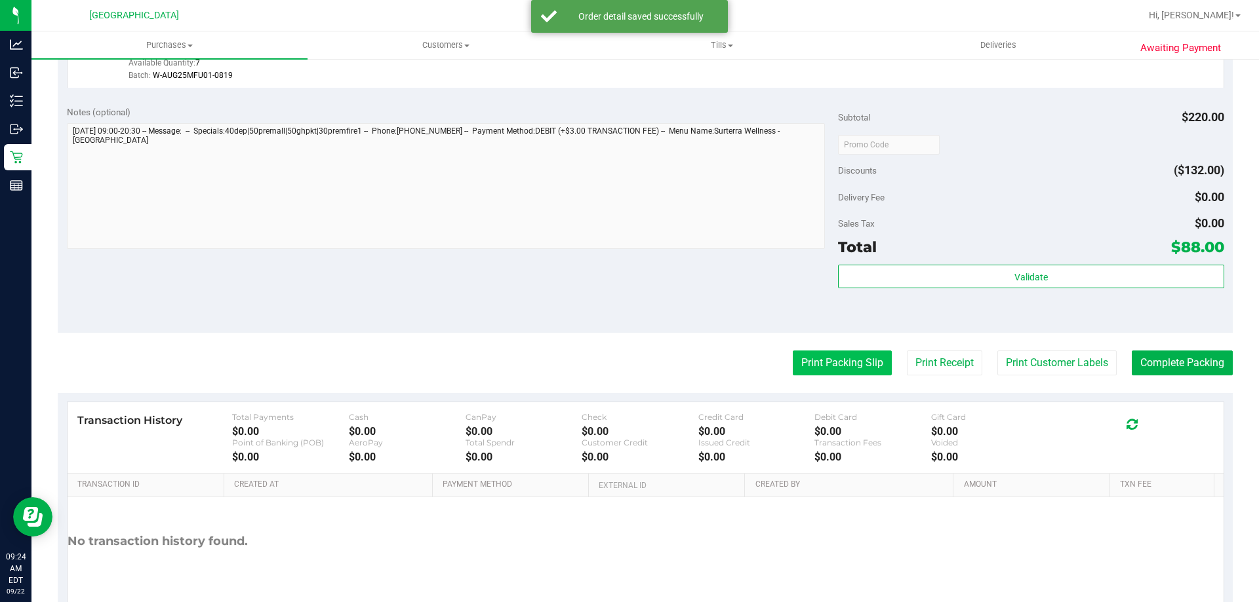
click at [792, 364] on button "Print Packing Slip" at bounding box center [841, 363] width 99 height 25
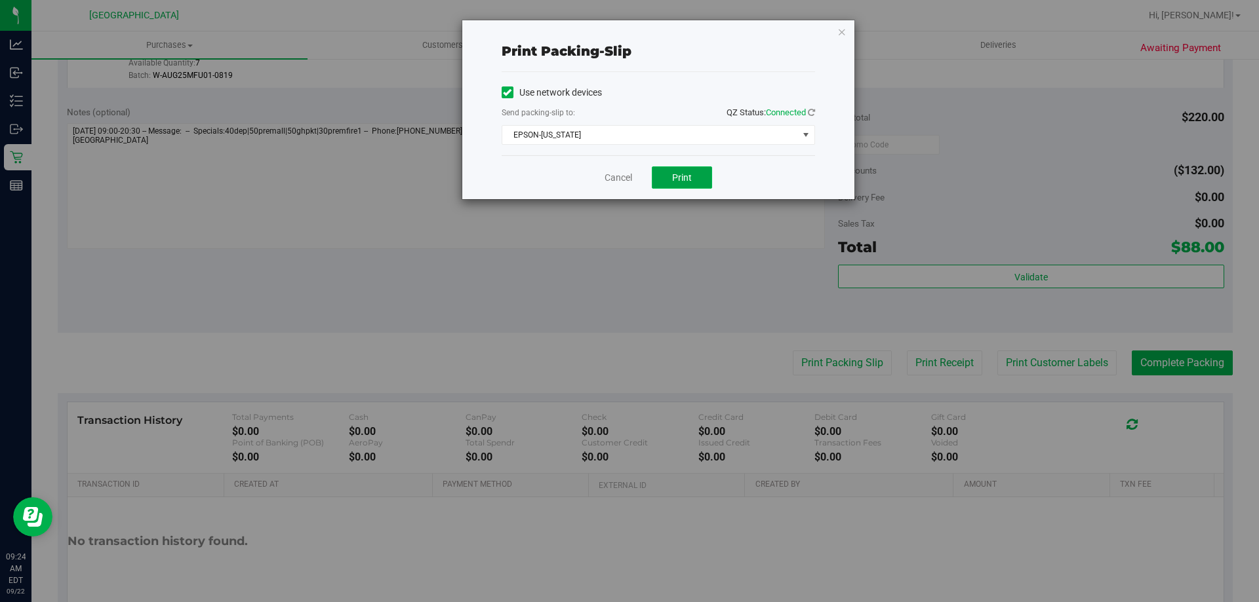
click at [688, 181] on span "Print" at bounding box center [682, 177] width 20 height 10
click at [611, 176] on link "Cancel" at bounding box center [618, 178] width 28 height 14
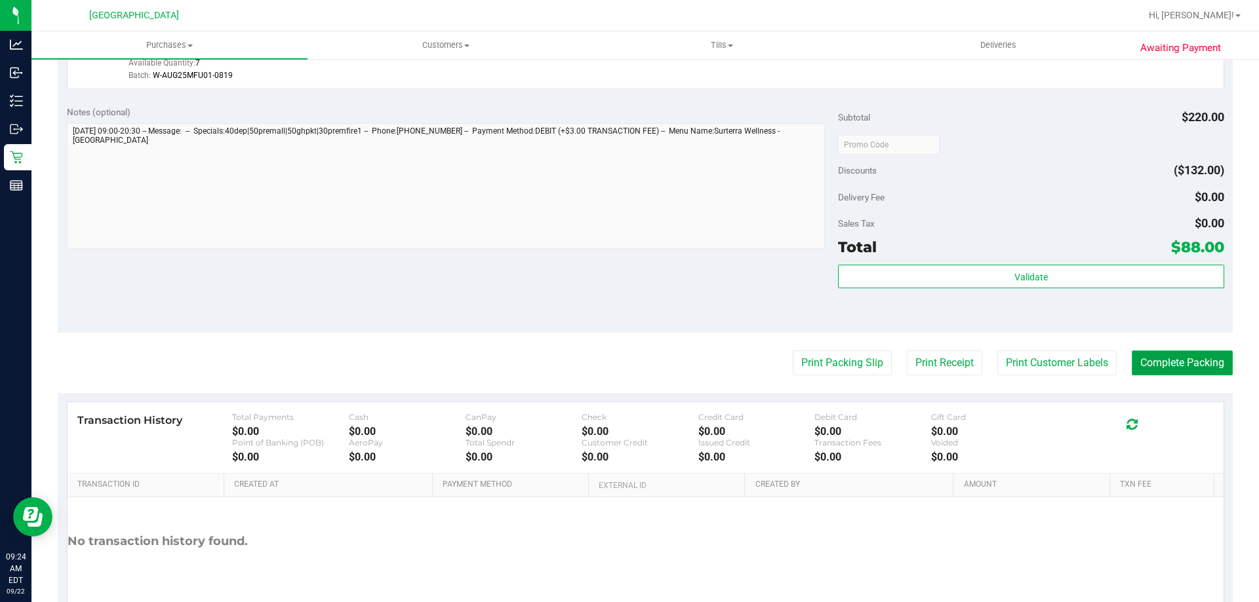
click at [1136, 357] on button "Complete Packing" at bounding box center [1181, 363] width 101 height 25
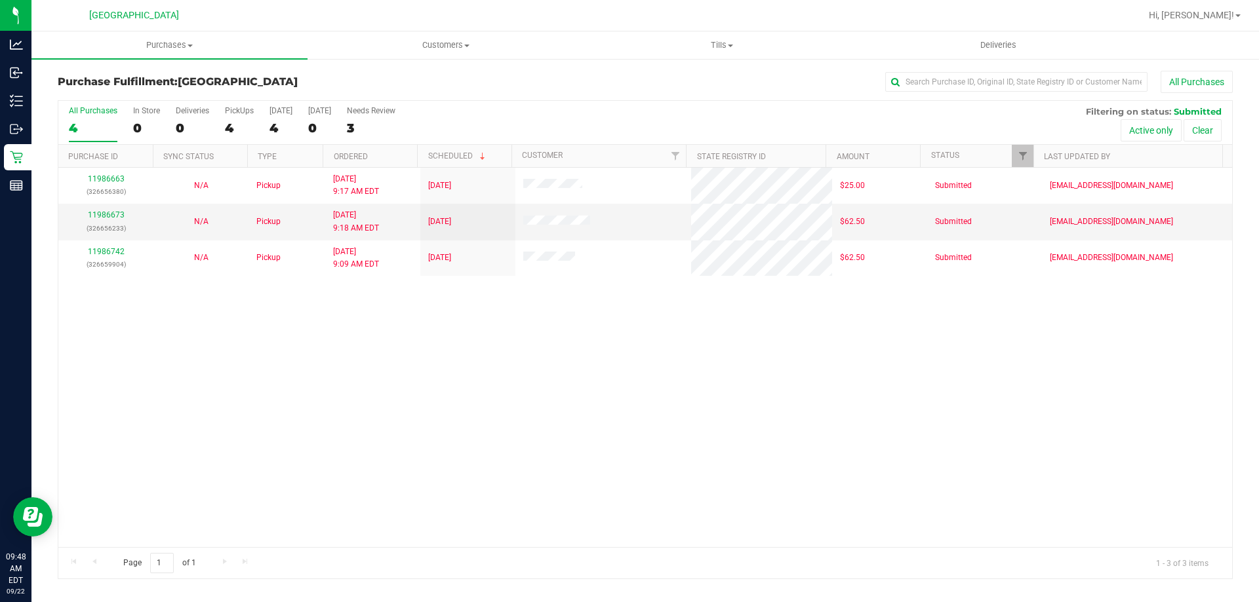
click at [686, 494] on div "11986663 (326656380) N/A Pickup [DATE] 9:17 AM EDT 9/22/2025 $25.00 Submitted […" at bounding box center [644, 358] width 1173 height 380
click at [1111, 435] on div "11986663 (326656380) N/A Pickup [DATE] 9:17 AM EDT 9/22/2025 $25.00 Submitted […" at bounding box center [644, 358] width 1173 height 380
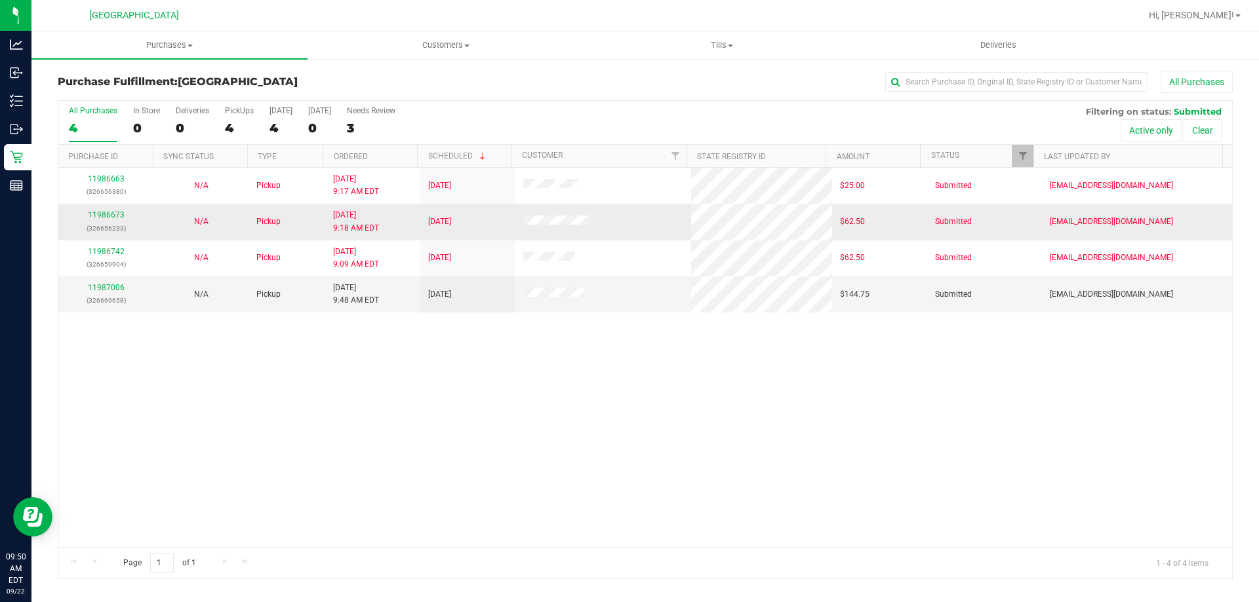
click at [671, 530] on div "11986663 (326656380) N/A Pickup [DATE] 9:17 AM EDT 9/22/2025 $25.00 Submitted […" at bounding box center [644, 358] width 1173 height 380
